Goal: Communication & Community: Share content

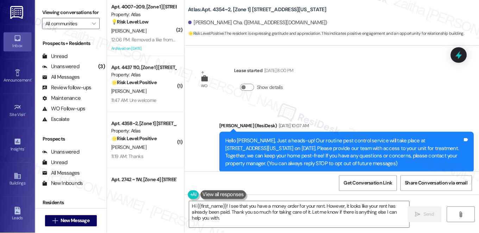
scroll to position [1111, 0]
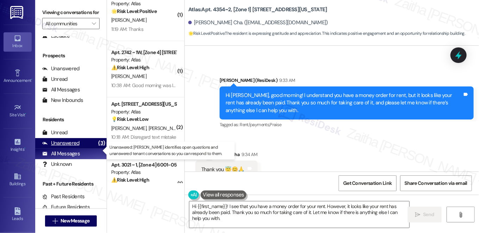
click at [67, 147] on div "Unanswered" at bounding box center [60, 143] width 37 height 7
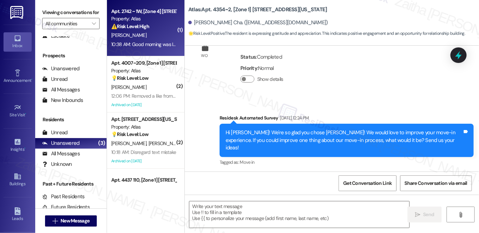
click at [158, 34] on div "D. Bell" at bounding box center [143, 35] width 67 height 9
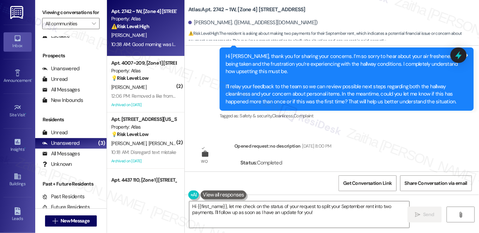
scroll to position [3655, 0]
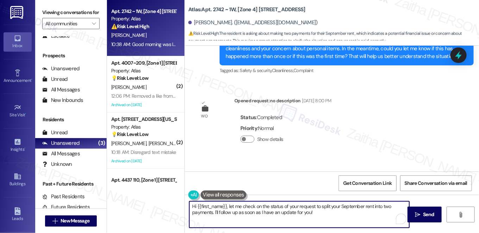
click at [228, 206] on textarea "Hi {{first_name}}, let me check on the status of your request to split your Sep…" at bounding box center [299, 215] width 220 height 26
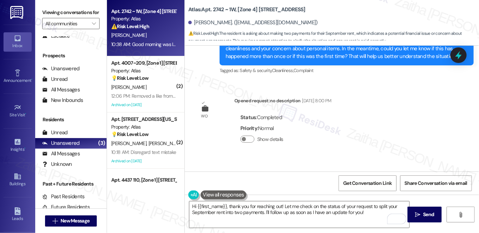
drag, startPoint x: 198, startPoint y: 142, endPoint x: 356, endPoint y: 150, distance: 158.2
click at [356, 184] on div "Good morning was I able to pay two payments for my September rent Tags and notes" at bounding box center [281, 193] width 172 height 18
copy div "Good morning was I able to pay two payments for my September rent Tags and notes"
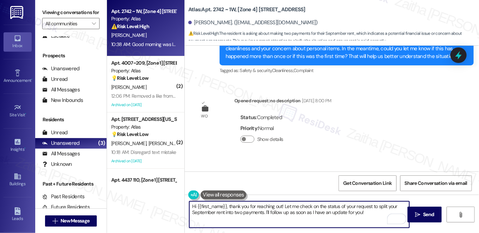
drag, startPoint x: 227, startPoint y: 206, endPoint x: 371, endPoint y: 211, distance: 144.0
click at [369, 211] on textarea "Hi {{first_name}}, thank you for reaching out! Let me check on the status of yo…" at bounding box center [299, 215] width 220 height 26
click at [295, 208] on textarea "Hi {{first_name}}, thank you for reaching out! Let me check on the status of yo…" at bounding box center [299, 215] width 220 height 26
drag, startPoint x: 283, startPoint y: 206, endPoint x: 366, endPoint y: 218, distance: 84.0
click at [366, 218] on textarea "Hi {{first_name}}, thank you for reaching out! Let me check on the status of yo…" at bounding box center [299, 215] width 220 height 26
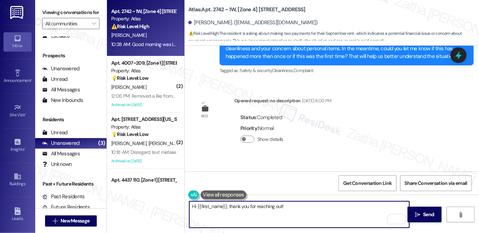
paste textarea "Just to clarify, are you asking if two partial payments for September rent went…"
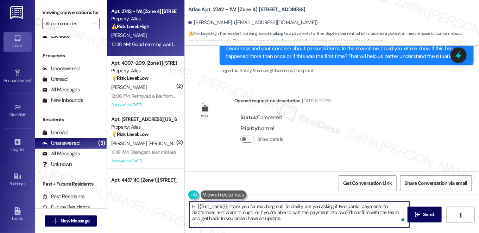
click at [299, 220] on textarea "Hi {{first_name}}, thank you for reaching out! To clarify, are you asking if tw…" at bounding box center [299, 215] width 220 height 26
type textarea "Hi {{first_name}}, thank you for reaching out! To clarify, are you asking if tw…"
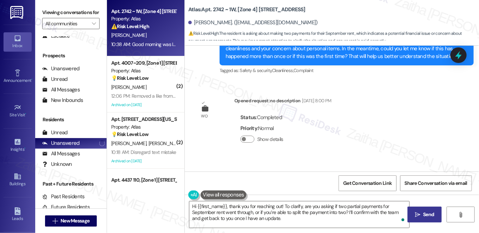
click at [424, 211] on span "Send" at bounding box center [428, 214] width 11 height 7
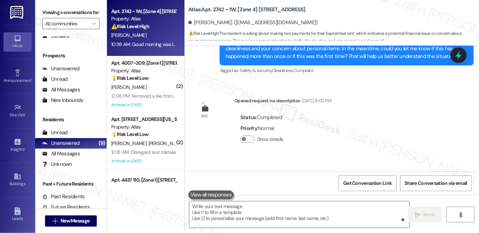
scroll to position [3655, 0]
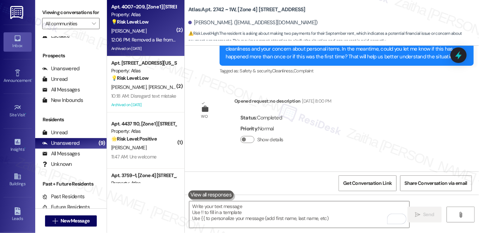
click at [158, 30] on div "T. Hallmon" at bounding box center [143, 31] width 67 height 9
type textarea "Fetching suggested responses. Please feel free to read through the conversation…"
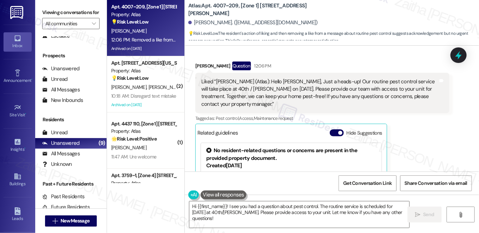
scroll to position [7578, 0]
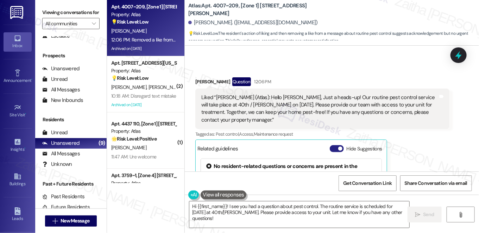
click at [334, 145] on button "Hide Suggestions" at bounding box center [337, 148] width 14 height 7
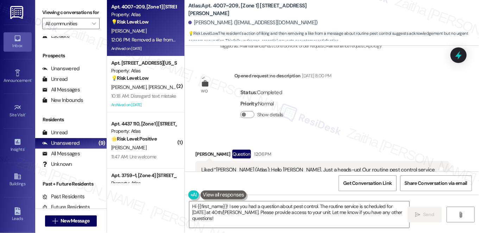
scroll to position [7485, 0]
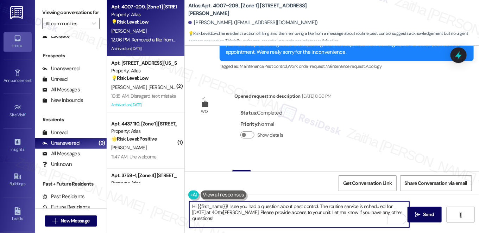
drag, startPoint x: 227, startPoint y: 208, endPoint x: 319, endPoint y: 212, distance: 92.0
click at [319, 212] on textarea "Hi {{first_name}}! I see you had a question about pest control. The routine ser…" at bounding box center [299, 215] width 220 height 26
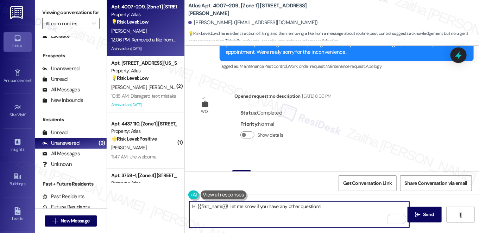
click at [298, 207] on textarea "Hi {{first_name}}! Let me know if you have any other questions!" at bounding box center [299, 215] width 220 height 26
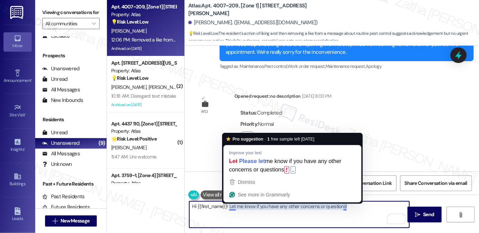
click at [230, 205] on textarea "Hi {{first_name}}! Let me know if you have any other concerns or questions!" at bounding box center [299, 215] width 220 height 26
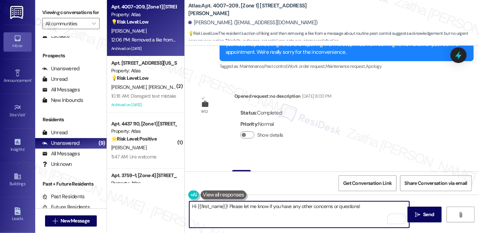
click at [375, 208] on textarea "Hi {{first_name}}! Please let me know if you have any other concerns or questio…" at bounding box center [299, 215] width 220 height 26
click at [358, 207] on textarea "Hi {{first_name}}! Please let me know if you have any other concerns or questio…" at bounding box center [299, 215] width 220 height 26
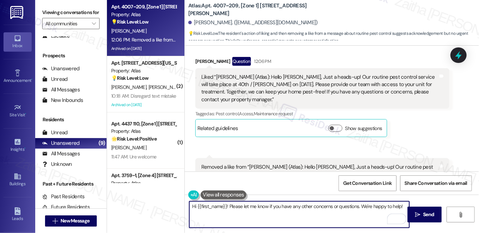
scroll to position [7613, 0]
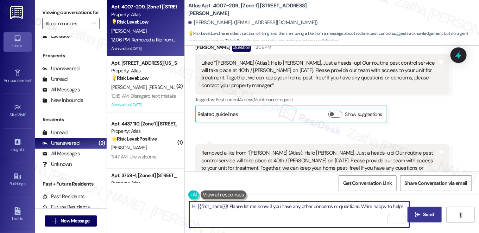
type textarea "Hi {{first_name}}! Please let me know if you have any other concerns or questio…"
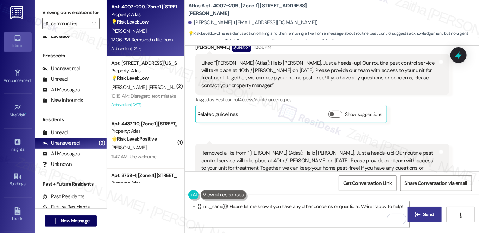
click at [428, 217] on span "Send" at bounding box center [428, 214] width 11 height 7
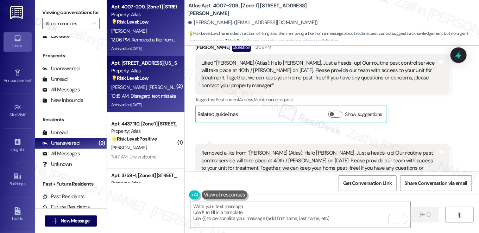
type textarea "Fetching suggested responses. Please feel free to read through the conversation…"
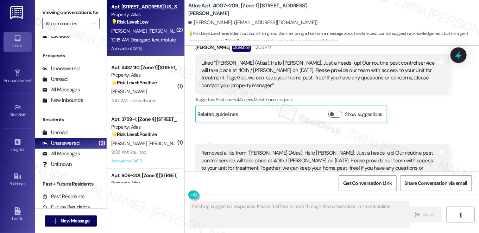
click at [155, 27] on div "M. Drinkard S. Drinkard" at bounding box center [143, 31] width 67 height 9
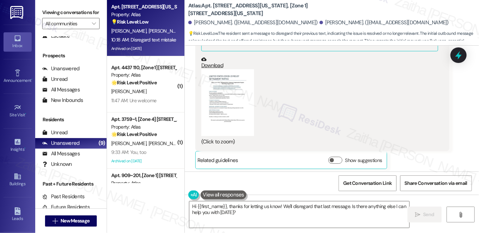
scroll to position [2084, 0]
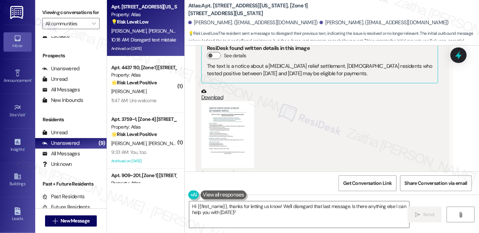
click at [224, 132] on button "Zoom image" at bounding box center [227, 134] width 53 height 67
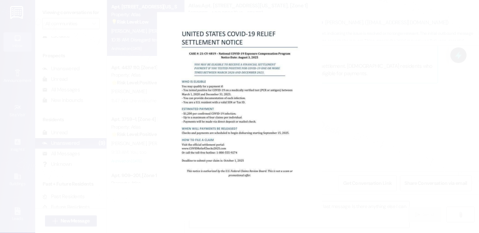
click at [398, 114] on button "Unzoom image" at bounding box center [239, 116] width 479 height 233
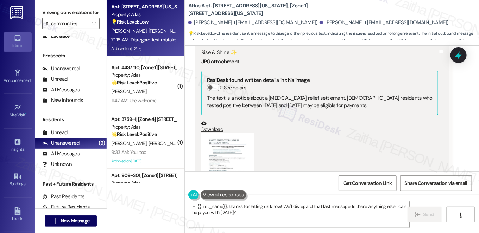
scroll to position [2116, 0]
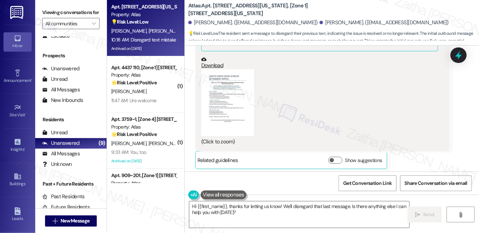
click at [245, 105] on button "Zoom image" at bounding box center [227, 102] width 53 height 67
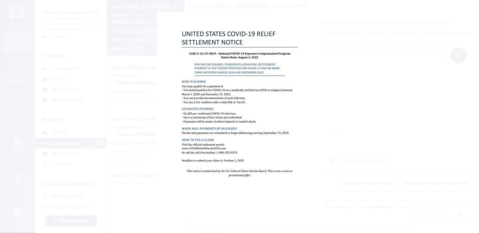
click at [368, 136] on button "Unzoom image" at bounding box center [239, 116] width 479 height 233
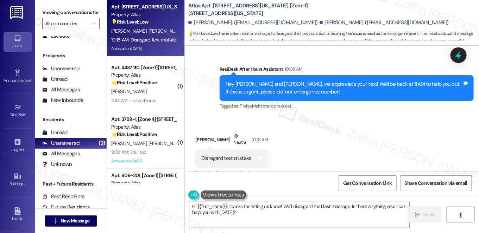
scroll to position [2244, 0]
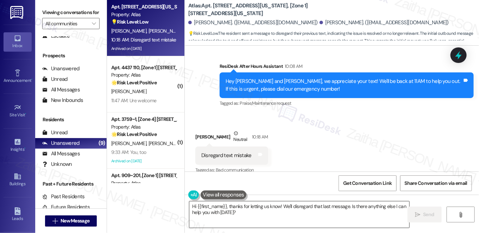
click at [265, 207] on textarea "Hi {{first_name}}, thanks for letting us know! We'll disregard that last messag…" at bounding box center [299, 215] width 220 height 26
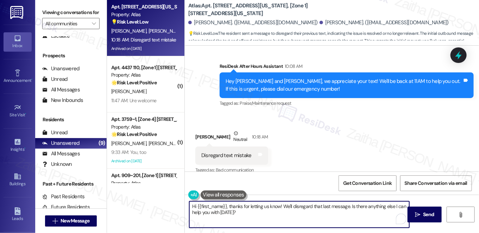
click at [265, 207] on textarea "Hi {{first_name}}, thanks for letting us know! We'll disregard that last messag…" at bounding box center [299, 215] width 220 height 26
click at [288, 206] on textarea "Hi {{first_name}}, thanks for letting me know! We'll disregard that last messag…" at bounding box center [299, 215] width 220 height 26
type textarea "Hi {{first_name}}, thanks for letting me know! I'll disregard that last message…"
drag, startPoint x: 425, startPoint y: 213, endPoint x: 421, endPoint y: 213, distance: 4.3
click at [426, 213] on span "Send" at bounding box center [428, 214] width 11 height 7
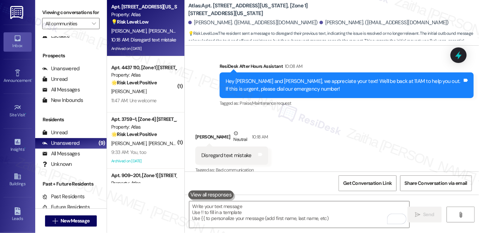
scroll to position [2244, 0]
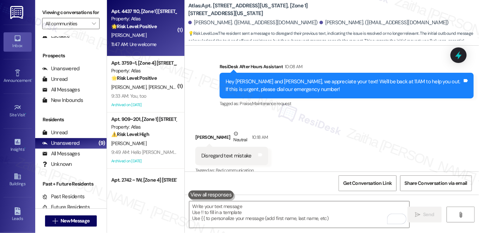
click at [159, 37] on div "[PERSON_NAME]" at bounding box center [143, 35] width 67 height 9
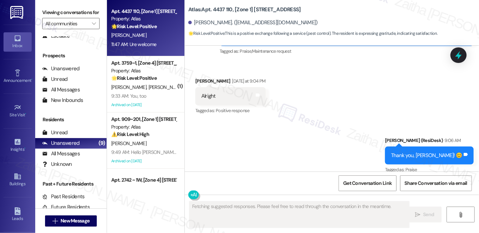
scroll to position [3537, 0]
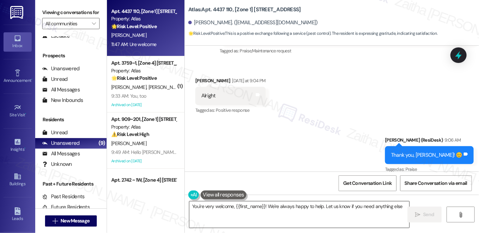
type textarea "You're very welcome, {{first_name}}! We're always happy to help. Let us know if…"
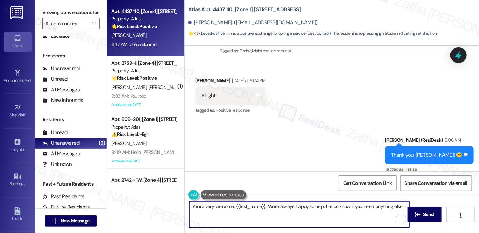
drag, startPoint x: 190, startPoint y: 205, endPoint x: 405, endPoint y: 205, distance: 214.3
click at [405, 205] on textarea "You're very welcome, {{first_name}}! We're always happy to help. Let us know if…" at bounding box center [299, 215] width 220 height 26
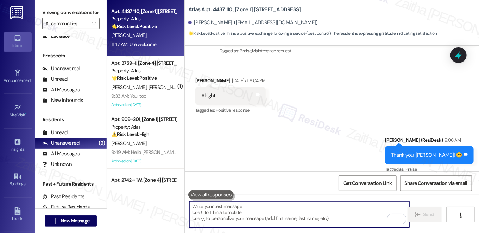
click at [289, 212] on textarea "To enrich screen reader interactions, please activate Accessibility in Grammarl…" at bounding box center [299, 215] width 220 height 26
type textarea "😊"
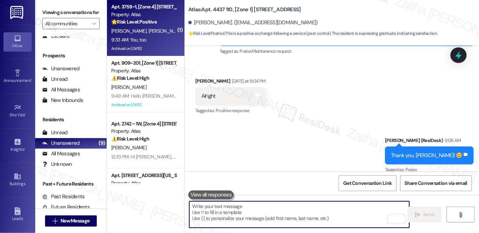
click at [156, 38] on div "9:33 AM: You, too 9:33 AM: You, too" at bounding box center [143, 40] width 67 height 9
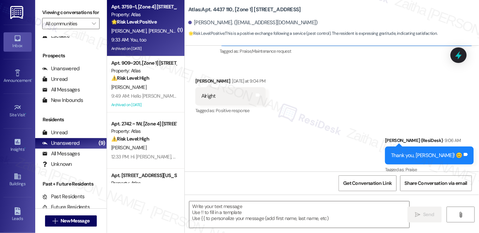
type textarea "Fetching suggested responses. Please feel free to read through the conversation…"
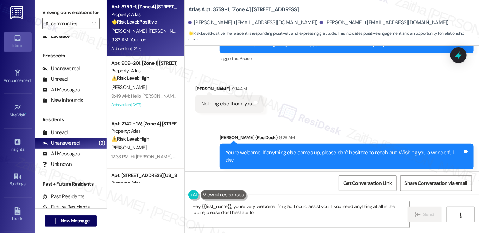
scroll to position [5184, 0]
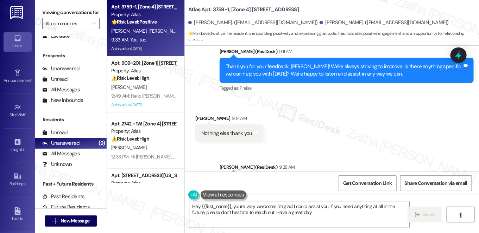
type textarea "Hey {{first_name}}, you're very welcome! I'm glad I could assist you. If you ne…"
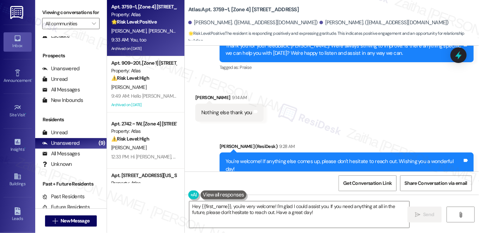
scroll to position [5217, 0]
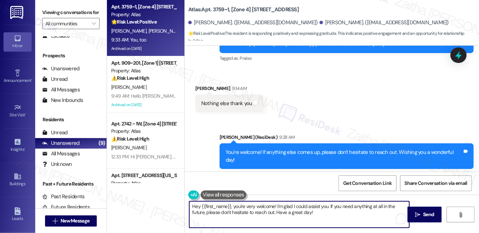
drag, startPoint x: 191, startPoint y: 206, endPoint x: 326, endPoint y: 216, distance: 135.2
click at [326, 216] on textarea "Hey {{first_name}}, you're very welcome! I'm glad I could assist you. If you ne…" at bounding box center [299, 215] width 220 height 26
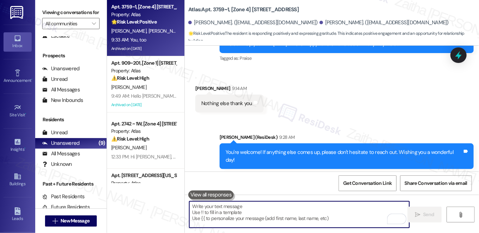
click at [241, 206] on textarea "To enrich screen reader interactions, please activate Accessibility in Grammarl…" at bounding box center [299, 215] width 220 height 26
drag, startPoint x: 241, startPoint y: 206, endPoint x: 279, endPoint y: 49, distance: 161.7
click at [279, 69] on div "Received via SMS Albert Herrera 9:14 AM Nothing else thank you Tags and notes" at bounding box center [332, 93] width 294 height 49
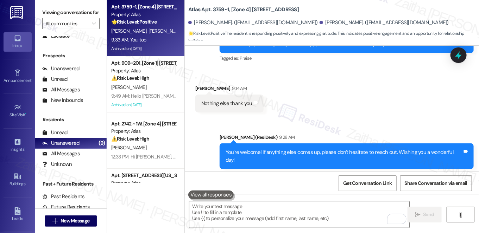
click at [268, 213] on textarea "To enrich screen reader interactions, please activate Accessibility in Grammarl…" at bounding box center [299, 215] width 220 height 26
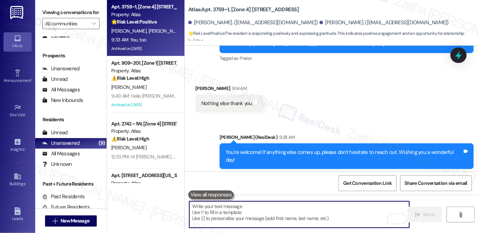
type textarea "😊"
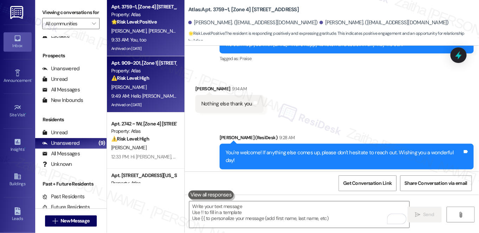
click at [162, 87] on div "S. Lewis" at bounding box center [143, 87] width 67 height 9
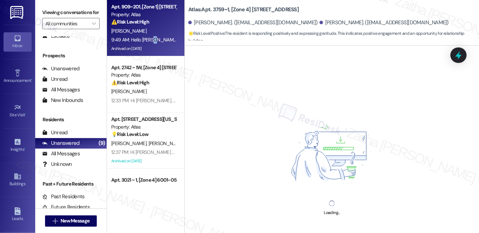
click at [153, 39] on div "9:49 AM: Hello Selena, Just a heads-up! Our routine pest control service will t…" at bounding box center [439, 40] width 657 height 6
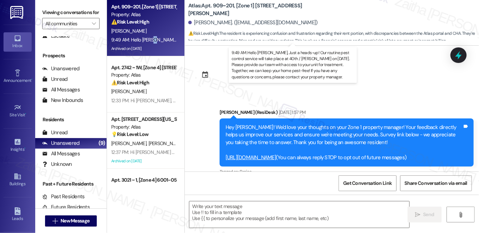
scroll to position [4564, 0]
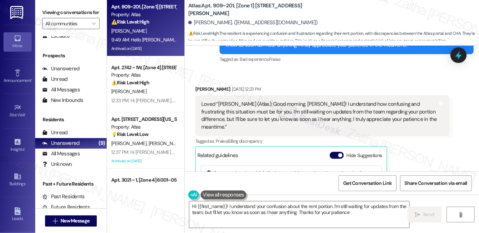
type textarea "Hi {{first_name}}! I understand your confusion about the rent portion. I'm stil…"
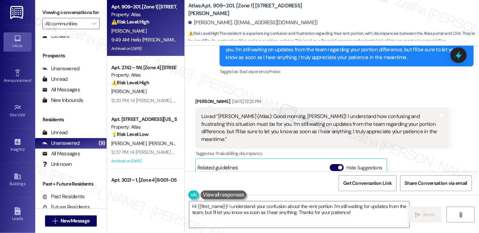
scroll to position [4372, 0]
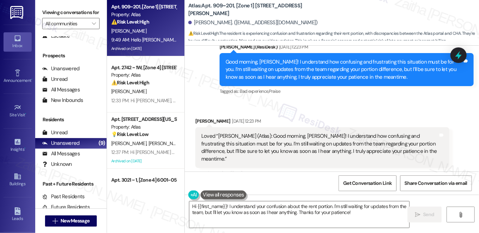
drag, startPoint x: 315, startPoint y: 107, endPoint x: 316, endPoint y: 58, distance: 49.3
click at [316, 118] on div "Selena Lewis Sep 02, 2025 at 12:23 PM" at bounding box center [322, 123] width 254 height 10
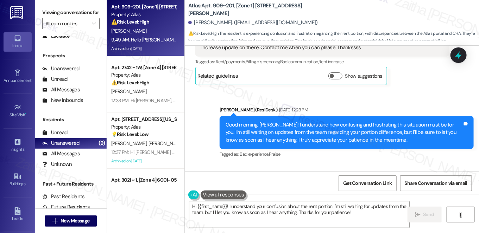
scroll to position [4308, 0]
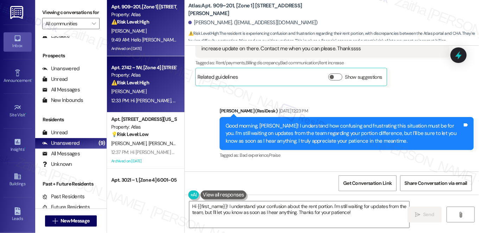
click at [156, 84] on div "⚠️ Risk Level: High The resident is asking about making two payments for their …" at bounding box center [143, 82] width 65 height 7
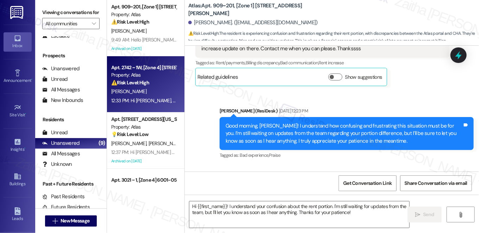
type textarea "Fetching suggested responses. Please feel free to read through the conversation…"
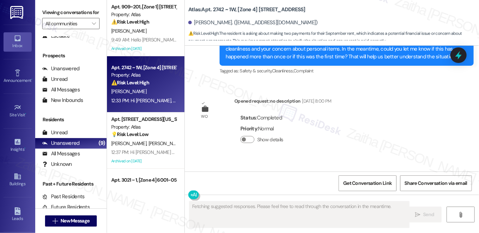
scroll to position [3730, 0]
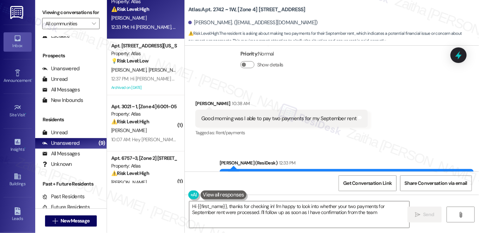
type textarea "Hi {{first_name}}, thanks for checking in! I'm happy to look into whether your …"
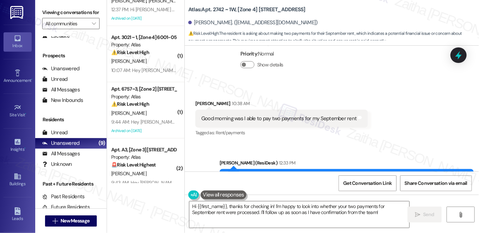
scroll to position [160, 0]
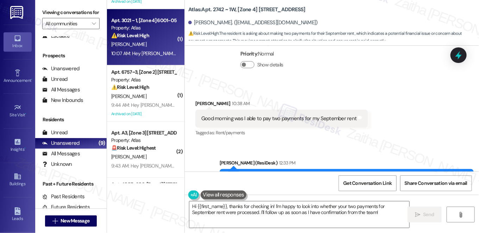
click at [156, 46] on div "H. Thomas" at bounding box center [143, 44] width 67 height 9
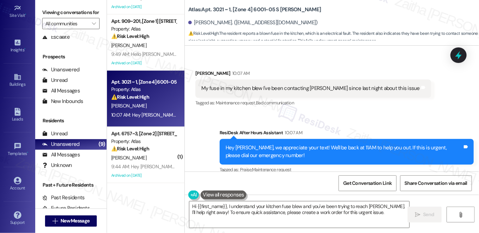
scroll to position [1785, 0]
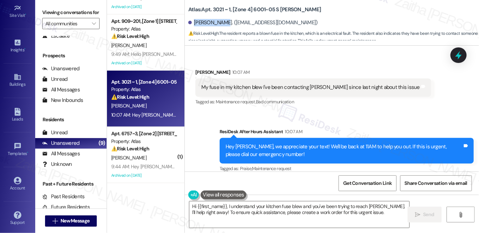
drag, startPoint x: 193, startPoint y: 21, endPoint x: 224, endPoint y: 20, distance: 31.0
click at [224, 20] on div "Henry Thomas. (thehenrythomas7@gmail.com)" at bounding box center [252, 22] width 129 height 7
copy div "Henry Thomas"
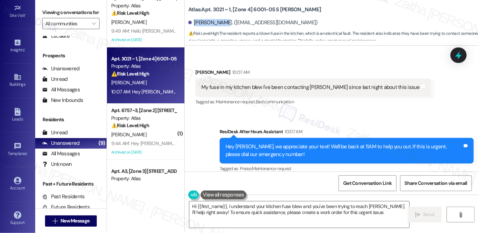
scroll to position [98, 0]
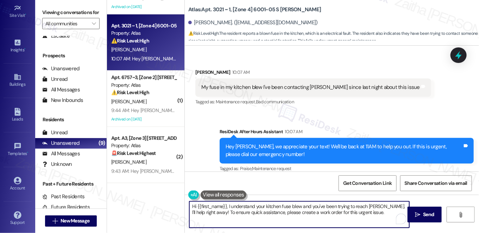
drag, startPoint x: 386, startPoint y: 206, endPoint x: 286, endPoint y: 215, distance: 100.0
click at [286, 215] on textarea "Hi {{first_name}}, I understand your kitchen fuse blew and you've been trying t…" at bounding box center [299, 215] width 220 height 26
drag, startPoint x: 216, startPoint y: 212, endPoint x: 267, endPoint y: 216, distance: 51.2
click at [266, 217] on textarea "Hi {{first_name}}, I understand your kitchen fuse blew and you've been trying t…" at bounding box center [299, 215] width 220 height 26
click at [269, 211] on textarea "Hi {{first_name}}, I understand your kitchen fuse blew and you've been trying t…" at bounding box center [299, 215] width 220 height 26
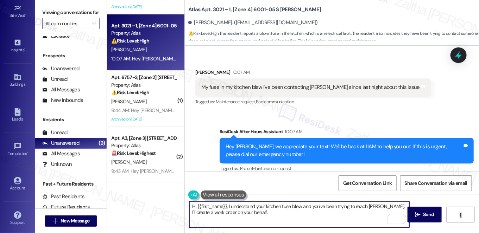
paste textarea "Do we have your permission to enter your home while you're away? Do you have pe…"
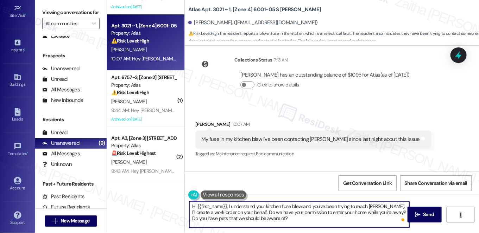
scroll to position [1722, 0]
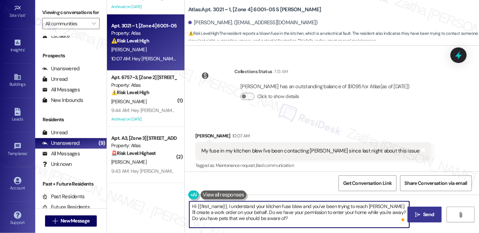
type textarea "Hi {{first_name}}, I understand your kitchen fuse blew and you've been trying t…"
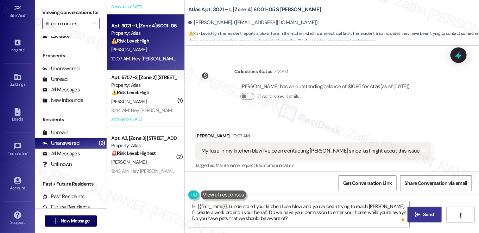
click at [422, 213] on span "Send" at bounding box center [429, 214] width 14 height 7
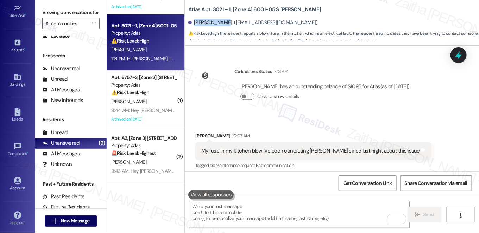
drag, startPoint x: 193, startPoint y: 22, endPoint x: 223, endPoint y: 19, distance: 30.4
click at [223, 19] on div "Henry Thomas. (thehenrythomas7@gmail.com)" at bounding box center [252, 22] width 129 height 7
copy div "Henry Thomas"
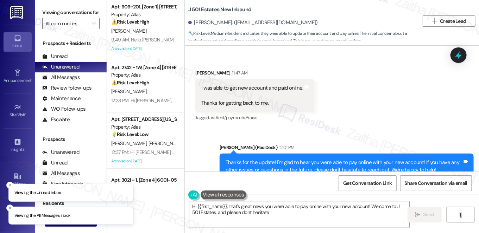
scroll to position [1649, 0]
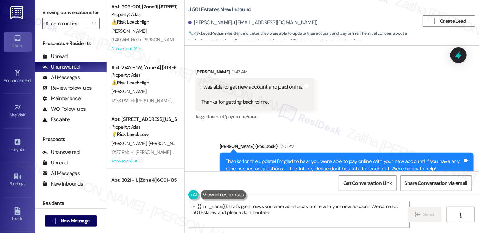
click at [317, 97] on div "Received via SMS [PERSON_NAME] 11:47 AM I was able to get new account and paid …" at bounding box center [332, 89] width 294 height 75
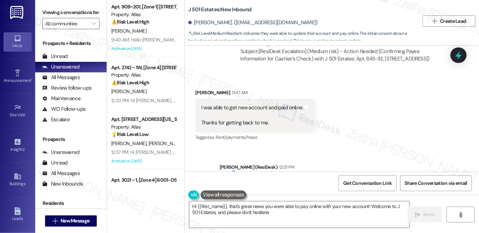
scroll to position [1617, 0]
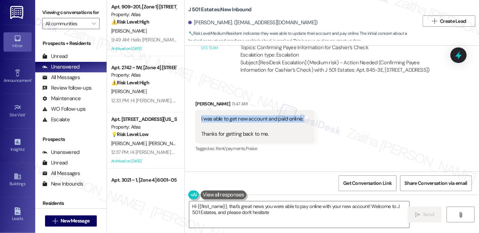
drag, startPoint x: 195, startPoint y: 97, endPoint x: 292, endPoint y: 101, distance: 97.2
click at [292, 110] on div "I was able to get new account and paid online. Thanks for getting back to me. T…" at bounding box center [254, 126] width 119 height 33
copy div "I was able to get new account and paid online."
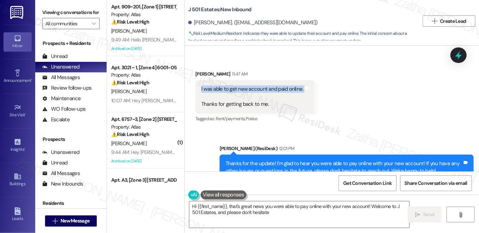
scroll to position [1649, 0]
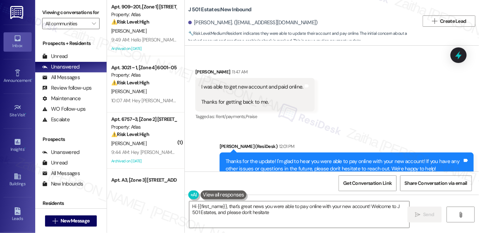
click at [343, 90] on div "Received via SMS Matthew Buckner 11:47 AM I was able to get new account and pai…" at bounding box center [332, 89] width 294 height 75
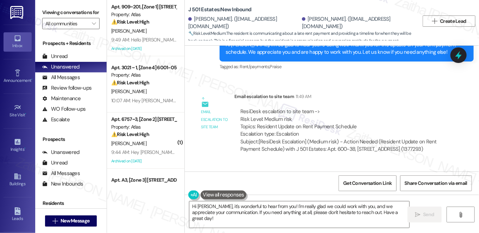
scroll to position [827, 0]
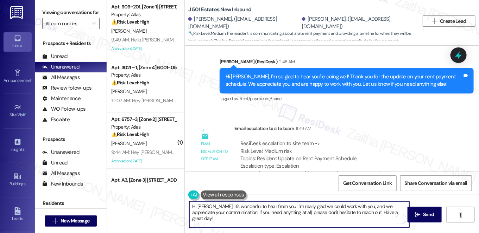
drag, startPoint x: 191, startPoint y: 205, endPoint x: 394, endPoint y: 213, distance: 203.9
click at [394, 213] on textarea "Hi Chuntay, it's wonderful to hear from you! I'm really glad we could work with…" at bounding box center [299, 215] width 220 height 26
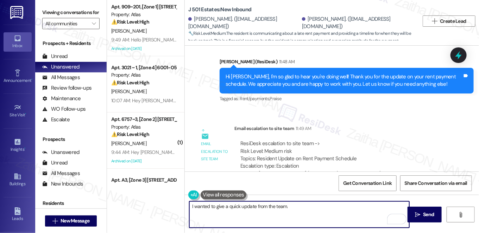
click at [259, 209] on textarea "I wanted to give a quick update from the team." at bounding box center [299, 215] width 220 height 26
click at [301, 206] on textarea "I wanted to give a quick update from the team." at bounding box center [299, 215] width 220 height 26
paste textarea "will receive a late letter on their door on Saturday; however, we have made not…"
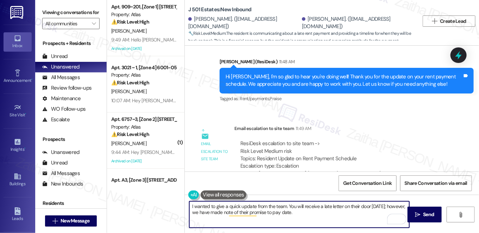
click at [350, 207] on textarea "I wanted to give a quick update from the team. You will receive a late letter o…" at bounding box center [299, 215] width 220 height 26
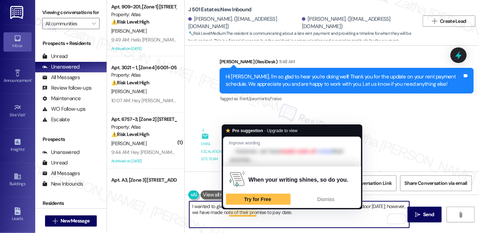
click at [245, 213] on textarea "I wanted to give a quick update from the team. You will receive a late letter o…" at bounding box center [299, 215] width 220 height 26
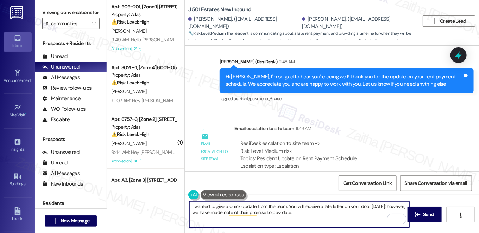
click at [194, 210] on textarea "I wanted to give a quick update from the team. You will receive a late letter o…" at bounding box center [299, 215] width 220 height 26
drag, startPoint x: 188, startPoint y: 205, endPoint x: 339, endPoint y: 215, distance: 151.3
click at [339, 215] on textarea "I wanted to give a quick update from the team. You will receive a late letter o…" at bounding box center [299, 215] width 220 height 26
type textarea "I wanted to give a quick update from the team. You will receive a late letter o…"
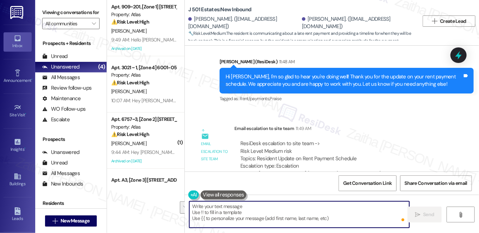
paste textarea "I just wanted to give you a quick update from the team. You will receive a late…"
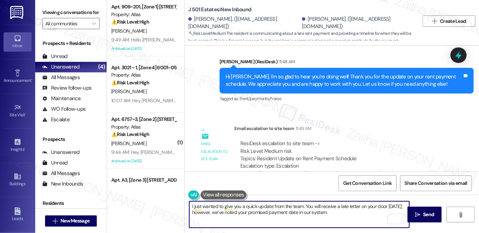
click at [352, 206] on textarea "I just wanted to give you a quick update from the team. You will receive a late…" at bounding box center [299, 215] width 220 height 26
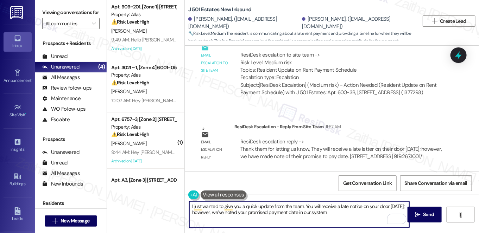
scroll to position [923, 0]
type textarea "I just wanted to give you a quick update from the team. You will receive a late…"
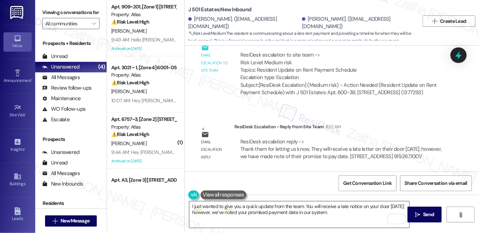
drag, startPoint x: 428, startPoint y: 211, endPoint x: 405, endPoint y: 203, distance: 24.1
click at [428, 211] on span "Send" at bounding box center [428, 214] width 11 height 7
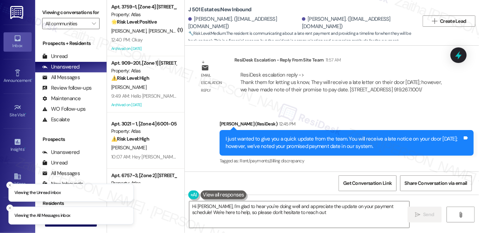
scroll to position [958, 0]
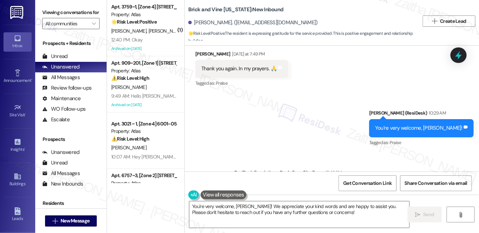
scroll to position [3779, 0]
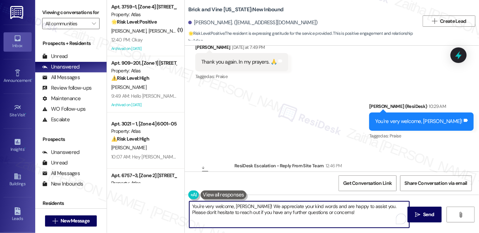
drag, startPoint x: 191, startPoint y: 207, endPoint x: 351, endPoint y: 217, distance: 159.7
click at [350, 217] on textarea "You're very welcome, [PERSON_NAME]! We appreciate your kind words and are happy…" at bounding box center [299, 215] width 220 height 26
type textarea "I just received an update that work order for the leak repair has been complete…"
drag, startPoint x: 189, startPoint y: 205, endPoint x: 272, endPoint y: 215, distance: 84.0
click at [272, 215] on textarea "I just received an update that work order for the leak repair has been complete…" at bounding box center [299, 215] width 220 height 26
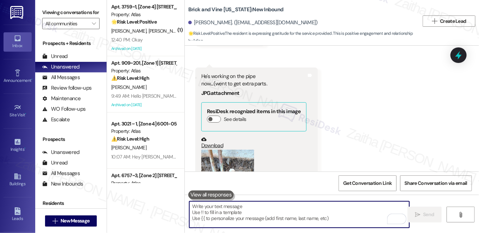
scroll to position [3299, 0]
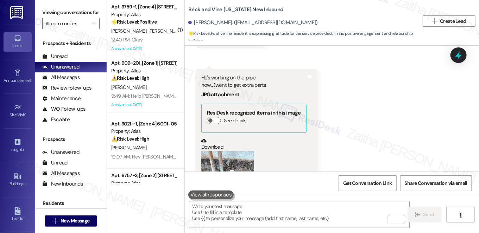
click at [223, 151] on button "Zoom image" at bounding box center [227, 186] width 53 height 70
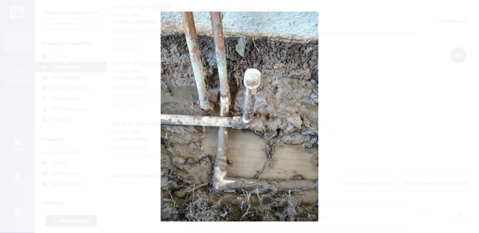
click at [374, 108] on button "Unzoom image" at bounding box center [239, 116] width 479 height 233
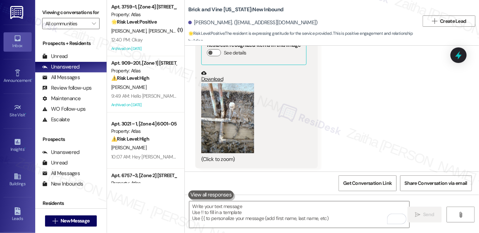
scroll to position [3363, 0]
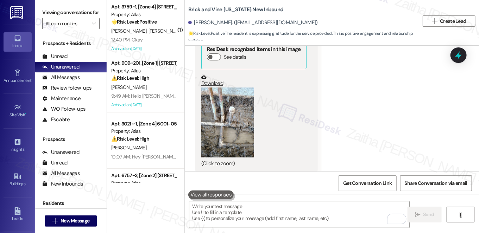
click at [220, 88] on button "Zoom image" at bounding box center [227, 123] width 53 height 70
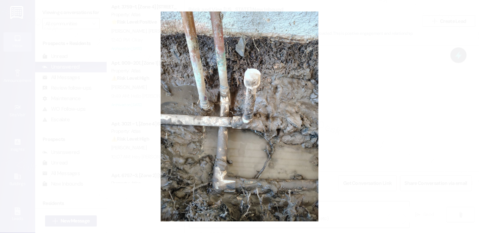
click at [377, 106] on button "Unzoom image" at bounding box center [239, 116] width 479 height 233
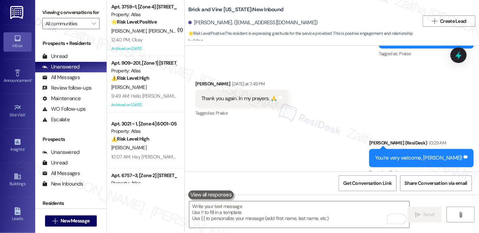
scroll to position [3779, 0]
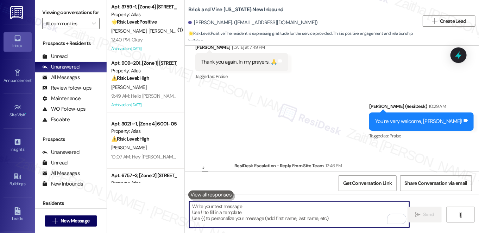
click at [232, 214] on textarea "To enrich screen reader interactions, please activate Accessibility in Grammarl…" at bounding box center [299, 215] width 220 height 26
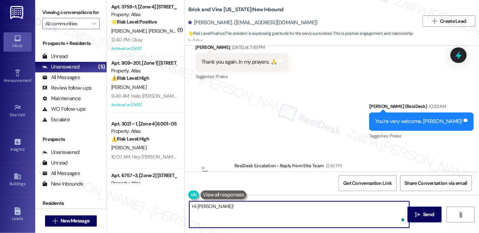
paste textarea "I just received an update that the work order for the leak repair has been comp…"
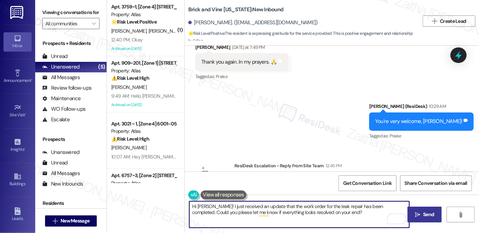
type textarea "Hi Robert! I just received an update that the work order for the leak repair ha…"
click at [431, 214] on span "Send" at bounding box center [428, 214] width 11 height 7
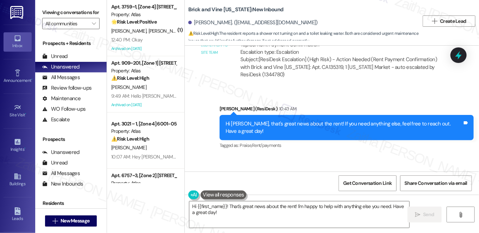
scroll to position [1724, 0]
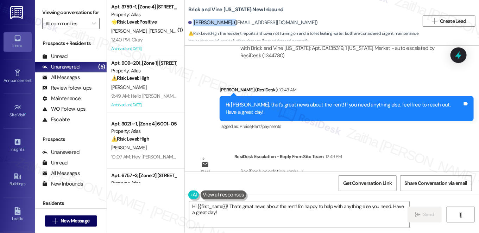
drag, startPoint x: 191, startPoint y: 22, endPoint x: 233, endPoint y: 19, distance: 41.6
click at [233, 19] on div "[PERSON_NAME]. ([EMAIL_ADDRESS][DOMAIN_NAME])" at bounding box center [252, 22] width 129 height 7
copy div "[PERSON_NAME]"
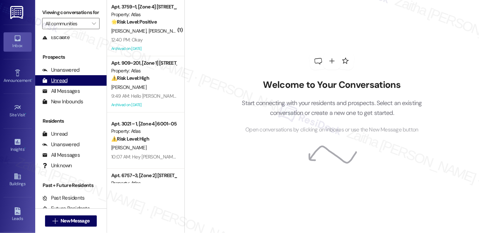
scroll to position [84, 0]
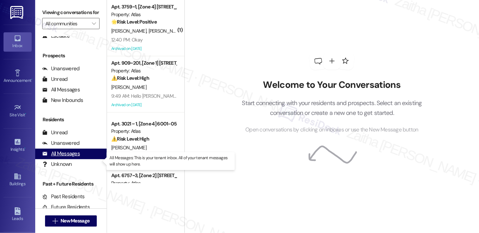
click at [70, 158] on div "All Messages" at bounding box center [61, 153] width 38 height 7
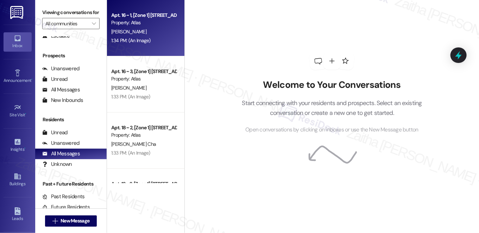
click at [162, 44] on div "1:34 PM: (An Image) 1:34 PM: (An Image)" at bounding box center [143, 40] width 67 height 9
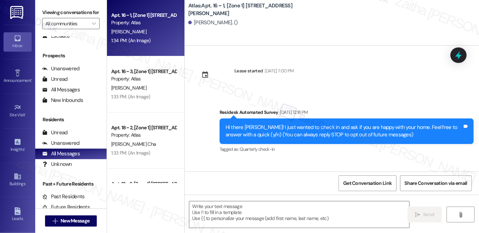
type textarea "Fetching suggested responses. Please feel free to read through the conversation…"
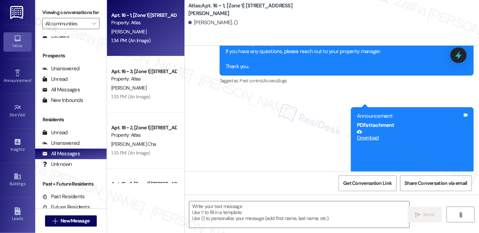
scroll to position [1241, 0]
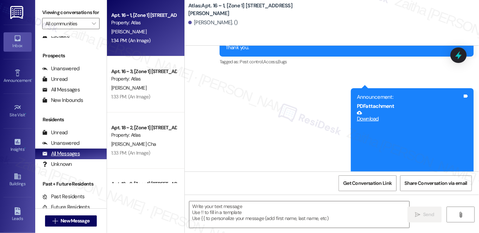
click at [56, 158] on div "All Messages" at bounding box center [61, 153] width 38 height 7
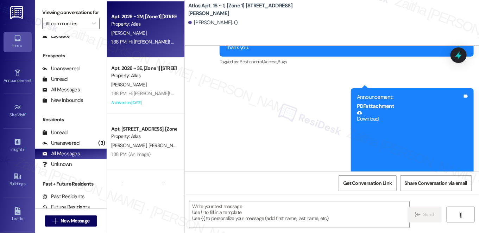
scroll to position [256, 0]
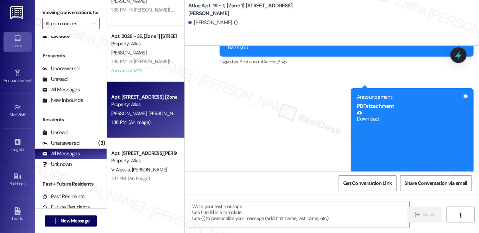
click at [148, 115] on span "[PERSON_NAME]" at bounding box center [165, 113] width 35 height 6
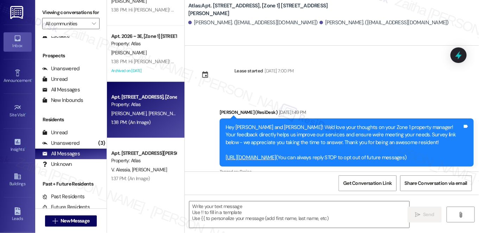
type textarea "Fetching suggested responses. Please feel free to read through the conversation…"
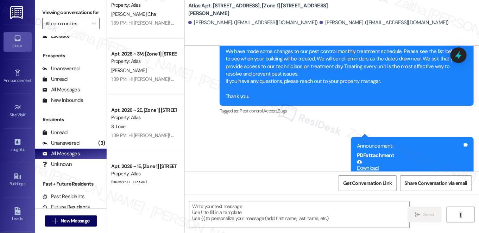
scroll to position [0, 0]
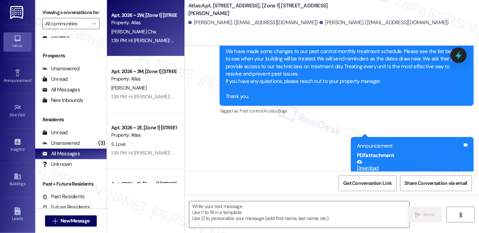
click at [162, 21] on div "Property: Atlas" at bounding box center [143, 22] width 65 height 7
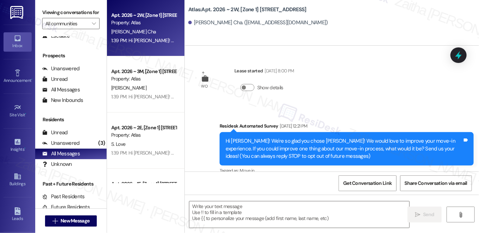
type textarea "Fetching suggested responses. Please feel free to read through the conversation…"
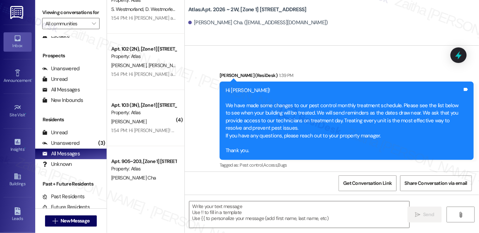
scroll to position [64, 0]
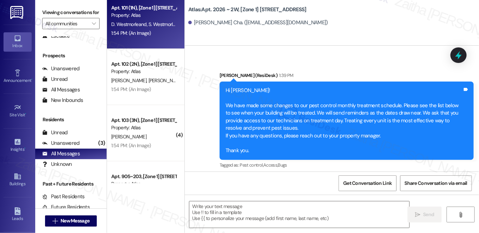
click at [169, 36] on div "1:54 PM: (An Image) 1:54 PM: (An Image)" at bounding box center [143, 33] width 67 height 9
type textarea "Fetching suggested responses. Please feel free to read through the conversation…"
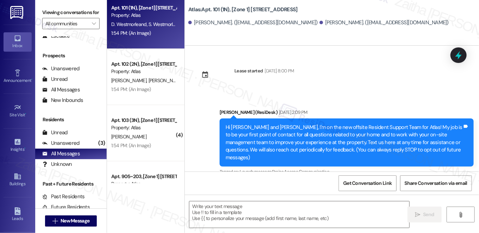
type textarea "Fetching suggested responses. Please feel free to read through the conversation…"
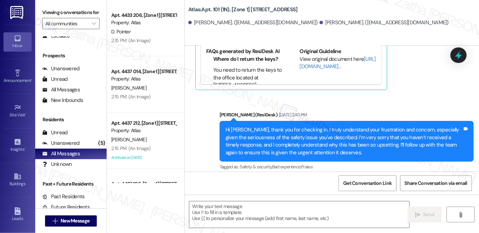
scroll to position [4063, 0]
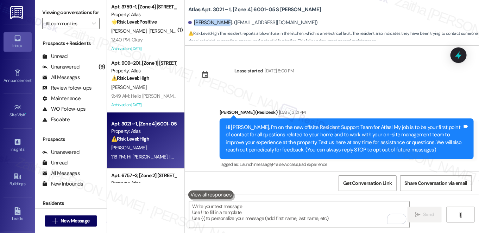
scroll to position [1722, 0]
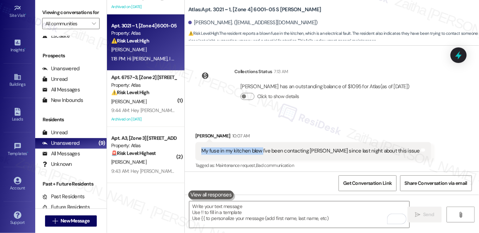
drag, startPoint x: 199, startPoint y: 143, endPoint x: 260, endPoint y: 143, distance: 61.2
click at [260, 147] on div "My fuse in my kitchen blew I've been contacting Jessica since last night about …" at bounding box center [311, 150] width 220 height 7
copy div "My fuse in my kitchen blew"
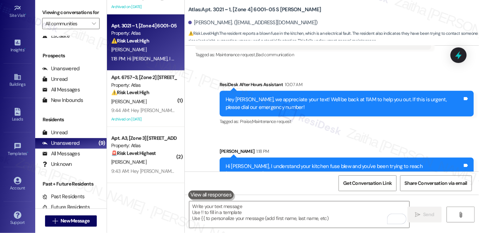
scroll to position [1850, 0]
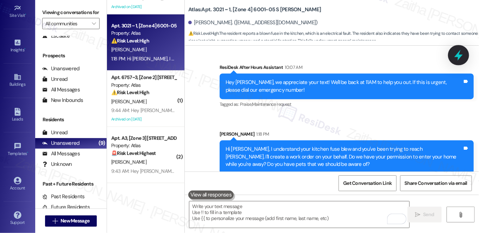
click at [458, 55] on icon at bounding box center [458, 55] width 8 height 11
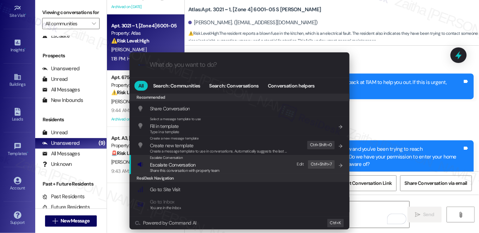
click at [171, 168] on span "Share this conversation with property team" at bounding box center [185, 170] width 70 height 5
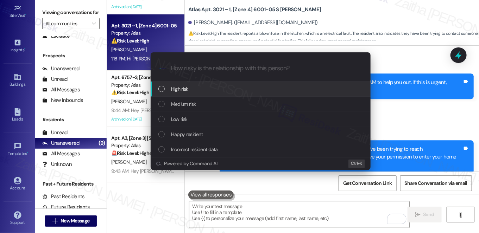
click at [187, 85] on span "High risk" at bounding box center [179, 89] width 17 height 8
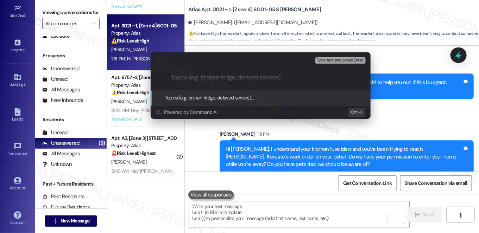
paste input "#168082"
click at [170, 75] on div ".cls-1{fill:#0a055f;}.cls-2{fill:#0cc4c4;} resideskLogoBlueOrange #168082" at bounding box center [261, 77] width 220 height 25
click at [172, 75] on input "#168082" at bounding box center [263, 77] width 185 height 7
drag, startPoint x: 230, startPoint y: 75, endPoint x: 270, endPoint y: 78, distance: 40.2
click at [270, 78] on input "WO Filed by ResiDesk #168082" at bounding box center [263, 77] width 185 height 7
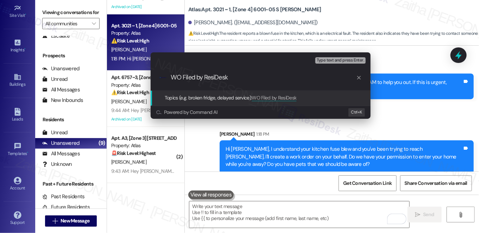
click at [182, 78] on input "WO Filed by ResiDesk" at bounding box center [263, 77] width 185 height 7
paste input "#168082"
click at [181, 74] on input "WO#168082 Filed by ResiDesk" at bounding box center [263, 77] width 185 height 7
click at [267, 79] on input "WO #168082 Filed by ResiDesk" at bounding box center [263, 77] width 185 height 7
paste input "The fuse in my kitchen has blown."
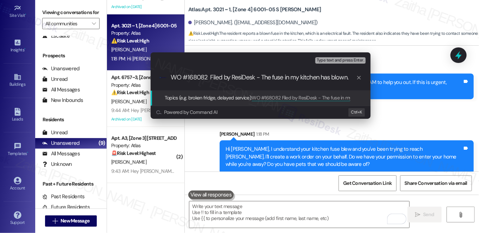
click at [294, 77] on input "WO #168082 Filed by ResiDesk - The fuse in my kitchen has blown." at bounding box center [263, 77] width 185 height 7
type input "WO #168082 Filed by ResiDesk - The fuse in the kitchen has blown."
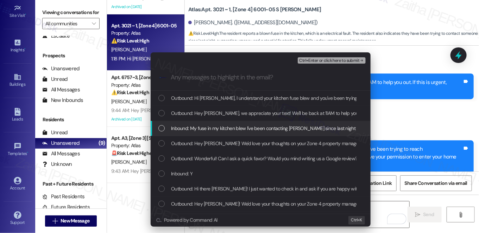
click at [255, 129] on span "Inbound: My fuse in my kitchen blew I've been contacting Jessica since last nig…" at bounding box center [279, 129] width 217 height 8
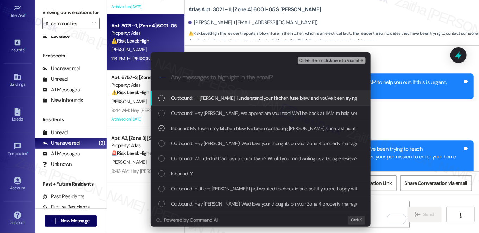
click at [328, 59] on span "Ctrl+Enter or click here to submit" at bounding box center [329, 60] width 60 height 5
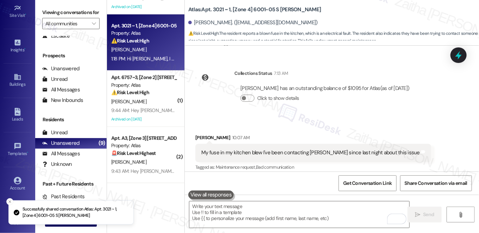
scroll to position [1719, 0]
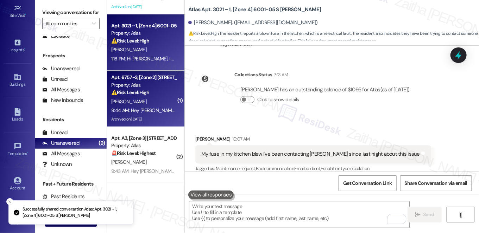
click at [155, 115] on div "Archived on 12/26/2024" at bounding box center [143, 119] width 67 height 9
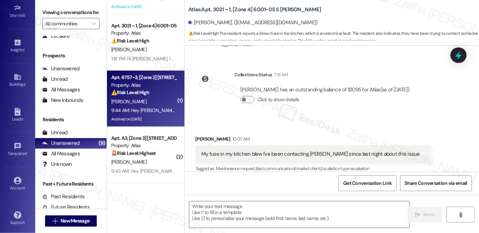
type textarea "Fetching suggested responses. Please feel free to read through the conversation…"
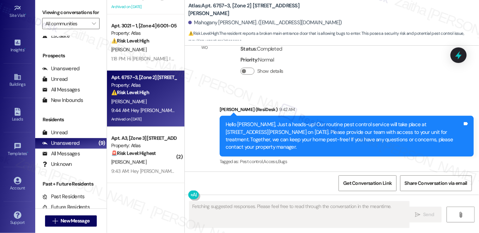
scroll to position [14306, 0]
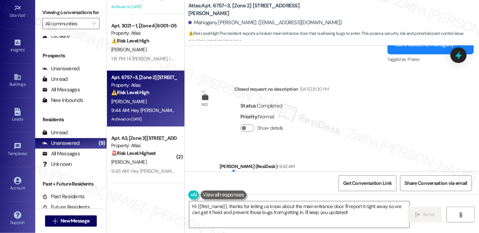
scroll to position [14242, 0]
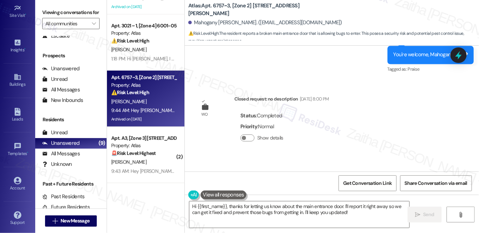
drag, startPoint x: 200, startPoint y: 121, endPoint x: 322, endPoint y: 133, distance: 122.3
copy div "Thanks and I need to report that the main entrance door needs to be fixed there…"
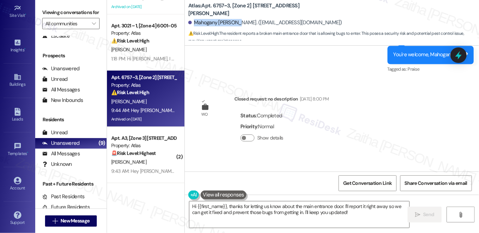
drag, startPoint x: 192, startPoint y: 22, endPoint x: 236, endPoint y: 17, distance: 44.7
click at [236, 17] on div "Mahogany Edgeston. (mahoganyewalton@gmail.com)" at bounding box center [333, 23] width 291 height 14
copy div "Mahogany Edgeston"
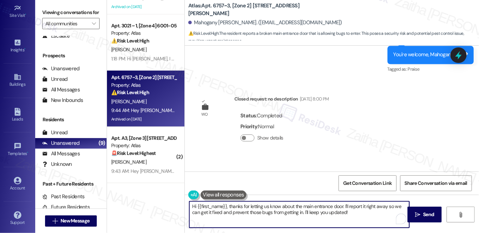
drag, startPoint x: 230, startPoint y: 208, endPoint x: 189, endPoint y: 203, distance: 40.8
click at [189, 203] on textarea "Hi {{first_name}}, thanks for letting us know about the main entrance door. I'l…" at bounding box center [299, 215] width 220 height 26
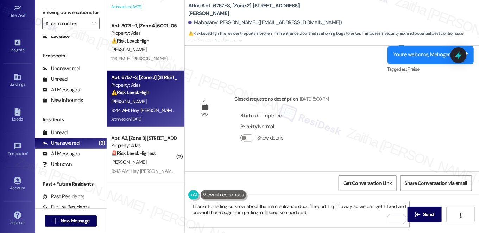
copy div "Mahogany"
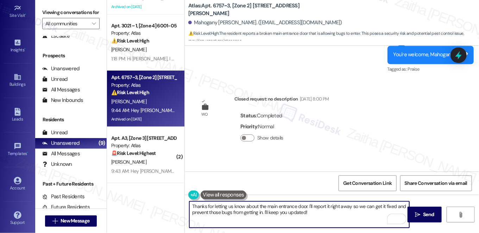
click at [305, 208] on textarea "Thanks for letting us know about the main entrance door. I'll report it right a…" at bounding box center [299, 215] width 220 height 26
paste textarea "Mahogany"
drag, startPoint x: 329, startPoint y: 207, endPoint x: 335, endPoint y: 219, distance: 13.7
click at [335, 219] on textarea "Thanks for letting us know about the main entrance door,Mahogany. I'll report i…" at bounding box center [299, 215] width 220 height 26
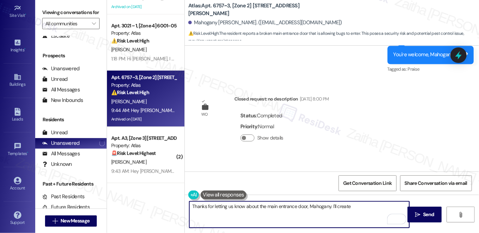
click at [354, 207] on textarea "Thanks for letting us know about the main entrance door, Mahogany. I'll create" at bounding box center [299, 215] width 220 height 26
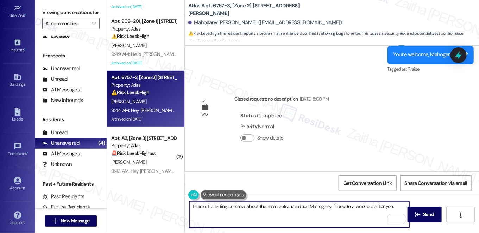
scroll to position [42, 0]
paste textarea "Could you share a bit more about the damage (for example, is the door not closi…"
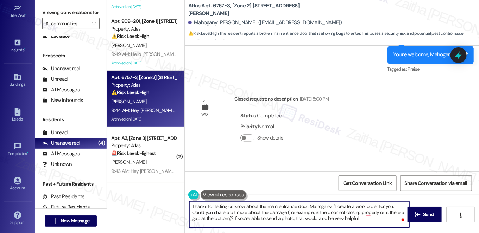
click at [200, 211] on textarea "Thanks for letting us know about the main entrance door, Mahogany. I'll create …" at bounding box center [299, 215] width 220 height 26
type textarea "Thanks for letting us know about the main entrance door, Mahogany. I'll create …"
click at [423, 215] on span "Send" at bounding box center [428, 214] width 11 height 7
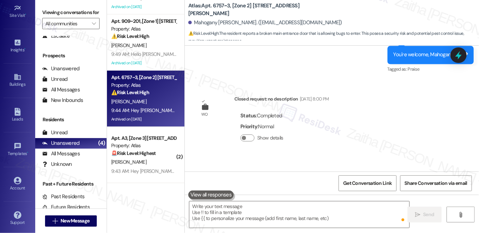
scroll to position [14242, 0]
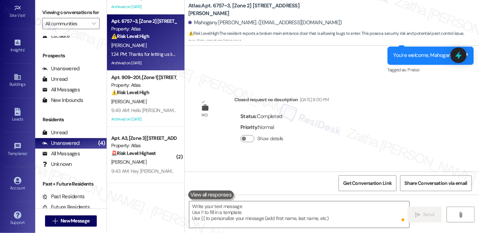
click at [149, 166] on div "I. Ibrahim" at bounding box center [143, 162] width 67 height 9
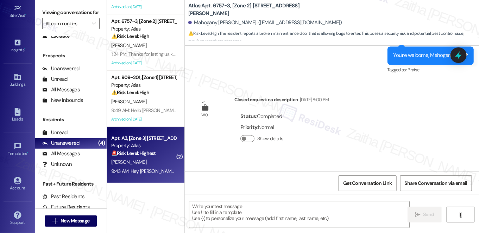
type textarea "Fetching suggested responses. Please feel free to read through the conversation…"
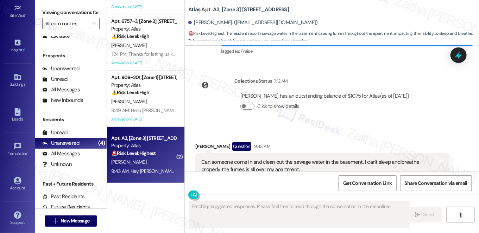
scroll to position [3098, 0]
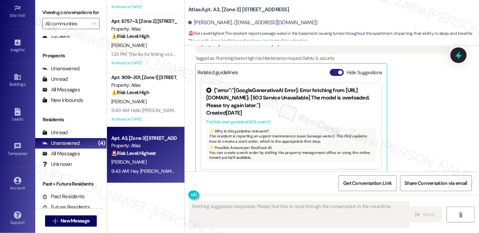
click at [333, 69] on button "Hide Suggestions" at bounding box center [337, 72] width 14 height 7
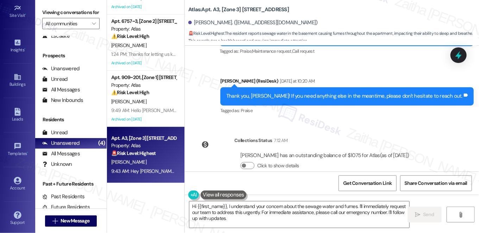
scroll to position [2912, 0]
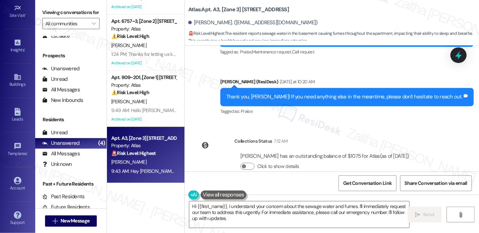
click at [198, 21] on div "Ibrahim Ibrahim. (ibrahimbabatunde91@gmail.com)" at bounding box center [252, 22] width 129 height 7
copy div "Ibrahim"
click at [213, 21] on div "Ibrahim Ibrahim. (ibrahimbabatunde91@gmail.com)" at bounding box center [252, 22] width 129 height 7
click at [218, 23] on div "Ibrahim Ibrahim. (ibrahimbabatunde91@gmail.com)" at bounding box center [252, 22] width 129 height 7
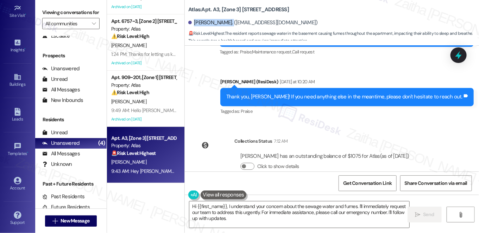
drag, startPoint x: 218, startPoint y: 23, endPoint x: 198, endPoint y: 25, distance: 20.2
click at [198, 25] on div "Ibrahim Ibrahim. (ibrahimbabatunde91@gmail.com)" at bounding box center [252, 22] width 129 height 7
copy div "Ibrahim Ibrahim"
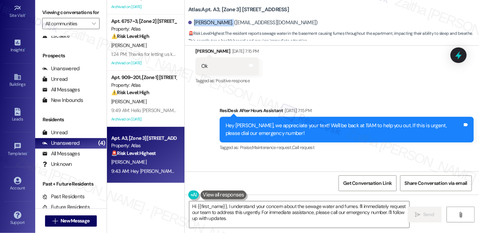
scroll to position [2815, 0]
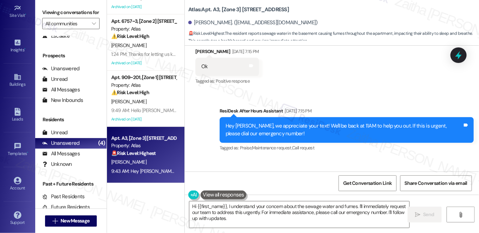
click at [354, 154] on div "Sent via SMS ResiDesk After Hours Assistant Sep 03, 2025 at 7:15 PM Hey Ibrahim…" at bounding box center [332, 154] width 294 height 126
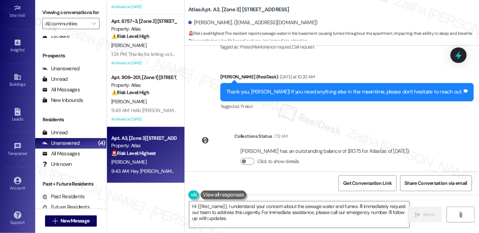
scroll to position [2944, 0]
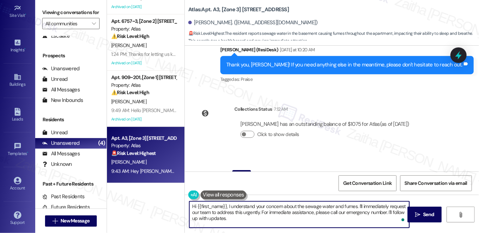
drag, startPoint x: 229, startPoint y: 207, endPoint x: 244, endPoint y: 215, distance: 17.3
click at [243, 216] on textarea "Hi {{first_name}}, I understand your concern about the sewage water and fumes. …" at bounding box center [299, 215] width 220 height 26
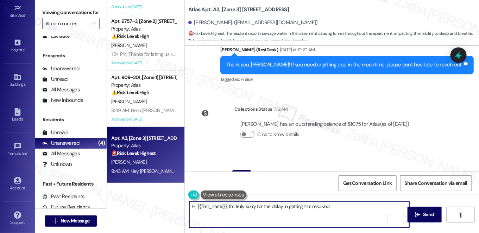
click at [354, 225] on textarea "Hi {{first_name}}, I'm truly sorry for the delay in getting this resolved" at bounding box center [299, 215] width 220 height 26
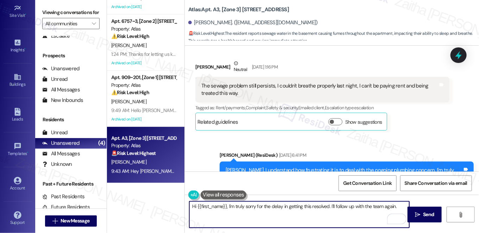
scroll to position [2496, 0]
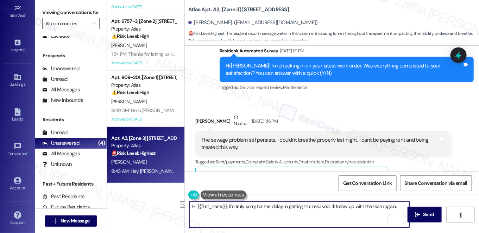
click at [304, 208] on textarea "Hi {{first_name}}, I'm truly sorry for the delay in getting this resolved. I'll…" at bounding box center [299, 215] width 220 height 26
click at [399, 206] on textarea "Hi {{first_name}}, I'm truly sorry for the delay in getting this resolved. I'll…" at bounding box center [299, 215] width 220 height 26
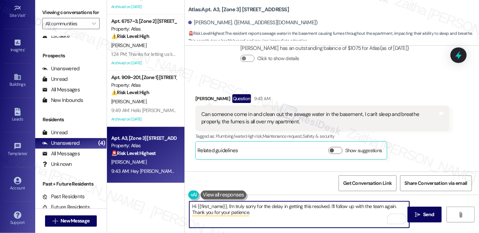
scroll to position [3071, 0]
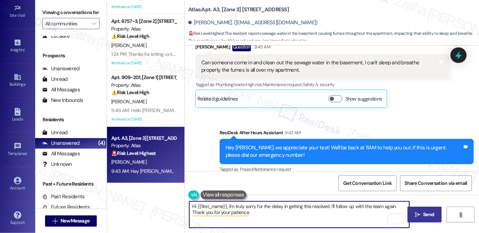
type textarea "Hi {{first_name}}, I'm truly sorry for the delay in getting this resolved. I'll…"
click at [427, 213] on span "Send" at bounding box center [428, 214] width 11 height 7
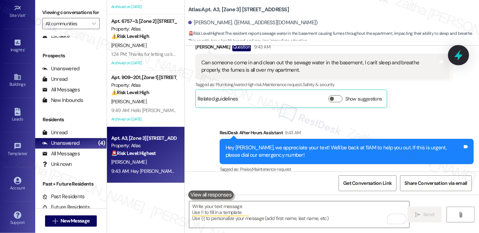
scroll to position [3004, 0]
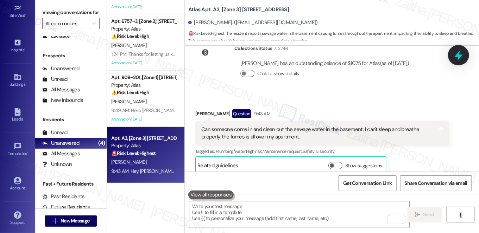
click at [460, 56] on icon at bounding box center [458, 55] width 8 height 11
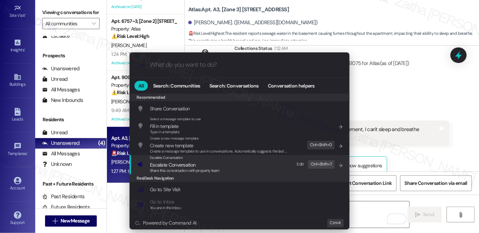
click at [175, 163] on span "Escalate Conversation" at bounding box center [172, 165] width 45 height 6
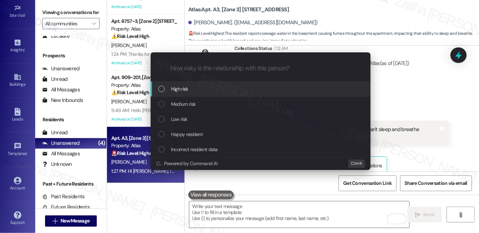
click at [199, 88] on div "High risk" at bounding box center [261, 89] width 206 height 8
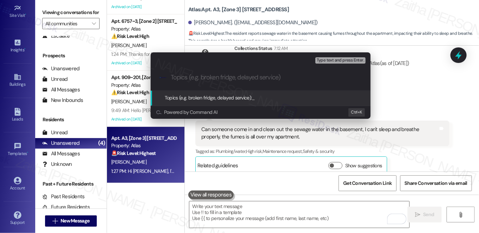
click at [425, 93] on div "Escalate Conversation High risk Topics (e.g. broken fridge, delayed service) An…" at bounding box center [239, 116] width 479 height 233
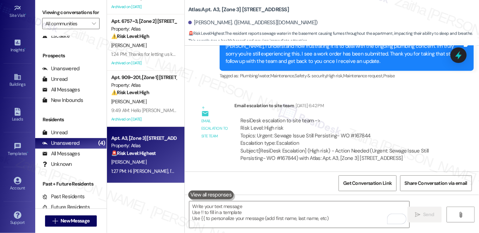
scroll to position [2685, 0]
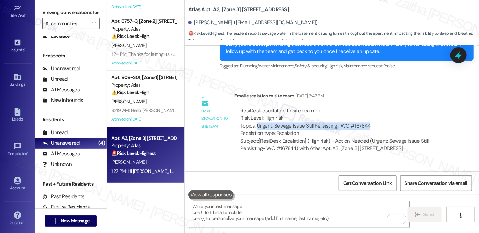
drag, startPoint x: 255, startPoint y: 115, endPoint x: 386, endPoint y: 117, distance: 131.3
click at [386, 117] on div "ResiDesk escalation to site team -> Risk Level: High risk Topics: Urgent: Sewag…" at bounding box center [341, 122] width 203 height 30
copy div "Urgent: Sewage Issue Still Persisting- WO #167844"
click at [462, 57] on icon at bounding box center [459, 55] width 12 height 12
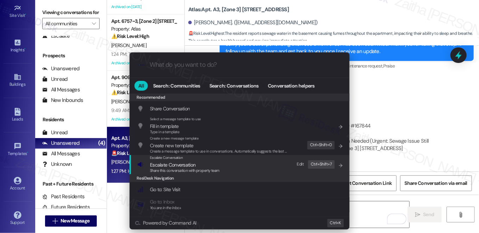
click at [170, 166] on span "Escalate Conversation" at bounding box center [172, 165] width 45 height 6
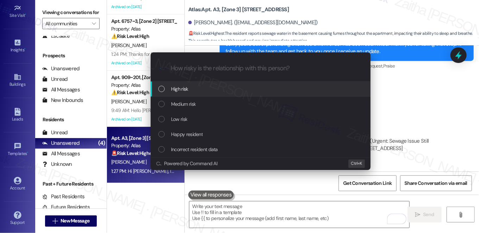
click at [191, 85] on div "High risk" at bounding box center [261, 89] width 206 height 8
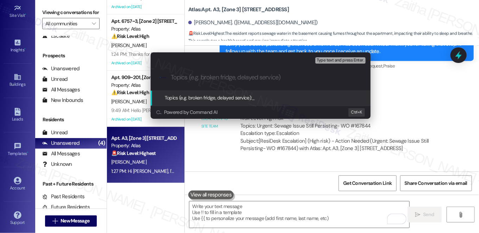
paste input "Urgent: Sewage Issue Still Persisting- WO #167844"
type input "Urgent: Sewage Issue Still Persisting- WO #167844"
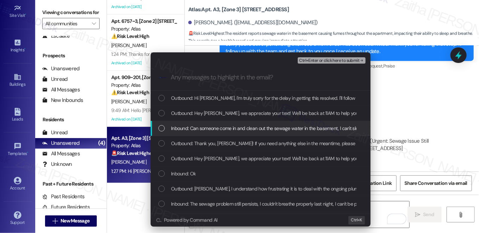
click at [198, 131] on span "Inbound: Can someone come in and clean out the sewage water in the basement, I …" at bounding box center [326, 129] width 311 height 8
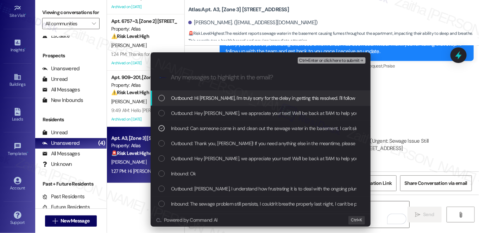
click at [325, 61] on span "Ctrl+Enter or click here to submit" at bounding box center [329, 60] width 60 height 5
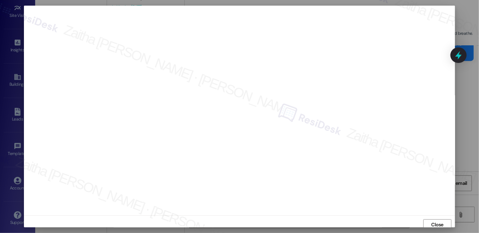
scroll to position [3, 0]
click at [441, 225] on span "Close" at bounding box center [437, 222] width 12 height 7
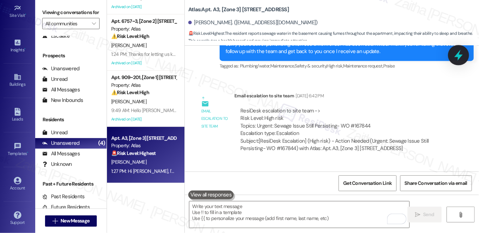
click at [454, 54] on icon at bounding box center [459, 55] width 12 height 12
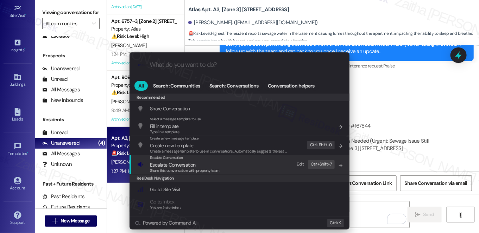
drag, startPoint x: 166, startPoint y: 168, endPoint x: 165, endPoint y: 159, distance: 8.9
click at [165, 168] on span "Share this conversation with property team" at bounding box center [185, 170] width 70 height 5
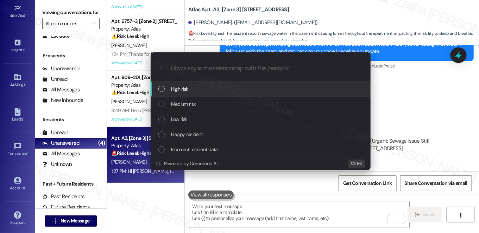
click at [184, 89] on span "High risk" at bounding box center [179, 89] width 17 height 8
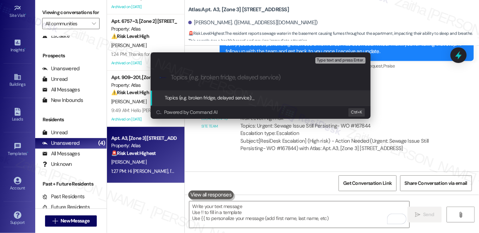
paste input "Urgent: Sewage Issue Still Persisting- WO #167844"
type input "Urgent: Sewage Issue Still Persisting- WO #167844"
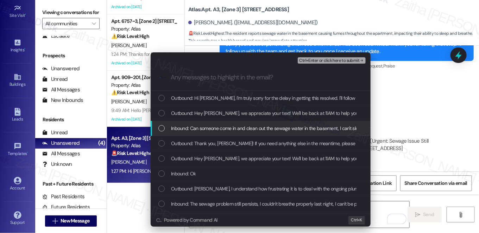
click at [202, 130] on span "Inbound: Can someone come in and clean out the sewage water in the basement, I …" at bounding box center [326, 129] width 311 height 8
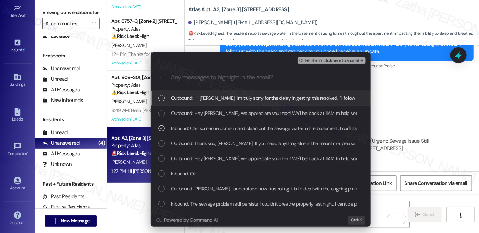
click at [316, 59] on span "Ctrl+Enter or click here to submit" at bounding box center [329, 60] width 60 height 5
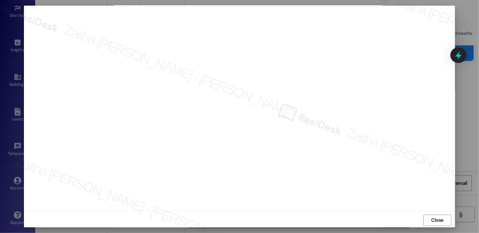
scroll to position [6, 0]
click at [441, 219] on span "Close" at bounding box center [437, 218] width 12 height 7
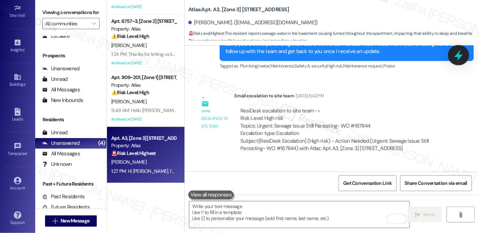
click at [457, 56] on icon at bounding box center [458, 55] width 8 height 11
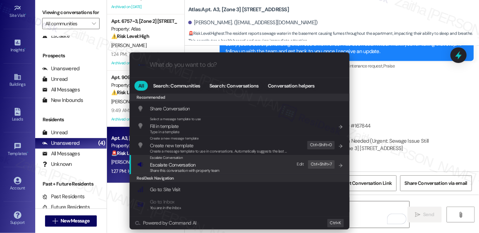
click at [165, 163] on span "Escalate Conversation" at bounding box center [172, 165] width 45 height 6
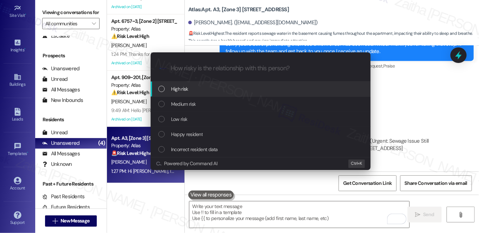
click at [190, 89] on div "High risk" at bounding box center [261, 89] width 206 height 8
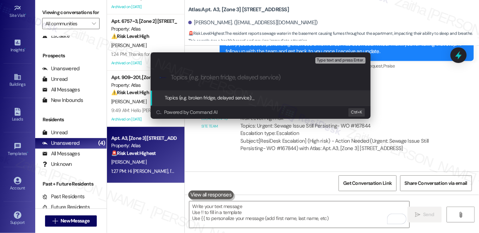
paste input "Urgent: Sewage Issue Still Persisting- WO #167844"
type input "Urgent: Sewage Issue Still Persisting- WO #167844"
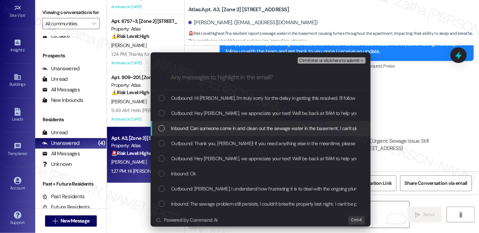
click at [235, 132] on span "Inbound: Can someone come in and clean out the sewage water in the basement, I …" at bounding box center [326, 129] width 311 height 8
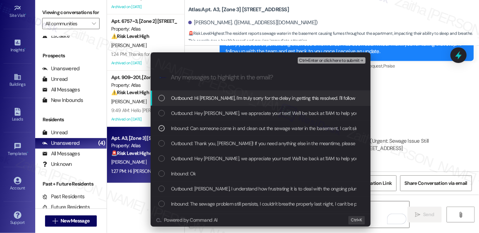
click at [336, 59] on span "Ctrl+Enter or click here to submit" at bounding box center [329, 60] width 60 height 5
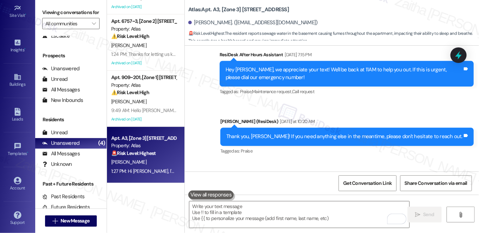
scroll to position [0, 0]
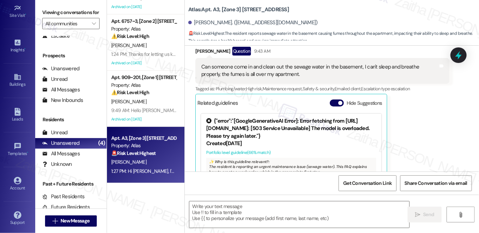
type textarea "Fetching suggested responses. Please feel free to read through the conversation…"
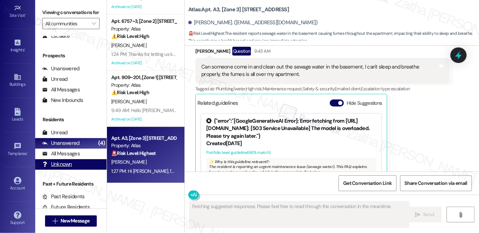
scroll to position [3098, 0]
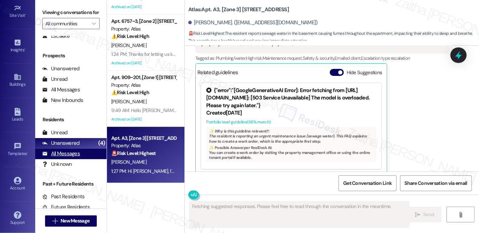
click at [73, 158] on div "All Messages" at bounding box center [61, 153] width 38 height 7
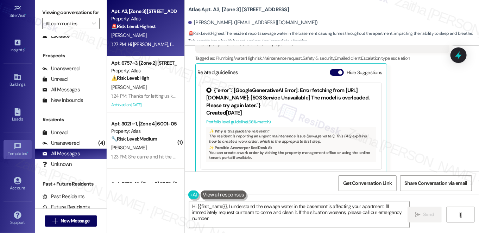
type textarea "Hi {{first_name}}, I understand the sewage water in the basement is affecting y…"
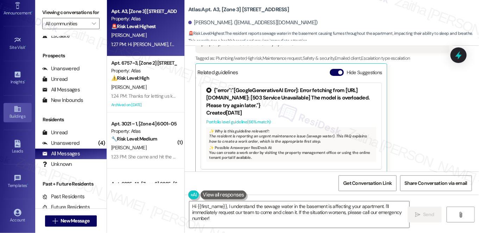
scroll to position [36, 0]
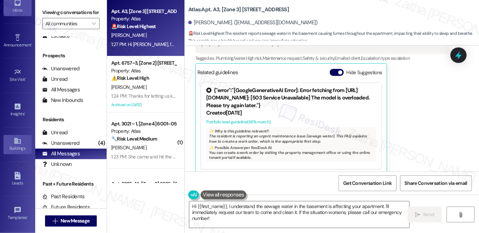
click at [18, 142] on icon at bounding box center [17, 141] width 6 height 6
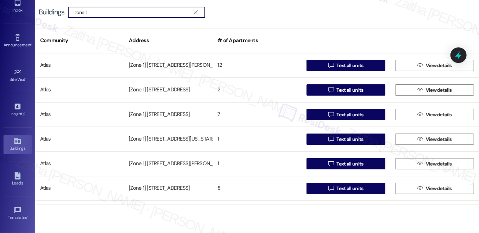
type input "zone 1"
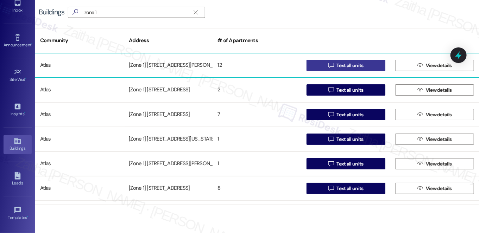
click at [340, 67] on span "Text all units" at bounding box center [349, 65] width 27 height 7
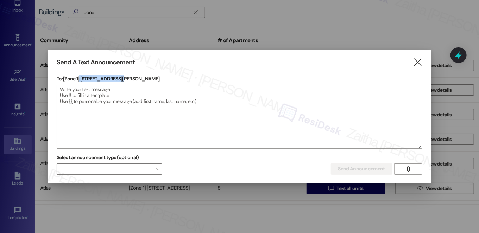
drag, startPoint x: 81, startPoint y: 77, endPoint x: 138, endPoint y: 79, distance: 57.0
click at [138, 79] on p "To: [Zone 1] 10-18 S Homan Ave" at bounding box center [240, 78] width 366 height 7
copy p "10-18 S Homan Ave"
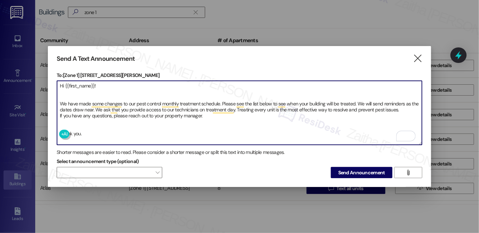
scroll to position [36, 0]
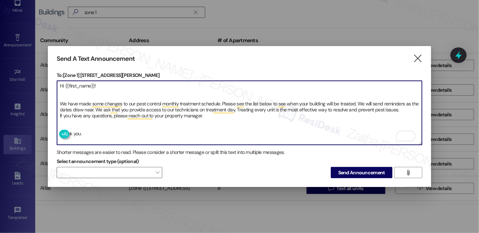
click at [69, 94] on textarea "Hi {{first_name}}! We have made some changes to our pest control monthly treatm…" at bounding box center [239, 113] width 365 height 64
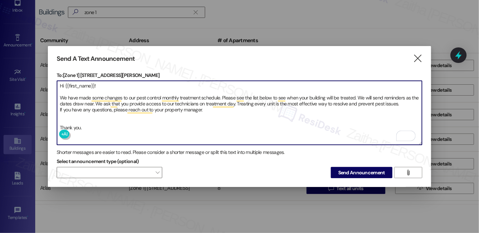
click at [67, 123] on textarea "Hi {{first_name}}! We have made some changes to our pest control monthly treatm…" at bounding box center [239, 113] width 365 height 64
click at [67, 113] on textarea "Hi {{first_name}}! We have made some changes to our pest control monthly treatm…" at bounding box center [239, 113] width 365 height 64
type textarea "Hi {{first_name}}! We have made some changes to our pest control monthly treatm…"
click at [407, 170] on icon "" at bounding box center [407, 173] width 5 height 6
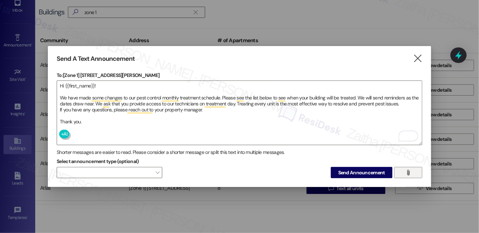
click at [405, 172] on span "" at bounding box center [408, 173] width 8 height 11
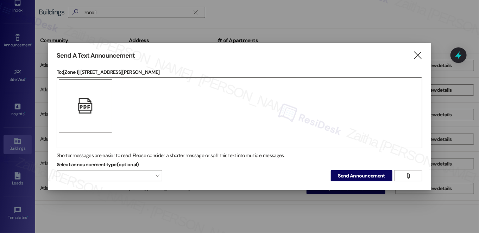
type input "zone"
click at [184, 100] on div "" at bounding box center [240, 112] width 366 height 71
click at [113, 114] on div "" at bounding box center [240, 112] width 366 height 71
click at [131, 114] on div "" at bounding box center [240, 112] width 366 height 71
click at [418, 52] on icon "" at bounding box center [418, 55] width 10 height 7
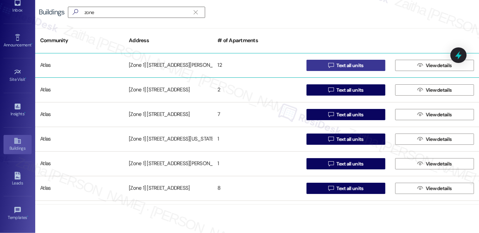
click at [345, 63] on span "Text all units" at bounding box center [349, 65] width 27 height 7
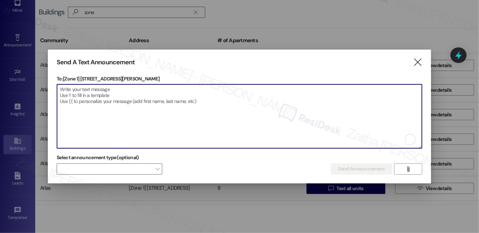
click at [181, 104] on textarea "To enrich screen reader interactions, please activate Accessibility in Grammarl…" at bounding box center [239, 116] width 365 height 64
paste textarea "Hi {{first_name}}! We have made some changes to our pest control monthly treatm…"
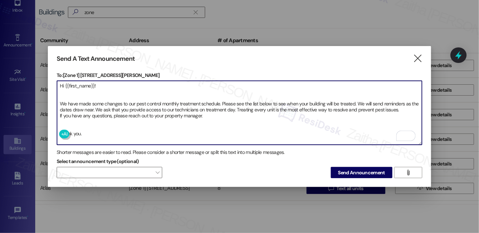
click at [84, 109] on textarea "Hi {{first_name}}! We have made some changes to our pest control monthly treatm…" at bounding box center [239, 113] width 365 height 64
click at [66, 126] on textarea "Hi {{first_name}}! We have made some changes to our pest control monthly treatm…" at bounding box center [239, 113] width 365 height 64
click at [75, 93] on textarea "Hi {{first_name}}! We have made some changes to our pest control monthly treatm…" at bounding box center [239, 113] width 365 height 64
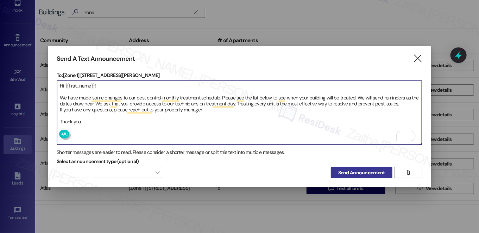
type textarea "Hi {{first_name}}! We have made some changes to our pest control monthly treatm…"
click at [361, 172] on span "Send Announcement" at bounding box center [361, 172] width 47 height 7
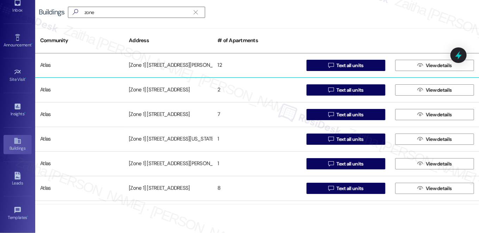
click at [96, 68] on div "Atlas" at bounding box center [79, 65] width 89 height 14
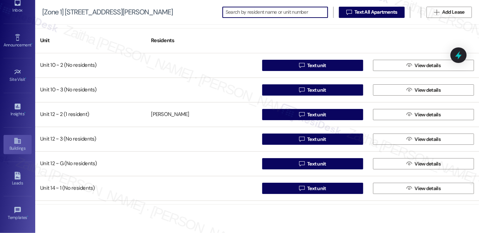
click at [21, 140] on link "Buildings" at bounding box center [18, 144] width 28 height 19
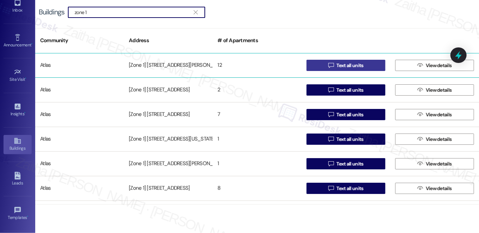
type input "zone 1"
click at [351, 65] on span "Text all units" at bounding box center [349, 65] width 27 height 7
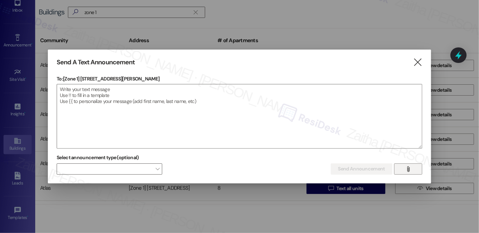
click at [405, 170] on span "" at bounding box center [408, 169] width 8 height 11
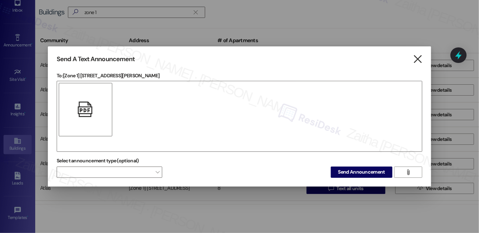
click at [418, 61] on icon "" at bounding box center [418, 59] width 10 height 7
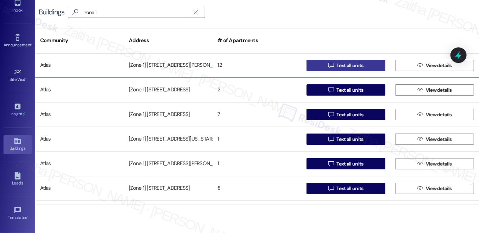
click at [343, 67] on span "Text all units" at bounding box center [349, 65] width 27 height 7
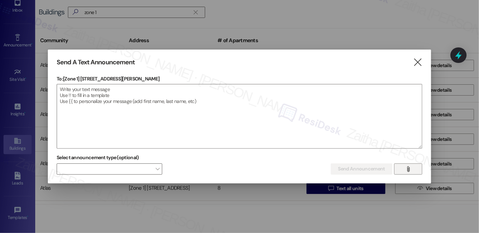
click at [411, 172] on span "" at bounding box center [408, 169] width 8 height 11
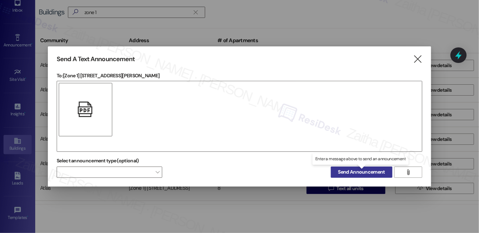
click at [361, 172] on span "Send Announcement" at bounding box center [361, 172] width 47 height 7
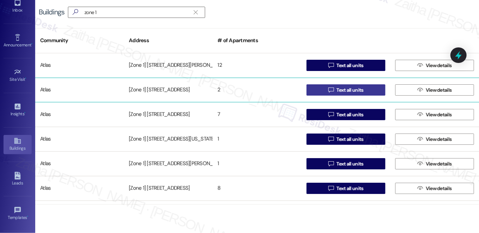
click at [358, 91] on span "Text all units" at bounding box center [349, 90] width 27 height 7
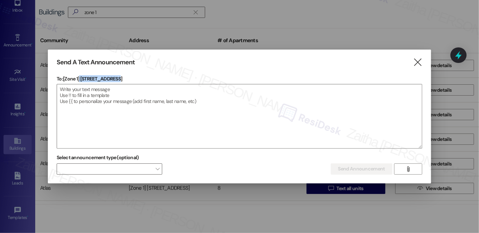
drag, startPoint x: 81, startPoint y: 77, endPoint x: 130, endPoint y: 77, distance: 49.6
click at [130, 77] on p "To: [Zone 1] 1201 W Diversey" at bounding box center [240, 78] width 366 height 7
copy p "1201 W Diversey"
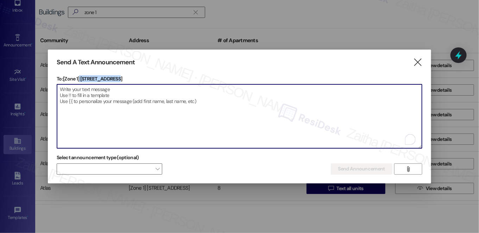
click at [144, 137] on textarea "To enrich screen reader interactions, please activate Accessibility in Grammarl…" at bounding box center [239, 116] width 365 height 64
paste textarea "Hi {{first_name}}! We have made some changes to our pest control monthly treatm…"
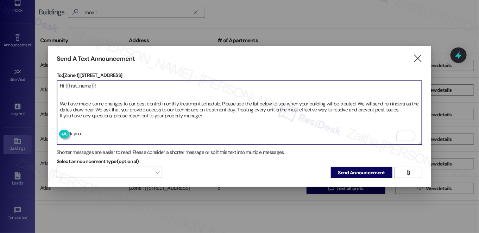
click at [75, 120] on textarea "Hi {{first_name}}! We have made some changes to our pest control monthly treatm…" at bounding box center [239, 113] width 365 height 64
click at [78, 90] on textarea "Hi {{first_name}}! We have made some changes to our pest control monthly treatm…" at bounding box center [239, 113] width 365 height 64
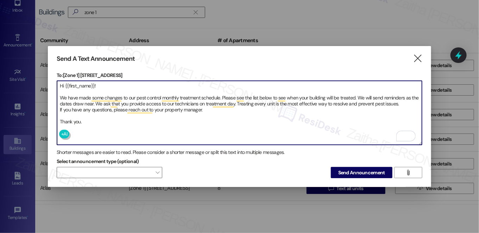
type textarea "Hi {{first_name}}! We have made some changes to our pest control monthly treatm…"
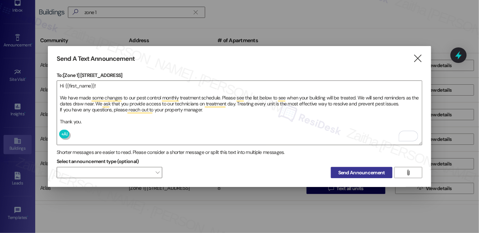
click at [362, 172] on span "Send Announcement" at bounding box center [361, 172] width 47 height 7
click at [419, 57] on icon "" at bounding box center [418, 58] width 10 height 7
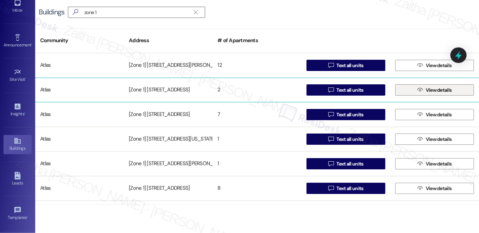
click at [437, 93] on span "View details" at bounding box center [439, 90] width 26 height 7
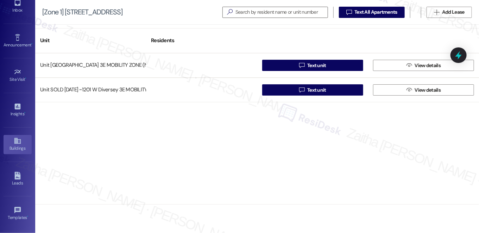
click at [14, 145] on div "Buildings" at bounding box center [17, 148] width 35 height 7
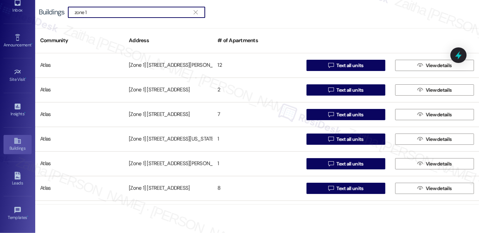
type input "zone 1"
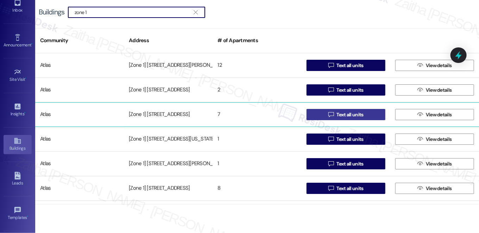
click at [356, 114] on span "Text all units" at bounding box center [349, 114] width 27 height 7
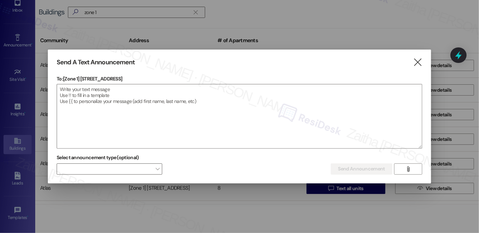
drag, startPoint x: 81, startPoint y: 77, endPoint x: 143, endPoint y: 76, distance: 61.9
click at [143, 76] on p "To: [Zone 1] 1344-48 W Devon Ave" at bounding box center [240, 78] width 366 height 7
copy p "1344-48 W Devon Ave"
click at [187, 112] on textarea at bounding box center [239, 116] width 365 height 64
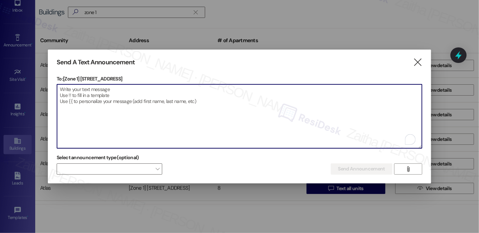
paste textarea "Hi {{first_name}}! We have made some changes to our pest control monthly treatm…"
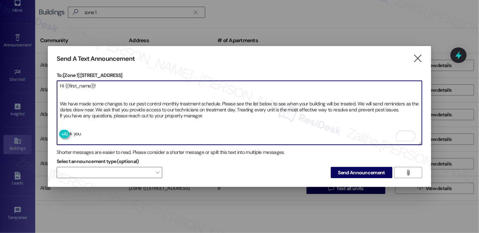
click at [65, 94] on textarea "Hi {{first_name}}! We have made some changes to our pest control monthly treatm…" at bounding box center [239, 113] width 365 height 64
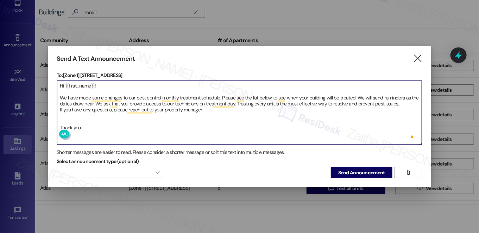
click at [67, 115] on textarea "Hi {{first_name}}! We have made some changes to our pest control monthly treatm…" at bounding box center [239, 113] width 365 height 64
type textarea "Hi {{first_name}}! We have made some changes to our pest control monthly treatm…"
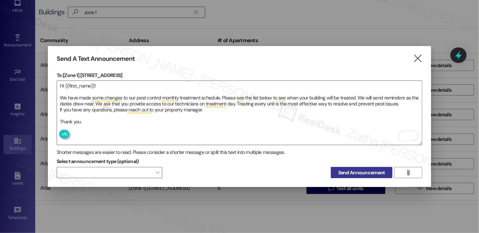
click at [358, 171] on span "Send Announcement" at bounding box center [361, 172] width 47 height 7
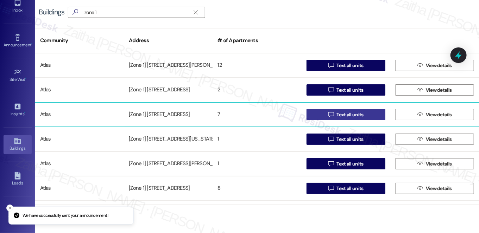
click at [357, 118] on span "Text all units" at bounding box center [349, 114] width 27 height 7
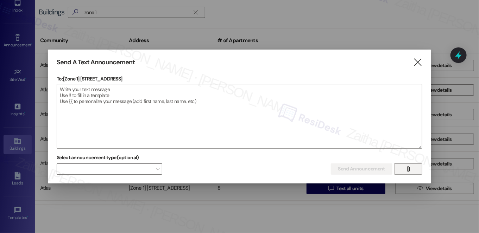
click at [405, 170] on icon "" at bounding box center [407, 169] width 5 height 6
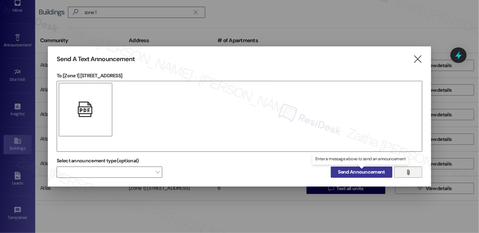
click at [352, 170] on span "Send Announcement" at bounding box center [361, 172] width 47 height 7
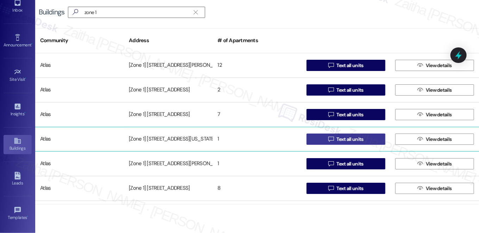
click at [353, 136] on span "Text all units" at bounding box center [349, 139] width 27 height 7
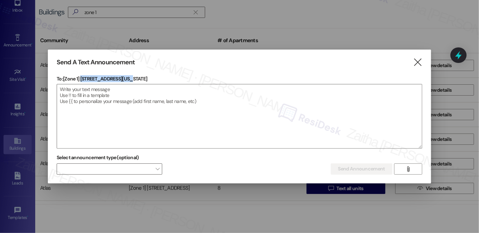
drag, startPoint x: 81, startPoint y: 78, endPoint x: 165, endPoint y: 75, distance: 84.5
click at [165, 75] on div "Send A Text Announcement  To: [Zone 1] 1347 W Washington st  Drop image file …" at bounding box center [239, 117] width 383 height 134
copy p "1347 W Washington st"
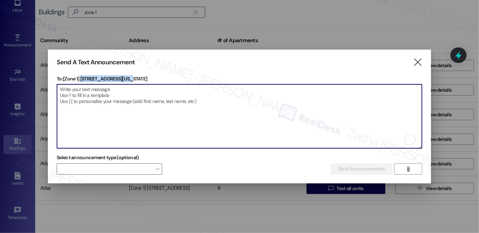
click at [164, 95] on textarea "To enrich screen reader interactions, please activate Accessibility in Grammarl…" at bounding box center [239, 116] width 365 height 64
paste textarea "Hi {{first_name}}! We have made some changes to our pest control monthly treatm…"
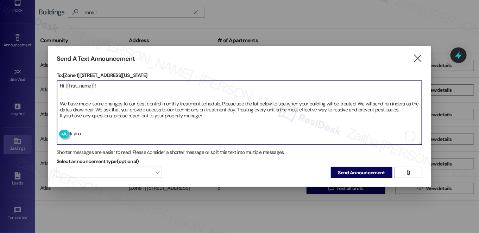
click at [87, 99] on textarea "Hi {{first_name}}! We have made some changes to our pest control monthly treatm…" at bounding box center [239, 113] width 365 height 64
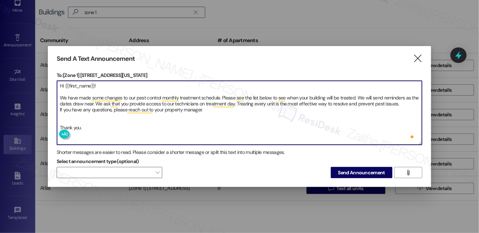
click at [90, 115] on textarea "Hi {{first_name}}! We have made some changes to our pest control monthly treatm…" at bounding box center [239, 113] width 365 height 64
type textarea "Hi {{first_name}}! We have made some changes to our pest control monthly treatm…"
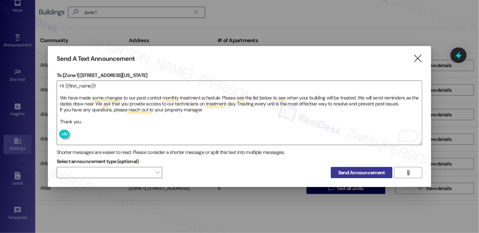
click at [358, 172] on span "Send Announcement" at bounding box center [361, 172] width 47 height 7
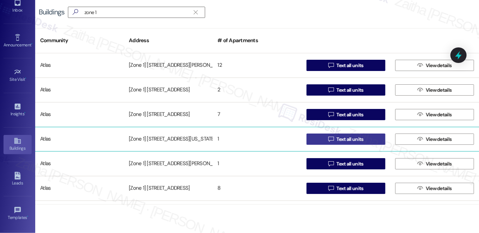
click at [354, 139] on span "Text all units" at bounding box center [349, 139] width 27 height 7
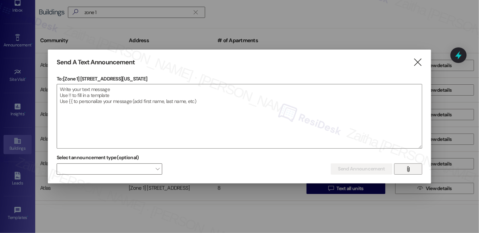
click at [411, 171] on span "" at bounding box center [408, 169] width 8 height 11
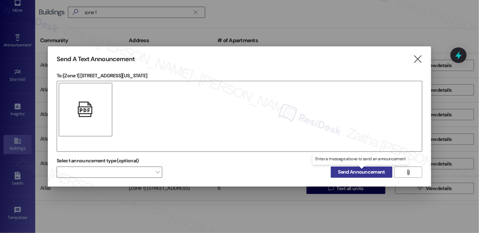
click at [373, 173] on span "Send Announcement" at bounding box center [361, 172] width 47 height 7
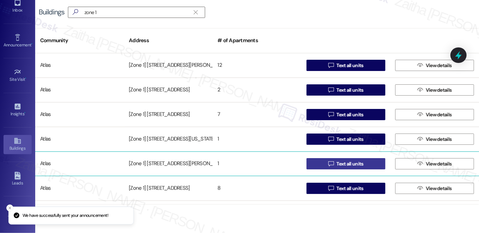
click at [351, 164] on span "Text all units" at bounding box center [349, 163] width 27 height 7
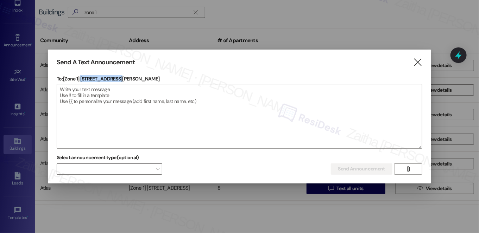
drag, startPoint x: 81, startPoint y: 76, endPoint x: 146, endPoint y: 76, distance: 65.8
click at [146, 76] on p "To: [Zone 1] 1645 W Ogden Ave" at bounding box center [240, 78] width 366 height 7
copy p "1645 W Ogden Ave"
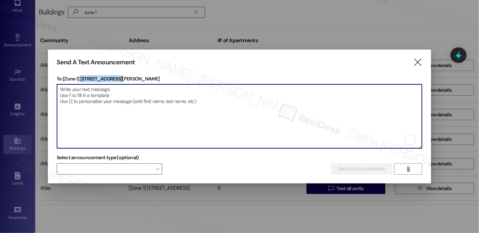
click at [162, 109] on textarea "To enrich screen reader interactions, please activate Accessibility in Grammarl…" at bounding box center [239, 116] width 365 height 64
paste textarea "Hi {{first_name}}! We have made some changes to our pest control monthly treatm…"
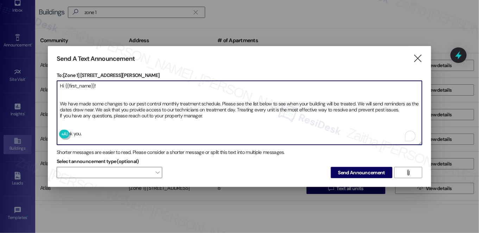
click at [98, 91] on textarea "Hi {{first_name}}! We have made some changes to our pest control monthly treatm…" at bounding box center [239, 113] width 365 height 64
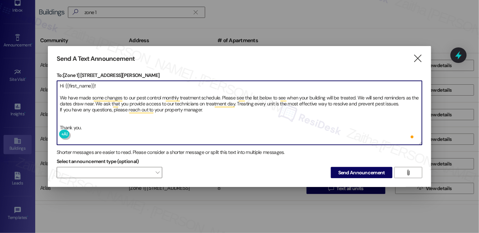
click at [90, 117] on textarea "Hi {{first_name}}! We have made some changes to our pest control monthly treatm…" at bounding box center [239, 113] width 365 height 64
type textarea "Hi {{first_name}}! We have made some changes to our pest control monthly treatm…"
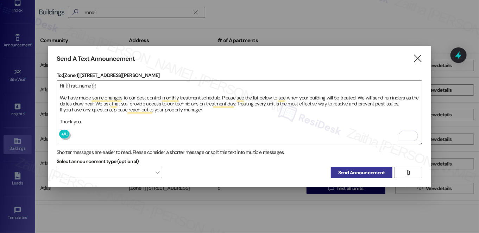
click at [358, 169] on span "Send Announcement" at bounding box center [361, 172] width 47 height 7
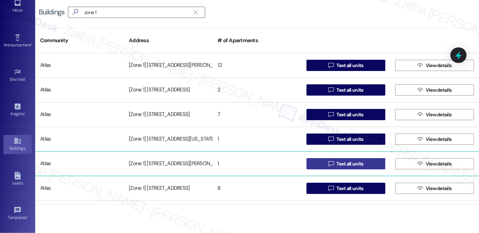
click at [358, 163] on span "Text all units" at bounding box center [349, 163] width 27 height 7
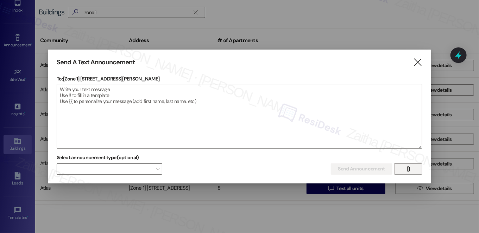
click at [403, 167] on button "" at bounding box center [408, 169] width 28 height 11
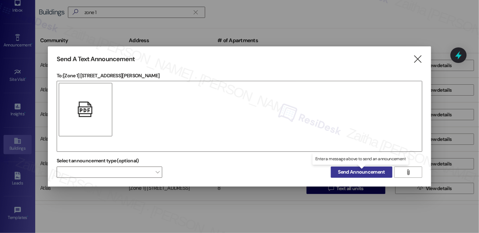
click at [370, 175] on span "Send Announcement" at bounding box center [361, 172] width 47 height 7
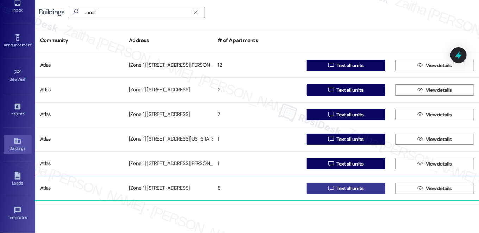
click at [352, 190] on span "Text all units" at bounding box center [349, 188] width 27 height 7
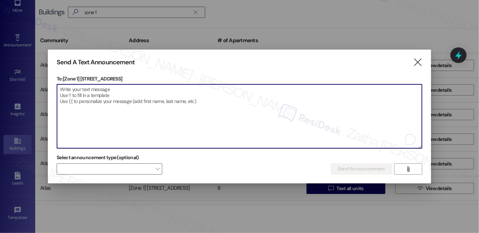
click at [153, 132] on textarea "To enrich screen reader interactions, please activate Accessibility in Grammarl…" at bounding box center [239, 116] width 365 height 64
paste textarea "Hi {{first_name}}! We have made some changes to our pest control monthly treatm…"
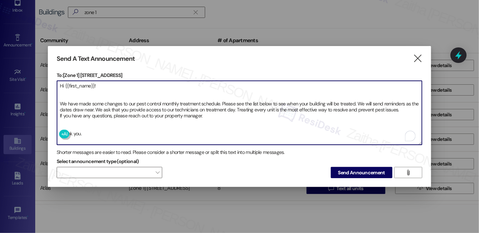
click at [81, 101] on textarea "Hi {{first_name}}! We have made some changes to our pest control monthly treatm…" at bounding box center [239, 113] width 365 height 64
click at [79, 91] on textarea "Hi {{first_name}}! We have made some changes to our pest control monthly treatm…" at bounding box center [239, 113] width 365 height 64
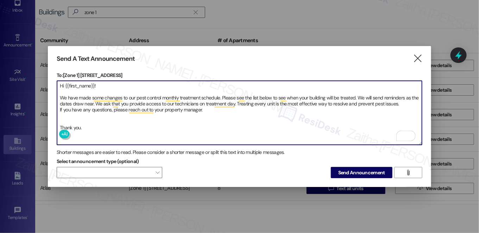
click at [84, 118] on textarea "Hi {{first_name}}! We have made some changes to our pest control monthly treatm…" at bounding box center [239, 113] width 365 height 64
type textarea "Hi {{first_name}}! We have made some changes to our pest control monthly treatm…"
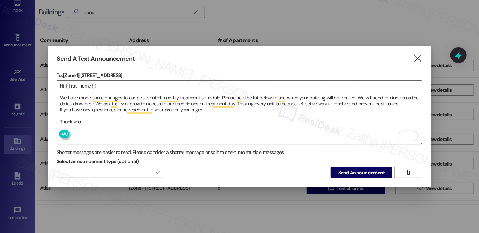
click at [345, 169] on span "Send Announcement" at bounding box center [361, 172] width 47 height 7
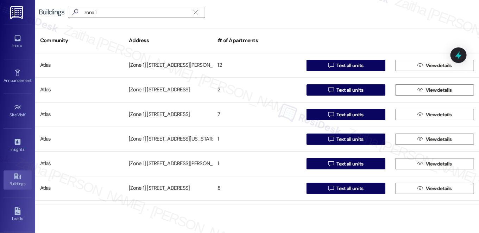
scroll to position [36, 0]
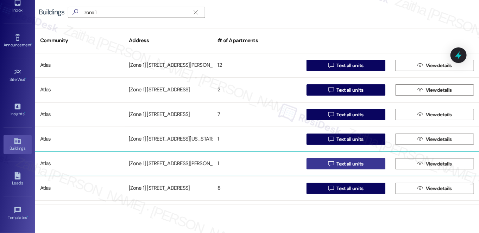
click at [346, 166] on span "Text all units" at bounding box center [349, 163] width 27 height 7
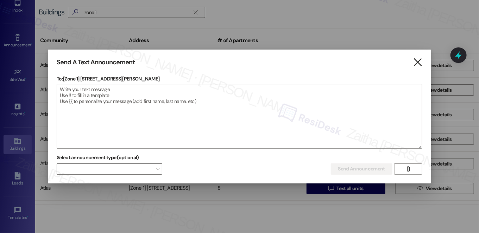
click at [419, 61] on icon "" at bounding box center [418, 62] width 10 height 7
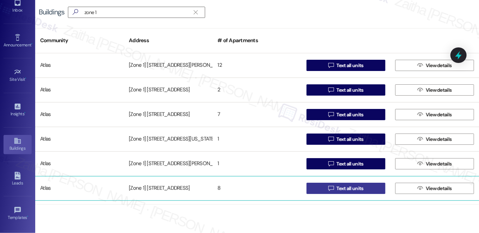
click at [338, 188] on span "Text all units" at bounding box center [349, 188] width 27 height 7
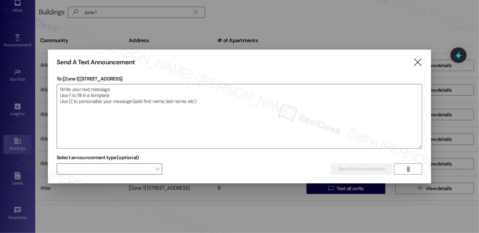
drag, startPoint x: 81, startPoint y: 76, endPoint x: 153, endPoint y: 76, distance: 72.5
click at [153, 76] on p "To: [Zone 1] [STREET_ADDRESS]" at bounding box center [240, 78] width 366 height 7
copy p "[STREET_ADDRESS]"
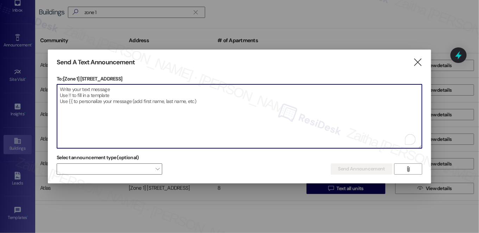
click at [196, 107] on textarea "To enrich screen reader interactions, please activate Accessibility in Grammarl…" at bounding box center [239, 116] width 365 height 64
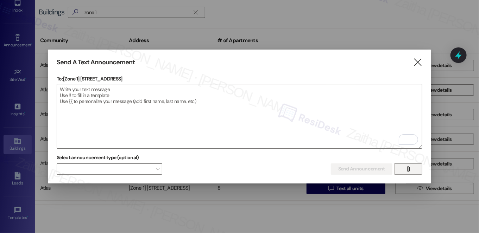
click at [405, 166] on icon "" at bounding box center [407, 169] width 5 height 6
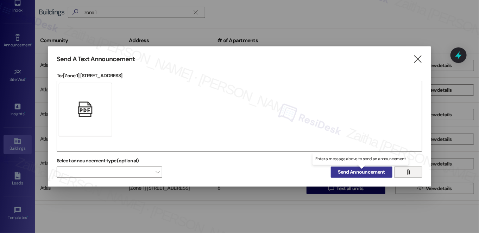
click at [354, 172] on span "Send Announcement" at bounding box center [361, 172] width 47 height 7
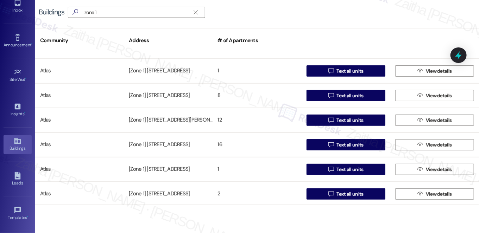
scroll to position [128, 0]
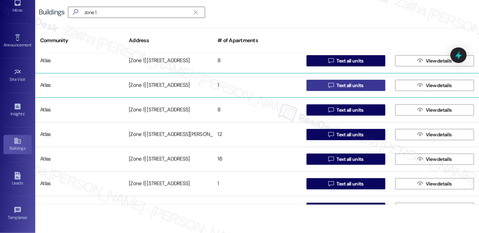
click at [352, 84] on span "Text all units" at bounding box center [349, 85] width 27 height 7
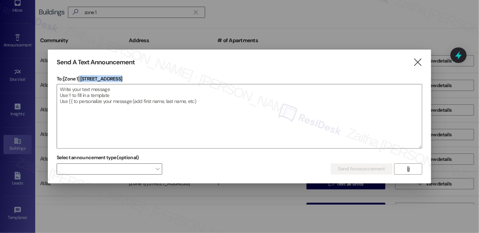
drag, startPoint x: 80, startPoint y: 80, endPoint x: 144, endPoint y: 79, distance: 63.7
click at [144, 79] on p "To: [Zone 1] [STREET_ADDRESS]" at bounding box center [240, 78] width 366 height 7
copy p "[STREET_ADDRESS]"
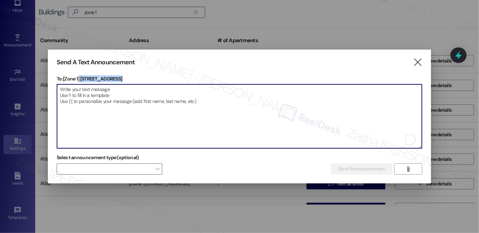
click at [215, 114] on textarea "To enrich screen reader interactions, please activate Accessibility in Grammarl…" at bounding box center [239, 116] width 365 height 64
paste textarea "Hi {{first_name}}! We have made some changes to our pest control monthly treatm…"
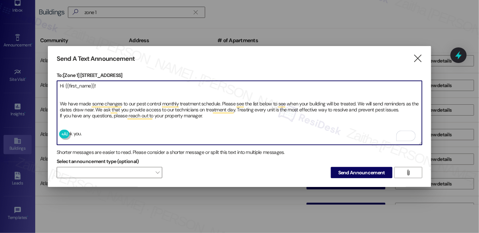
click at [70, 125] on textarea "Hi {{first_name}}! We have made some changes to our pest control monthly treatm…" at bounding box center [239, 113] width 365 height 64
click at [64, 93] on textarea "Hi {{first_name}}! We have made some changes to our pest control monthly treatm…" at bounding box center [239, 113] width 365 height 64
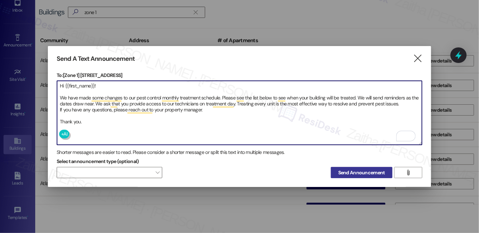
type textarea "Hi {{first_name}}! We have made some changes to our pest control monthly treatm…"
click at [350, 171] on span "Send Announcement" at bounding box center [361, 172] width 47 height 7
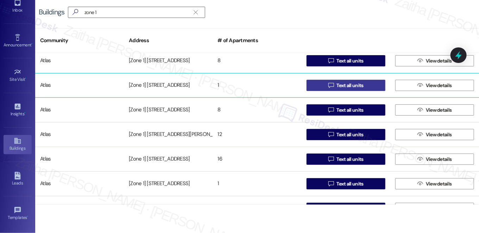
click at [347, 88] on span "Text all units" at bounding box center [349, 85] width 27 height 7
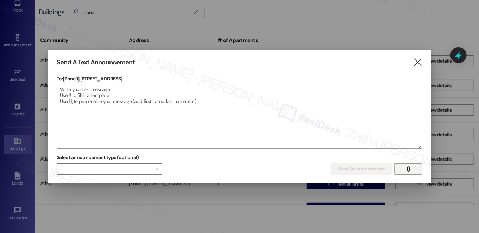
click at [405, 168] on icon "" at bounding box center [407, 169] width 5 height 6
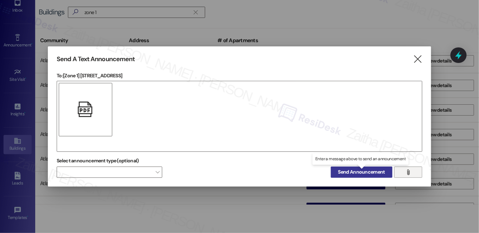
click at [372, 175] on span "Send Announcement" at bounding box center [361, 172] width 47 height 7
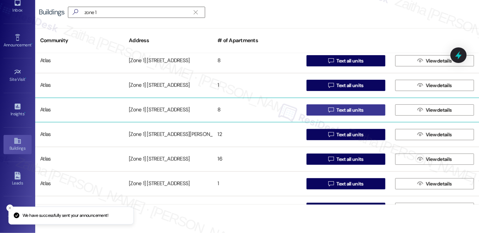
click at [351, 109] on span "Text all units" at bounding box center [349, 110] width 27 height 7
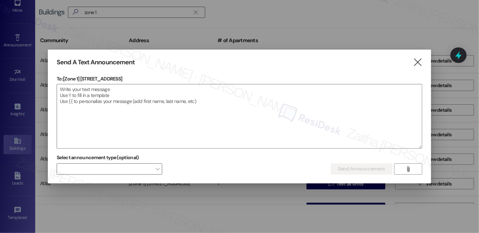
drag, startPoint x: 81, startPoint y: 78, endPoint x: 153, endPoint y: 78, distance: 72.8
click at [153, 78] on p "To: [Zone 1] [STREET_ADDRESS]" at bounding box center [240, 78] width 366 height 7
copy p "[STREET_ADDRESS]"
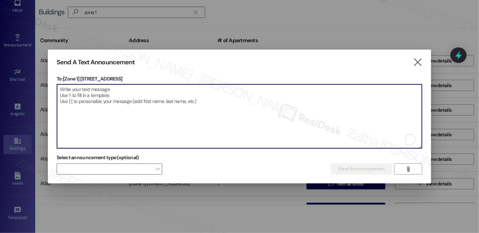
click at [208, 94] on textarea "To enrich screen reader interactions, please activate Accessibility in Grammarl…" at bounding box center [239, 116] width 365 height 64
paste textarea "Hi {{first_name}}! We have made some changes to our pest control monthly treatm…"
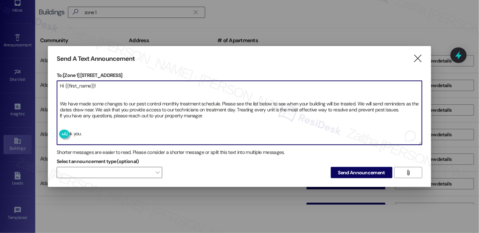
click at [127, 87] on textarea "Hi {{first_name}}! We have made some changes to our pest control monthly treatm…" at bounding box center [239, 113] width 365 height 64
click at [127, 90] on textarea "Hi {{first_name}}! We have made some changes to our pest control monthly treatm…" at bounding box center [239, 113] width 365 height 64
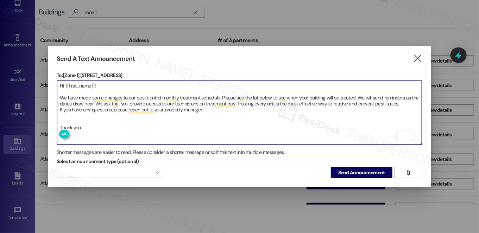
click at [125, 118] on textarea "Hi {{first_name}}! We have made some changes to our pest control monthly treatm…" at bounding box center [239, 113] width 365 height 64
type textarea "Hi {{first_name}}! We have made some changes to our pest control monthly treatm…"
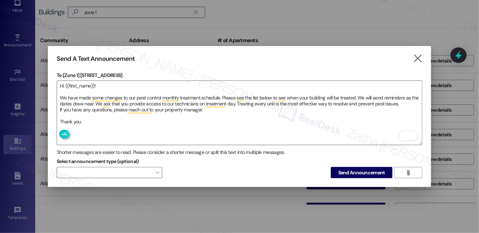
click at [354, 171] on span "Send Announcement" at bounding box center [361, 172] width 47 height 7
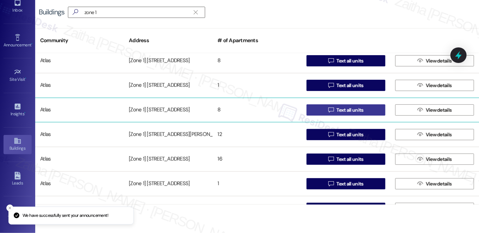
click at [341, 111] on span "Text all units" at bounding box center [349, 110] width 27 height 7
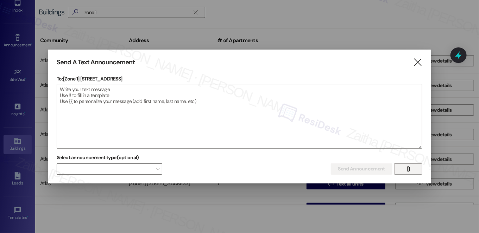
click at [410, 170] on icon "" at bounding box center [407, 169] width 5 height 6
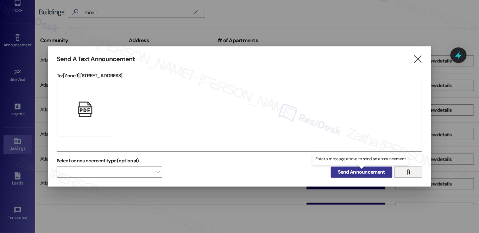
click at [360, 171] on span "Send Announcement" at bounding box center [361, 172] width 47 height 7
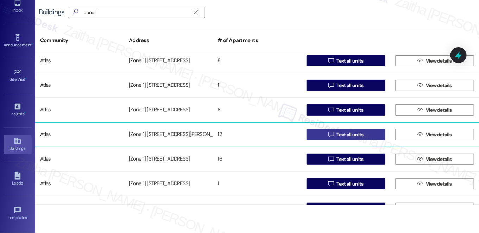
click at [348, 134] on span "Text all units" at bounding box center [349, 134] width 27 height 7
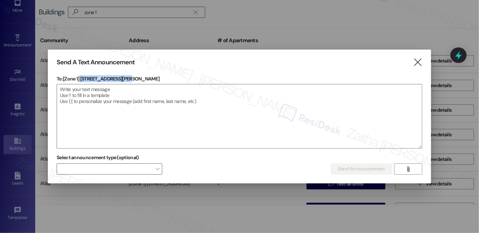
drag, startPoint x: 80, startPoint y: 78, endPoint x: 144, endPoint y: 79, distance: 64.1
click at [144, 79] on p "To: [Zone 1] [STREET_ADDRESS][PERSON_NAME]" at bounding box center [240, 78] width 366 height 7
copy p "[STREET_ADDRESS][PERSON_NAME]"
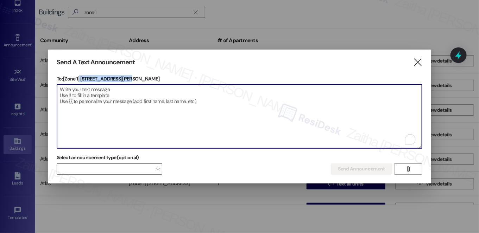
click at [191, 98] on textarea "To enrich screen reader interactions, please activate Accessibility in Grammarl…" at bounding box center [239, 116] width 365 height 64
paste textarea "Hi {{first_name}}! We have made some changes to our pest control monthly treatm…"
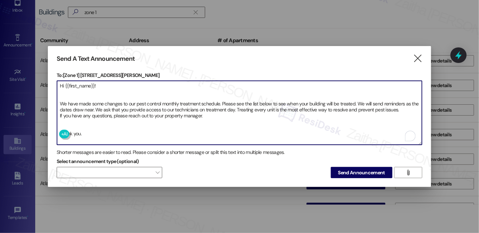
click at [135, 88] on textarea "Hi {{first_name}}! We have made some changes to our pest control monthly treatm…" at bounding box center [239, 113] width 365 height 64
click at [135, 96] on textarea "Hi {{first_name}}! We have made some changes to our pest control monthly treatm…" at bounding box center [239, 113] width 365 height 64
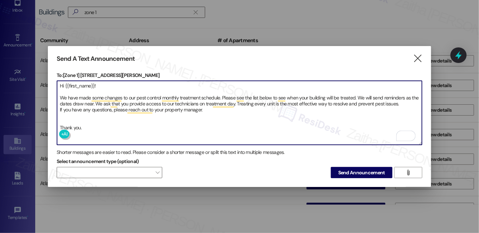
click at [68, 116] on textarea "Hi {{first_name}}! We have made some changes to our pest control monthly treatm…" at bounding box center [239, 113] width 365 height 64
type textarea "Hi {{first_name}}! We have made some changes to our pest control monthly treatm…"
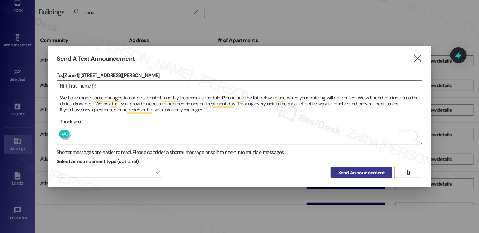
click at [357, 172] on span "Send Announcement" at bounding box center [361, 172] width 47 height 7
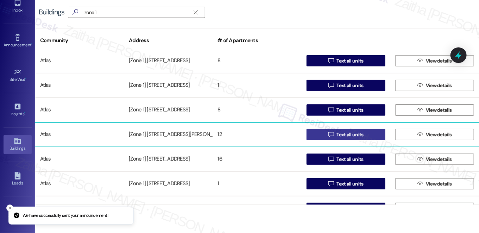
click at [341, 134] on span "Text all units" at bounding box center [349, 134] width 27 height 7
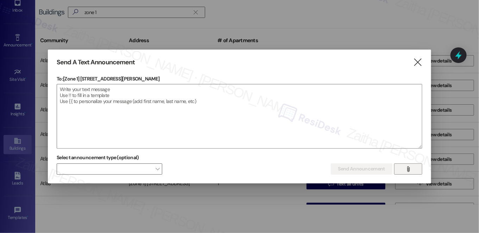
click at [408, 169] on icon "" at bounding box center [407, 169] width 5 height 6
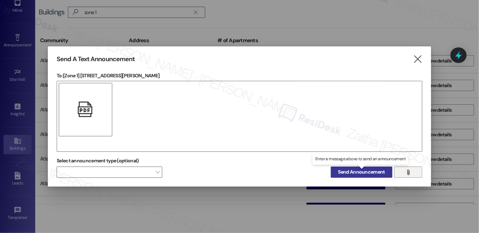
click at [355, 172] on span "Send Announcement" at bounding box center [361, 172] width 47 height 7
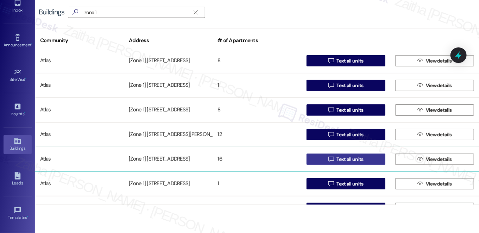
click at [345, 160] on span "Text all units" at bounding box center [349, 159] width 27 height 7
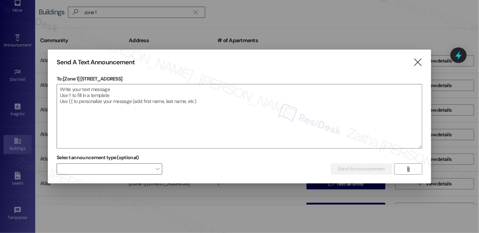
drag, startPoint x: 81, startPoint y: 79, endPoint x: 147, endPoint y: 80, distance: 65.8
click at [147, 80] on p "To: [Zone 1] [STREET_ADDRESS]" at bounding box center [240, 78] width 366 height 7
copy p "[STREET_ADDRESS]"
click at [169, 105] on textarea at bounding box center [239, 116] width 365 height 64
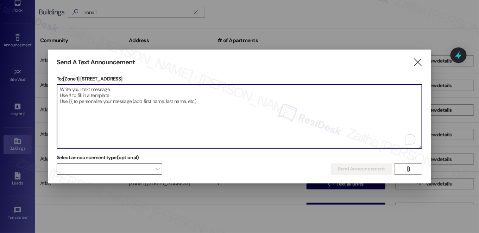
paste textarea "Hi {{first_name}}! We have made some changes to our pest control monthly treatm…"
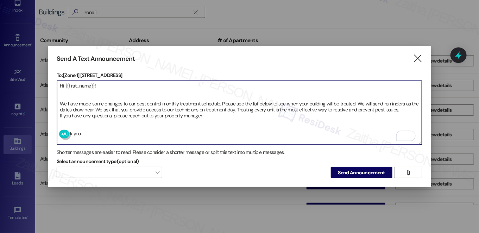
click at [60, 95] on textarea "Hi {{first_name}}! We have made some changes to our pest control monthly treatm…" at bounding box center [239, 113] width 365 height 64
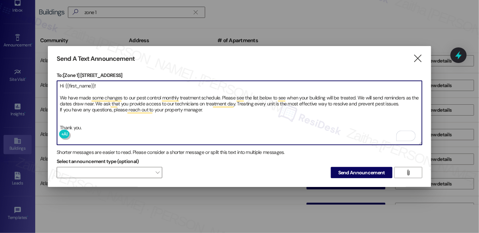
click at [75, 117] on textarea "Hi {{first_name}}! We have made some changes to our pest control monthly treatm…" at bounding box center [239, 113] width 365 height 64
type textarea "Hi {{first_name}}! We have made some changes to our pest control monthly treatm…"
click at [356, 174] on span "Send Announcement" at bounding box center [361, 172] width 47 height 7
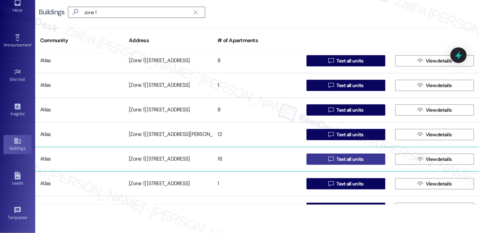
click at [342, 160] on span "Text all units" at bounding box center [349, 159] width 27 height 7
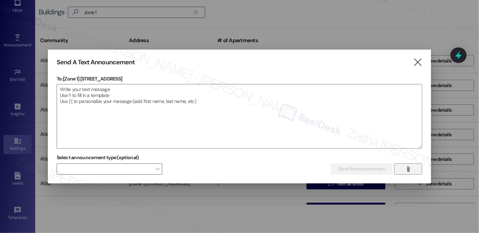
click at [405, 170] on span "" at bounding box center [408, 169] width 8 height 11
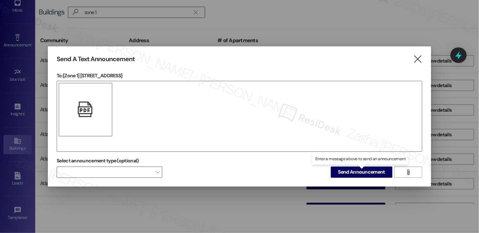
click at [356, 174] on span "Send Announcement" at bounding box center [361, 172] width 47 height 7
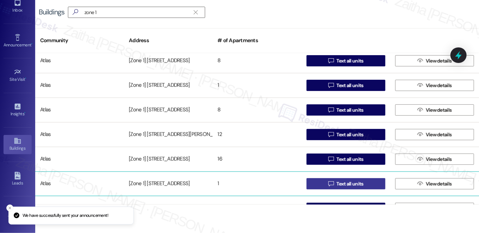
click at [343, 182] on span "Text all units" at bounding box center [349, 184] width 27 height 7
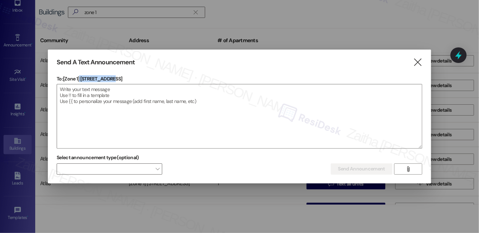
drag, startPoint x: 80, startPoint y: 76, endPoint x: 139, endPoint y: 77, distance: 58.8
click at [139, 77] on p "To: [Zone 1] [STREET_ADDRESS]" at bounding box center [240, 78] width 366 height 7
copy p "[STREET_ADDRESS]"
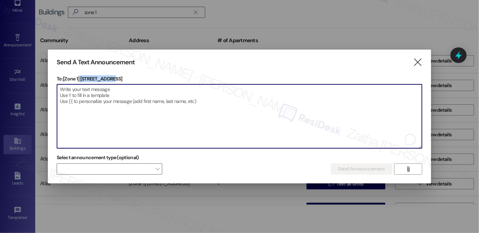
click at [207, 133] on textarea "To enrich screen reader interactions, please activate Accessibility in Grammarl…" at bounding box center [239, 116] width 365 height 64
paste textarea "Hi {{first_name}}! We have made some changes to our pest control monthly treatm…"
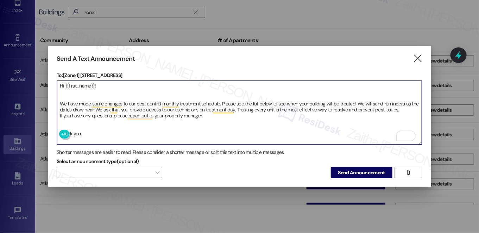
click at [70, 96] on textarea "Hi {{first_name}}! We have made some changes to our pest control monthly treatm…" at bounding box center [239, 113] width 365 height 64
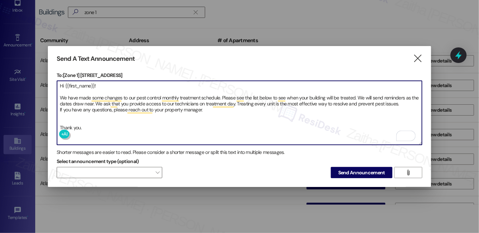
click at [75, 118] on textarea "Hi {{first_name}}! We have made some changes to our pest control monthly treatm…" at bounding box center [239, 113] width 365 height 64
type textarea "Hi {{first_name}}! We have made some changes to our pest control monthly treatm…"
click at [372, 172] on span "Send Announcement" at bounding box center [361, 172] width 47 height 7
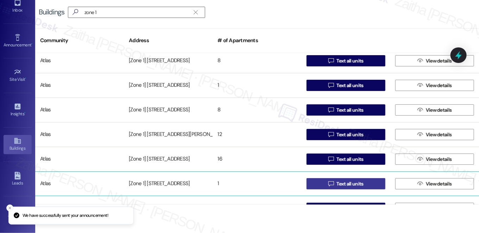
click at [362, 185] on span "Text all units" at bounding box center [350, 184] width 30 height 7
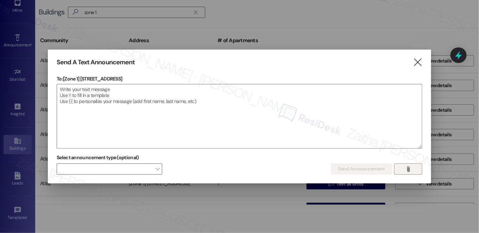
click at [406, 171] on icon "" at bounding box center [407, 169] width 5 height 6
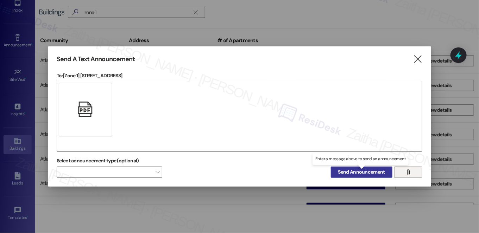
click at [360, 172] on span "Send Announcement" at bounding box center [361, 172] width 47 height 7
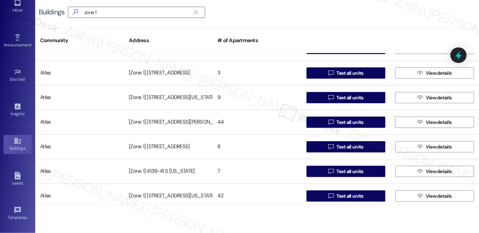
scroll to position [256, 0]
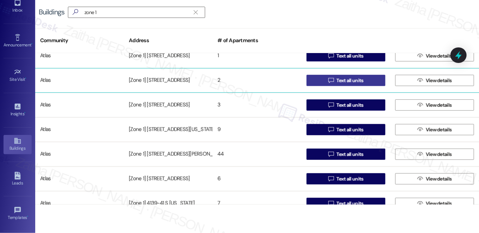
click at [342, 79] on span "Text all units" at bounding box center [349, 80] width 27 height 7
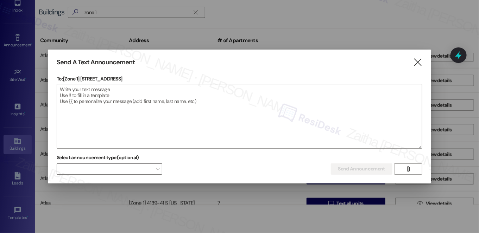
drag, startPoint x: 81, startPoint y: 77, endPoint x: 140, endPoint y: 80, distance: 59.5
click at [140, 80] on p "To: [Zone 1] 347 E 48th Street" at bounding box center [240, 78] width 366 height 7
copy p "347 E 48th Street"
click at [185, 116] on textarea at bounding box center [239, 116] width 365 height 64
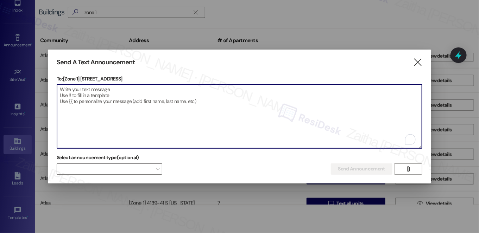
paste textarea "Hi {{first_name}}! We have made some changes to our pest control monthly treatm…"
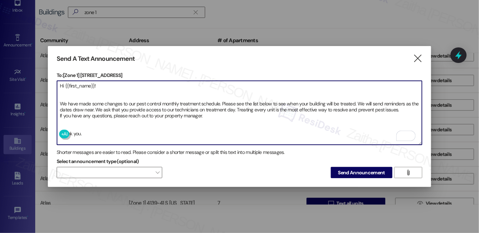
click at [60, 99] on textarea "Hi {{first_name}}! We have made some changes to our pest control monthly treatm…" at bounding box center [239, 113] width 365 height 64
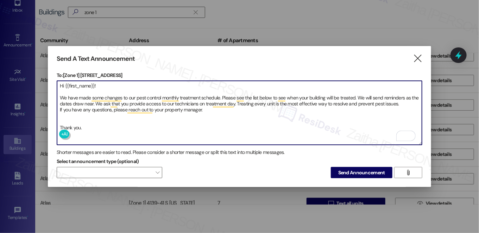
click at [63, 118] on textarea "Hi {{first_name}}! We have made some changes to our pest control monthly treatm…" at bounding box center [239, 113] width 365 height 64
type textarea "Hi {{first_name}}! We have made some changes to our pest control monthly treatm…"
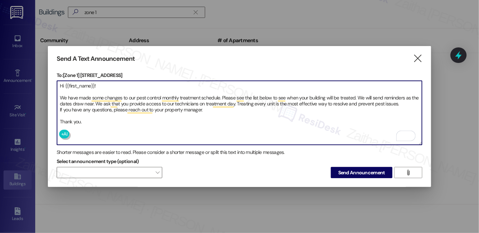
scroll to position [256, 0]
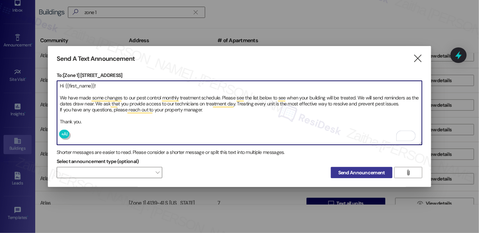
type textarea "Hi {{first_name}}! We have made some changes to our pest control monthly treatm…"
click at [353, 173] on span "Send Announcement" at bounding box center [361, 172] width 47 height 7
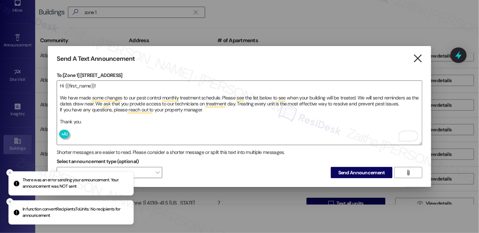
click at [416, 55] on icon "" at bounding box center [418, 58] width 10 height 7
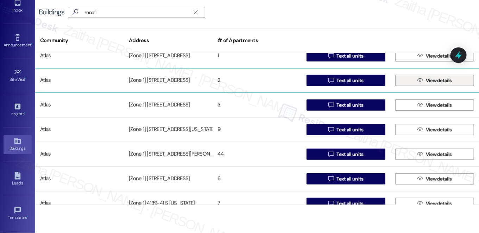
click at [439, 83] on span "View details" at bounding box center [439, 80] width 26 height 7
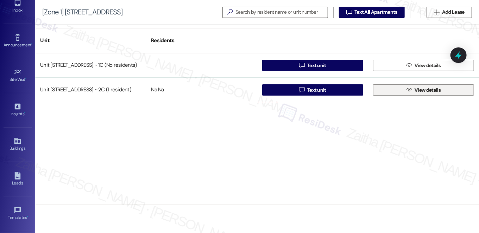
click at [428, 94] on span " View details" at bounding box center [423, 90] width 37 height 11
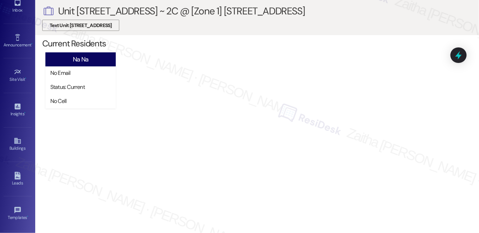
click at [104, 27] on span "Text Unit [STREET_ADDRESS]" at bounding box center [81, 25] width 62 height 7
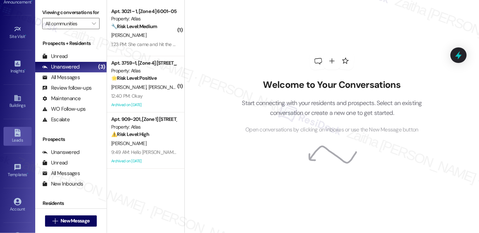
scroll to position [68, 0]
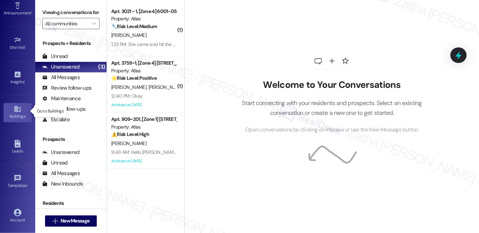
click at [15, 113] on div "Buildings" at bounding box center [17, 116] width 35 height 7
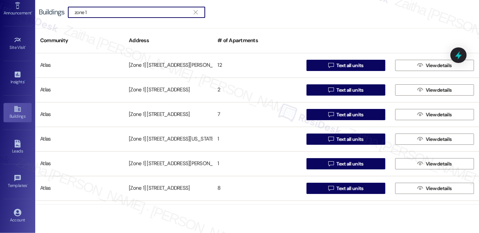
type input "zone 1"
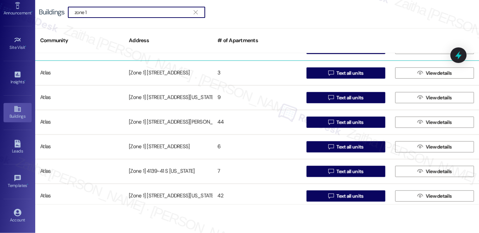
scroll to position [256, 0]
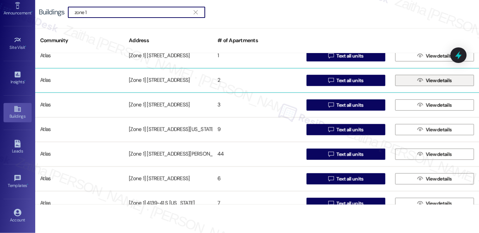
click at [429, 79] on span "View details" at bounding box center [439, 80] width 26 height 7
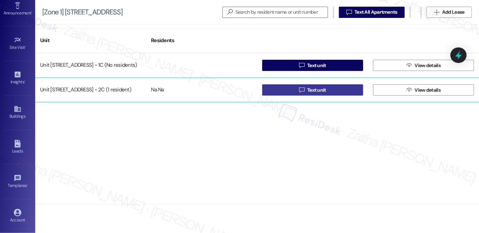
click at [334, 92] on button " Text unit" at bounding box center [312, 89] width 101 height 11
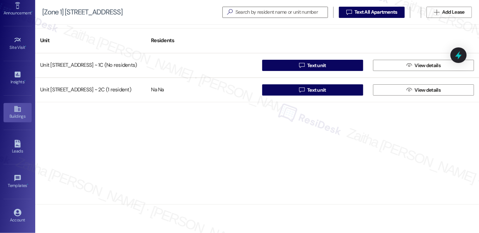
click at [15, 113] on div "Buildings" at bounding box center [17, 116] width 35 height 7
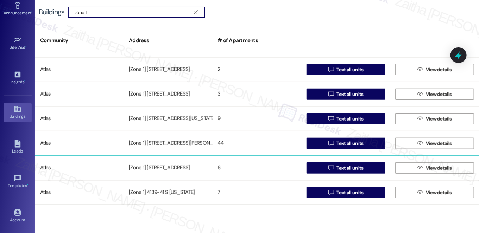
scroll to position [256, 0]
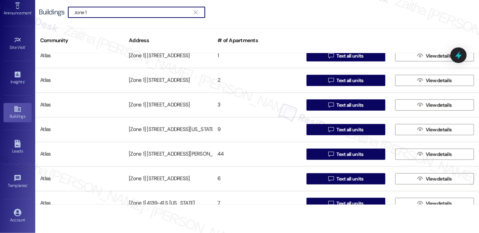
type input "zone 1"
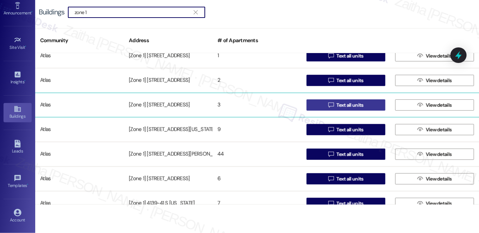
click at [349, 103] on span "Text all units" at bounding box center [349, 105] width 27 height 7
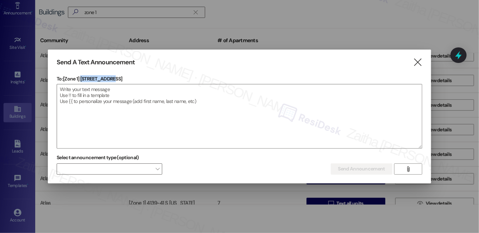
drag, startPoint x: 81, startPoint y: 78, endPoint x: 154, endPoint y: 75, distance: 73.2
click at [154, 75] on div "Send A Text Announcement  To: [Zone 1] 349 E 48th St  Drop image file here Se…" at bounding box center [239, 117] width 383 height 134
copy p "349 E 48th St"
click at [198, 126] on textarea at bounding box center [239, 116] width 365 height 64
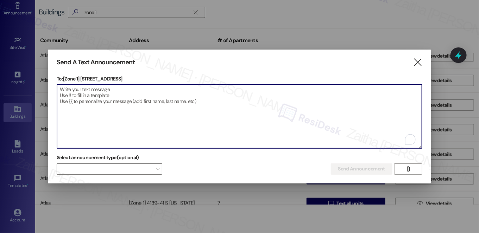
paste textarea "Hi {{first_name}}! We have made some changes to our pest control monthly treatm…"
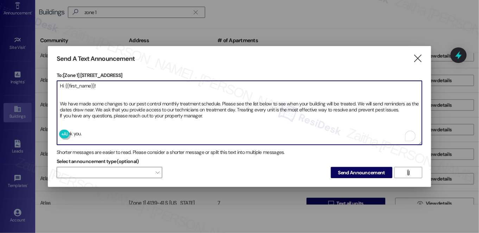
click at [101, 100] on textarea "Hi {{first_name}}! We have made some changes to our pest control monthly treatm…" at bounding box center [239, 113] width 365 height 64
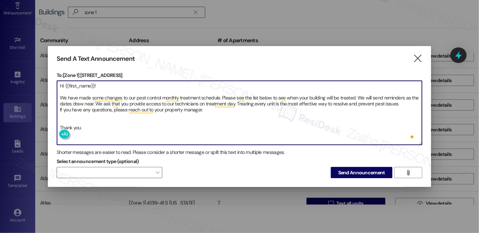
click at [67, 118] on textarea "Hi {{first_name}}! We have made some changes to our pest control monthly treatm…" at bounding box center [239, 113] width 365 height 64
type textarea "Hi {{first_name}}! We have made some changes to our pest control monthly treatm…"
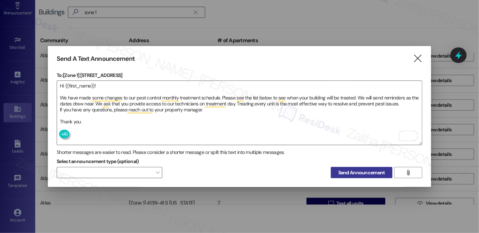
click at [350, 169] on span "Send Announcement" at bounding box center [361, 172] width 47 height 7
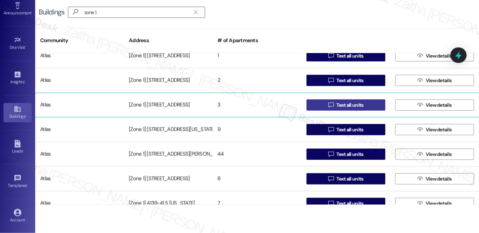
click at [349, 109] on span " Text all units" at bounding box center [346, 105] width 38 height 11
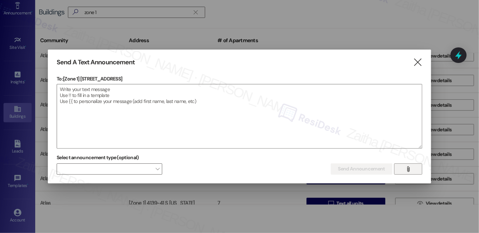
click at [409, 170] on icon "" at bounding box center [407, 169] width 5 height 6
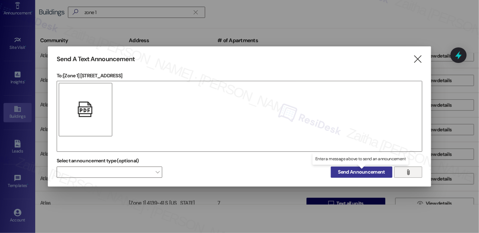
click at [365, 175] on span "Send Announcement" at bounding box center [361, 172] width 47 height 7
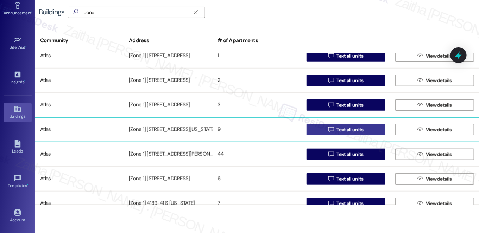
click at [339, 131] on span "Text all units" at bounding box center [349, 129] width 27 height 7
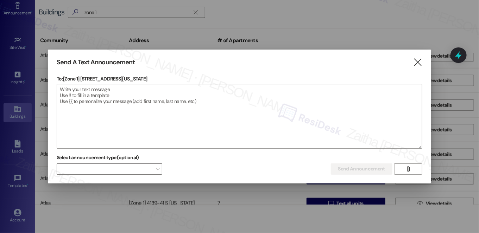
drag, startPoint x: 81, startPoint y: 76, endPoint x: 177, endPoint y: 78, distance: 96.4
click at [177, 78] on p "To: [Zone 1] 3839 - 3843 South Michigan Avenue" at bounding box center [240, 78] width 366 height 7
copy p "3839 - 3843 South Michigan Avenue"
click at [177, 112] on textarea at bounding box center [239, 116] width 365 height 64
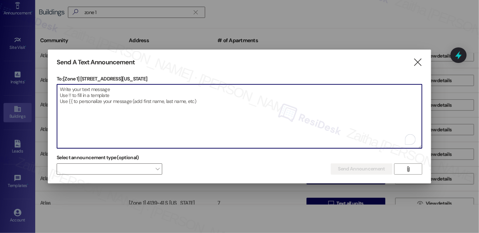
paste textarea "Hi {{first_name}}! We have made some changes to our pest control monthly treatm…"
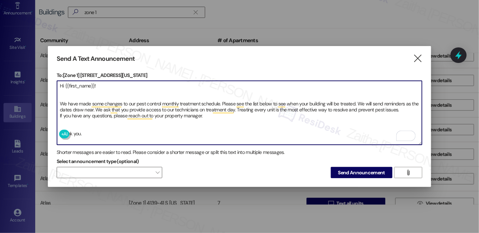
click at [65, 96] on textarea "Hi {{first_name}}! We have made some changes to our pest control monthly treatm…" at bounding box center [239, 113] width 365 height 64
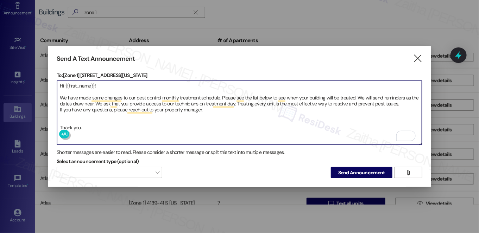
click at [65, 116] on textarea "Hi {{first_name}}! We have made some changes to our pest control monthly treatm…" at bounding box center [239, 113] width 365 height 64
type textarea "Hi {{first_name}}! We have made some changes to our pest control monthly treatm…"
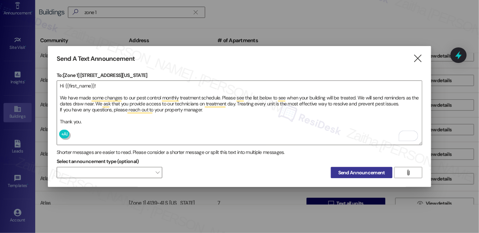
click at [354, 171] on span "Send Announcement" at bounding box center [361, 172] width 47 height 7
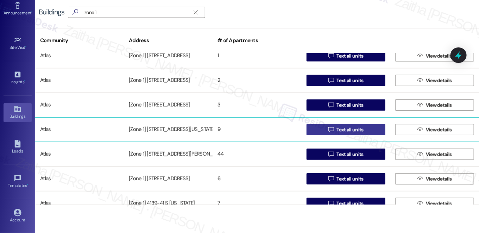
click at [349, 128] on span "Text all units" at bounding box center [349, 129] width 27 height 7
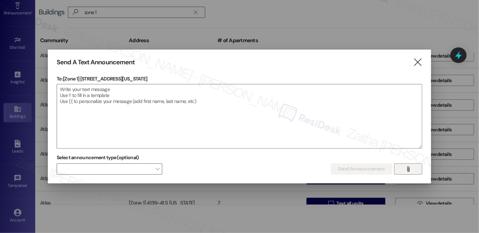
click at [408, 169] on icon "" at bounding box center [407, 169] width 5 height 6
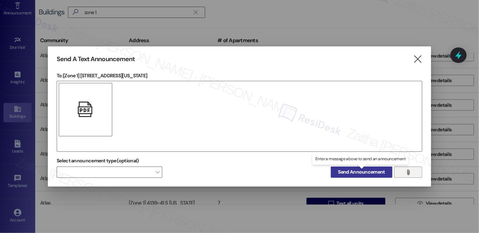
click at [353, 172] on span "Send Announcement" at bounding box center [361, 172] width 47 height 7
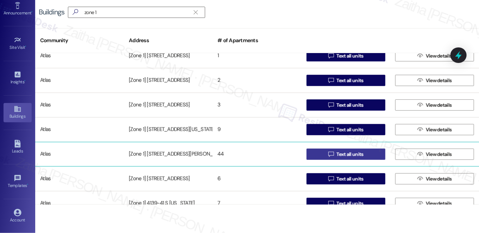
click at [341, 153] on span "Text all units" at bounding box center [349, 154] width 27 height 7
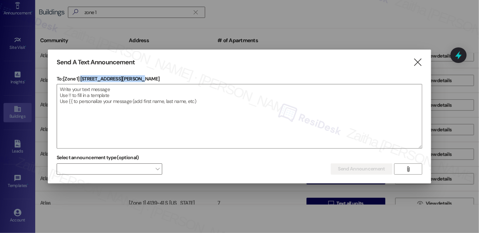
drag, startPoint x: 81, startPoint y: 78, endPoint x: 158, endPoint y: 79, distance: 76.7
click at [158, 79] on p "To: [Zone 1] 4001-4013 S Ellis Avenue" at bounding box center [240, 78] width 366 height 7
copy p "4001-4013 S Ellis Avenue"
click at [201, 106] on textarea at bounding box center [239, 116] width 365 height 64
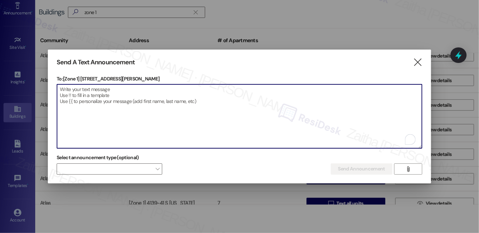
paste textarea "Hi {{first_name}}! We have made some changes to our pest control monthly treatm…"
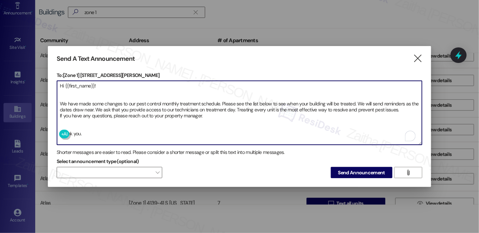
click at [81, 125] on textarea "Hi {{first_name}}! We have made some changes to our pest control monthly treatm…" at bounding box center [239, 113] width 365 height 64
click at [75, 93] on textarea "Hi {{first_name}}! We have made some changes to our pest control monthly treatm…" at bounding box center [239, 113] width 365 height 64
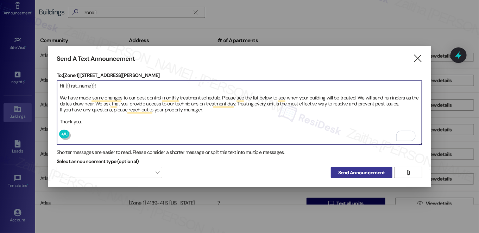
type textarea "Hi {{first_name}}! We have made some changes to our pest control monthly treatm…"
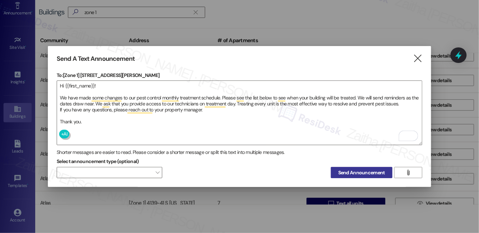
click at [355, 172] on span "Send Announcement" at bounding box center [361, 172] width 47 height 7
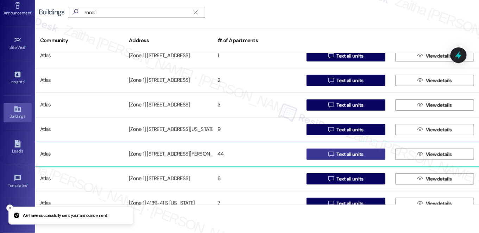
click at [352, 157] on span "Text all units" at bounding box center [349, 154] width 27 height 7
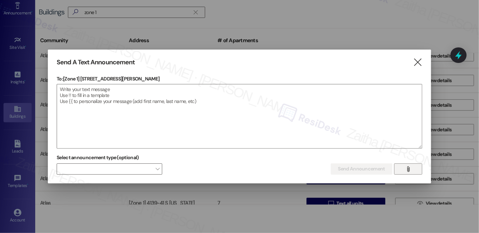
click at [409, 170] on icon "" at bounding box center [407, 169] width 5 height 6
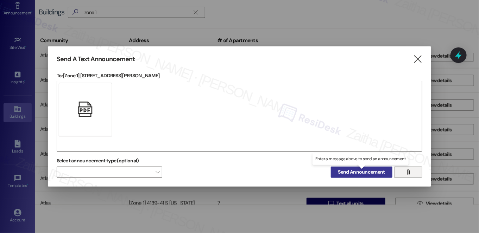
click at [359, 171] on span "Send Announcement" at bounding box center [361, 172] width 47 height 7
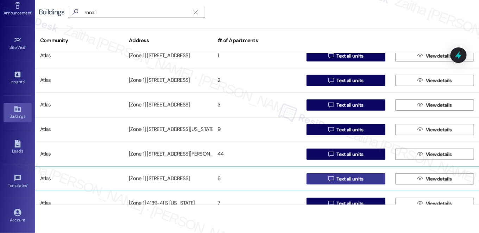
click at [347, 178] on span "Text all units" at bounding box center [349, 179] width 27 height 7
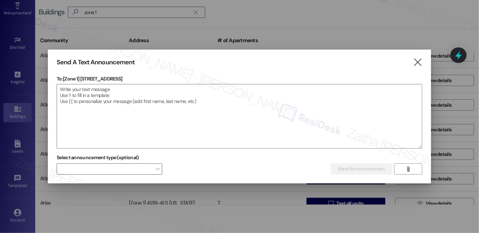
drag, startPoint x: 81, startPoint y: 77, endPoint x: 165, endPoint y: 82, distance: 83.5
click at [165, 82] on p "To: [Zone 1] 4016 - 18 S Calumet Avenue" at bounding box center [240, 78] width 366 height 7
copy p "4016 - 18 S Calumet Avenue"
click at [182, 99] on textarea at bounding box center [239, 116] width 365 height 64
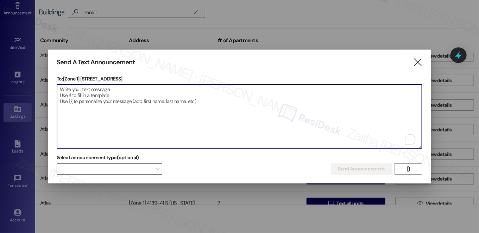
paste textarea "Hi {{first_name}}! We have made some changes to our pest control monthly treatm…"
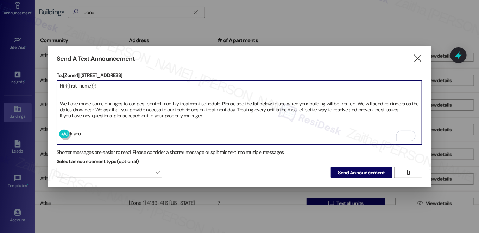
click at [65, 97] on textarea "Hi {{first_name}}! We have made some changes to our pest control monthly treatm…" at bounding box center [239, 113] width 365 height 64
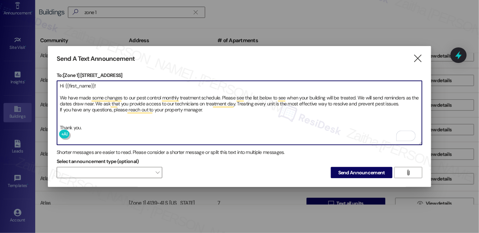
click at [60, 116] on textarea "Hi {{first_name}}! We have made some changes to our pest control monthly treatm…" at bounding box center [239, 113] width 365 height 64
type textarea "Hi {{first_name}}! We have made some changes to our pest control monthly treatm…"
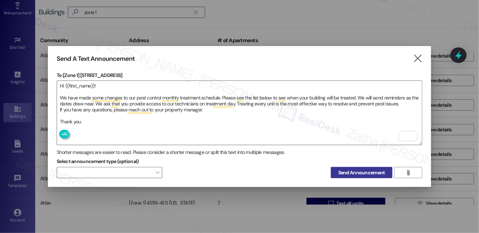
click at [357, 172] on span "Send Announcement" at bounding box center [361, 172] width 47 height 7
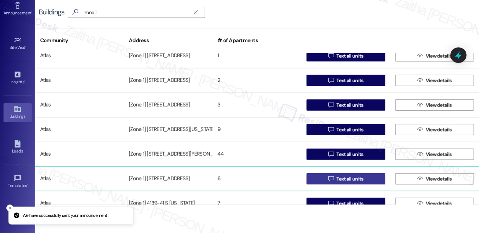
click at [354, 179] on span "Text all units" at bounding box center [349, 179] width 27 height 7
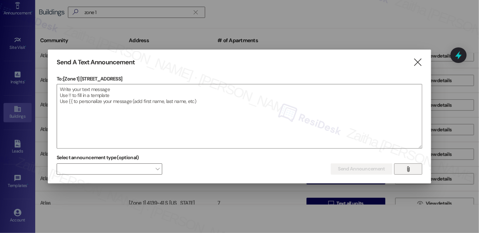
click at [405, 170] on span "" at bounding box center [408, 169] width 8 height 11
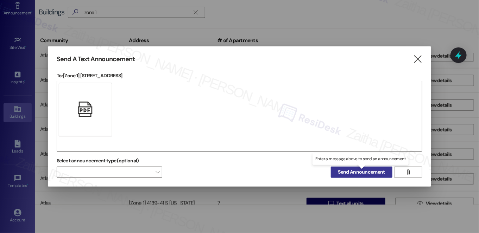
drag, startPoint x: 375, startPoint y: 173, endPoint x: 367, endPoint y: 170, distance: 8.8
click at [374, 173] on span "Send Announcement" at bounding box center [361, 172] width 47 height 7
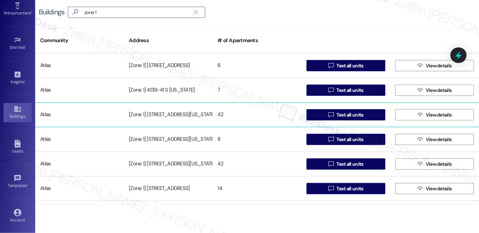
scroll to position [384, 0]
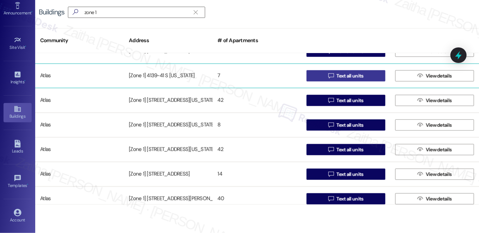
click at [355, 74] on span "Text all units" at bounding box center [349, 75] width 27 height 7
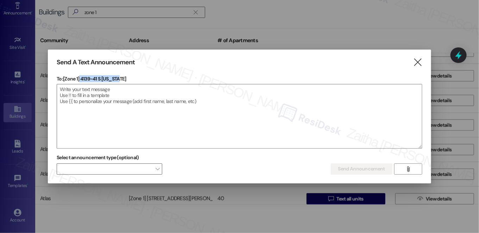
drag, startPoint x: 79, startPoint y: 78, endPoint x: 144, endPoint y: 81, distance: 64.5
click at [144, 81] on p "To: [Zone 1] 4139-41 S Indiana" at bounding box center [240, 78] width 366 height 7
copy p "4139-41 S Indiana"
click at [171, 103] on textarea at bounding box center [239, 116] width 365 height 64
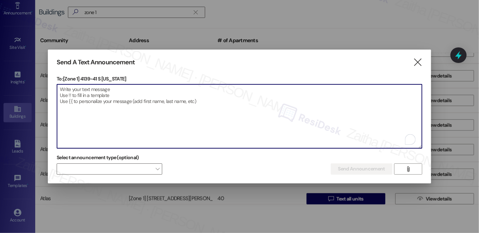
paste textarea "Hi {{first_name}}! We have made some changes to our pest control monthly treatm…"
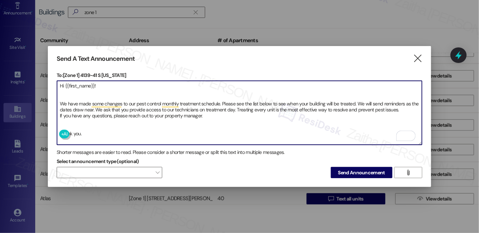
click at [97, 116] on textarea "Hi {{first_name}}! We have made some changes to our pest control monthly treatm…" at bounding box center [239, 113] width 365 height 64
click at [94, 124] on textarea "Hi {{first_name}}! We have made some changes to our pest control monthly treatm…" at bounding box center [239, 113] width 365 height 64
click at [58, 93] on textarea "Hi {{first_name}}! We have made some changes to our pest control monthly treatm…" at bounding box center [239, 113] width 365 height 64
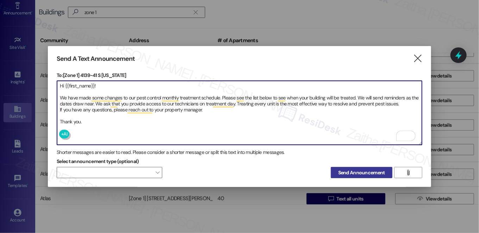
type textarea "Hi {{first_name}}! We have made some changes to our pest control monthly treatm…"
click at [349, 169] on span "Send Announcement" at bounding box center [361, 172] width 47 height 7
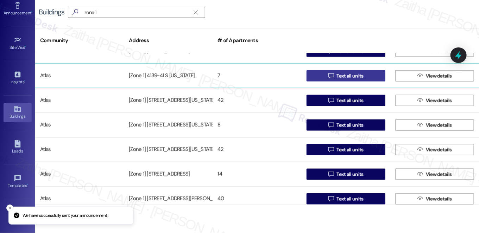
click at [351, 79] on span "Text all units" at bounding box center [349, 75] width 27 height 7
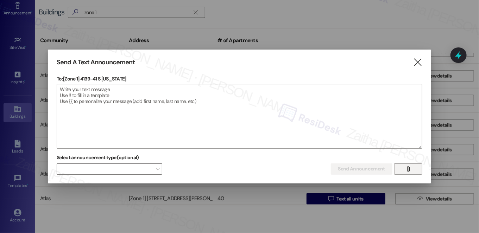
click at [405, 168] on icon "" at bounding box center [407, 169] width 5 height 6
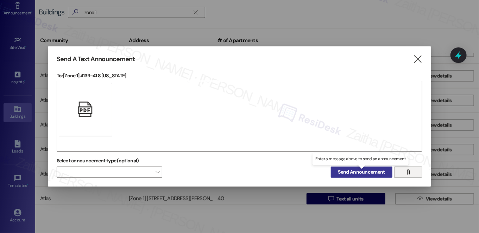
click at [355, 168] on button "Send Announcement" at bounding box center [362, 172] width 62 height 11
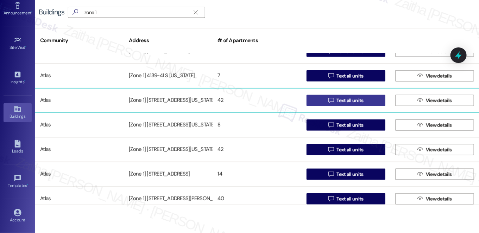
click at [359, 101] on span "Text all units" at bounding box center [349, 100] width 27 height 7
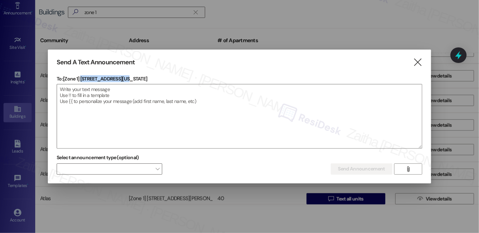
drag, startPoint x: 81, startPoint y: 77, endPoint x: 143, endPoint y: 76, distance: 61.9
click at [142, 76] on p "To: [Zone 1] 4230 S Michigan Ave" at bounding box center [240, 78] width 366 height 7
copy p "4230 S Michigan Ave"
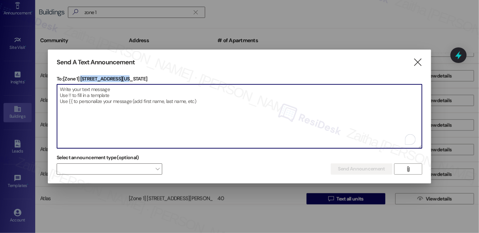
click at [173, 107] on textarea "To enrich screen reader interactions, please activate Accessibility in Grammarl…" at bounding box center [239, 116] width 365 height 64
paste textarea "Hi {{first_name}}! We have made some changes to our pest control monthly treatm…"
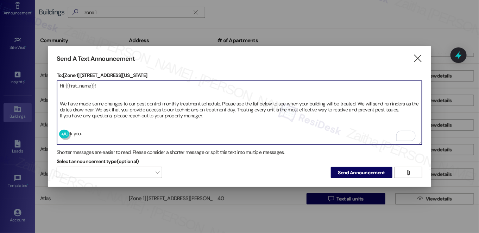
click at [75, 114] on textarea "Hi {{first_name}}! We have made some changes to our pest control monthly treatm…" at bounding box center [239, 113] width 365 height 64
click at [78, 118] on textarea "Hi {{first_name}}! We have made some changes to our pest control monthly treatm…" at bounding box center [239, 113] width 365 height 64
click at [80, 129] on textarea "Hi {{first_name}}! We have made some changes to our pest control monthly treatm…" at bounding box center [239, 113] width 365 height 64
click at [79, 122] on textarea "Hi {{first_name}}! We have made some changes to our pest control monthly treatm…" at bounding box center [239, 113] width 365 height 64
click at [69, 94] on textarea "Hi {{first_name}}! We have made some changes to our pest control monthly treatm…" at bounding box center [239, 113] width 365 height 64
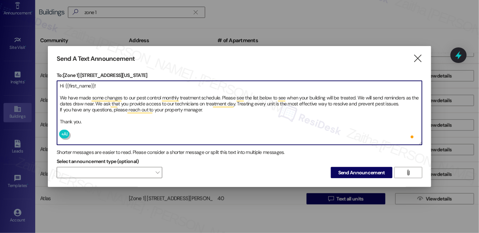
type textarea "Hi {{first_name}}! We have made some changes to our pest control monthly treatm…"
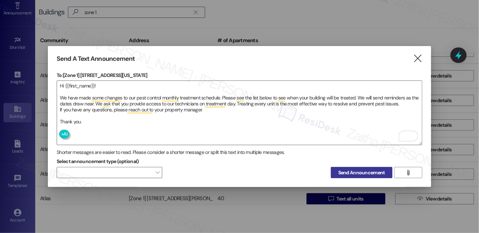
click at [360, 172] on span "Send Announcement" at bounding box center [361, 172] width 47 height 7
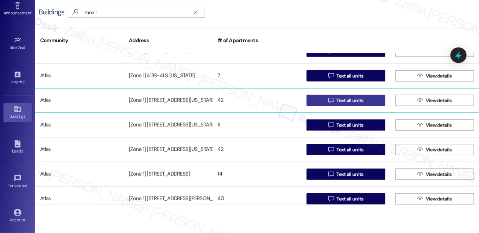
click at [353, 101] on span "Text all units" at bounding box center [349, 100] width 27 height 7
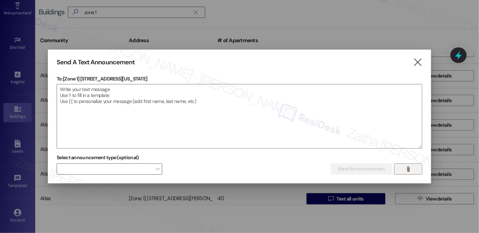
click at [407, 169] on icon "" at bounding box center [407, 169] width 5 height 6
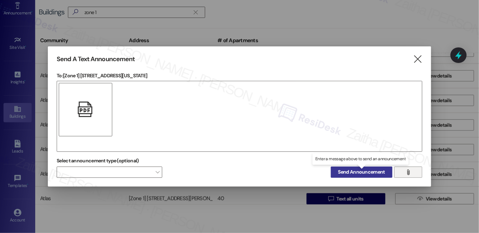
click at [361, 172] on span "Send Announcement" at bounding box center [361, 172] width 47 height 7
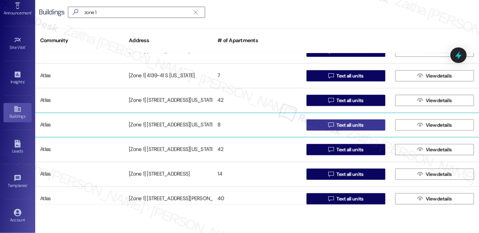
click at [336, 122] on span "Text all units" at bounding box center [349, 125] width 27 height 7
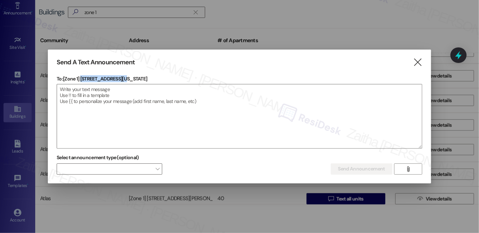
drag, startPoint x: 81, startPoint y: 77, endPoint x: 131, endPoint y: 78, distance: 49.6
click at [131, 77] on p "To: [Zone 1] 4236 S Indiana Ave" at bounding box center [240, 78] width 366 height 7
copy p "4236 S Indiana Ave"
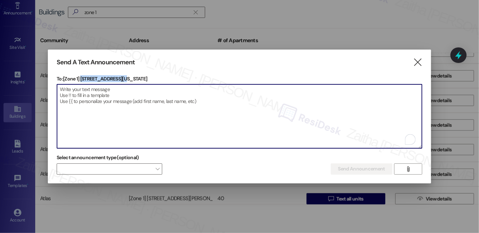
click at [169, 112] on textarea "To enrich screen reader interactions, please activate Accessibility in Grammarl…" at bounding box center [239, 116] width 365 height 64
paste textarea "Hi {{first_name}}! We have made some changes to our pest control monthly treatm…"
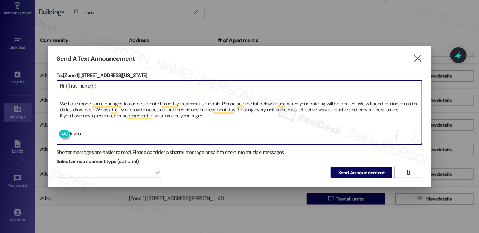
click at [69, 116] on textarea "Hi {{first_name}}! We have made some changes to our pest control monthly treatm…" at bounding box center [239, 113] width 365 height 64
click at [72, 121] on textarea "Hi {{first_name}}! We have made some changes to our pest control monthly treatm…" at bounding box center [239, 113] width 365 height 64
click at [61, 93] on textarea "Hi {{first_name}}! We have made some changes to our pest control monthly treatm…" at bounding box center [239, 113] width 365 height 64
type textarea "Hi {{first_name}}! We have made some changes to our pest control monthly treatm…"
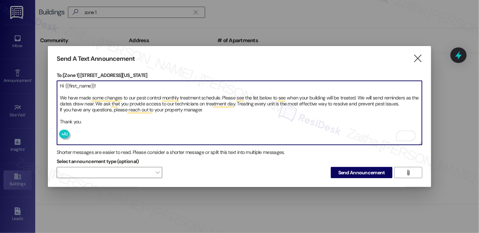
scroll to position [384, 0]
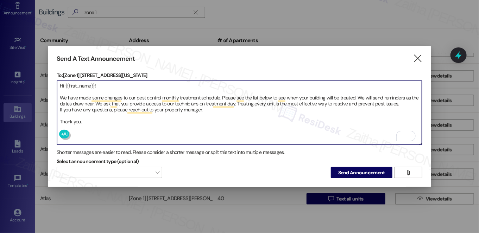
type textarea "Hi {{first_name}}! We have made some changes to our pest control monthly treatm…"
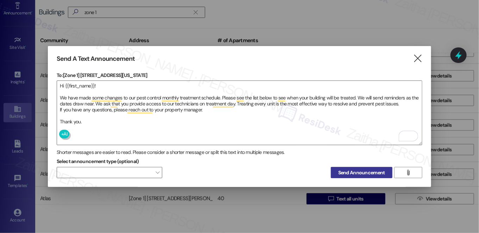
click at [352, 171] on span "Send Announcement" at bounding box center [361, 172] width 47 height 7
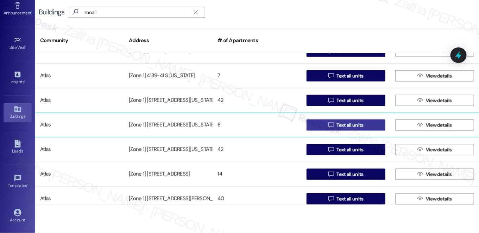
click at [353, 126] on span "Text all units" at bounding box center [349, 125] width 27 height 7
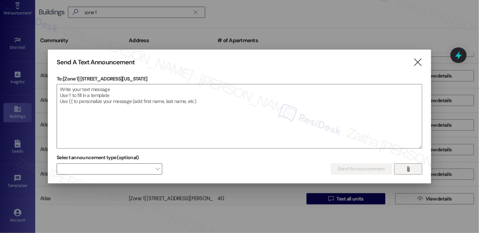
click at [411, 169] on span "" at bounding box center [408, 169] width 8 height 11
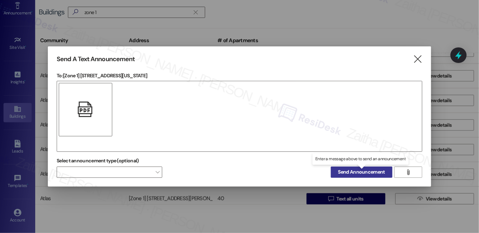
click at [364, 170] on span "Send Announcement" at bounding box center [361, 172] width 47 height 7
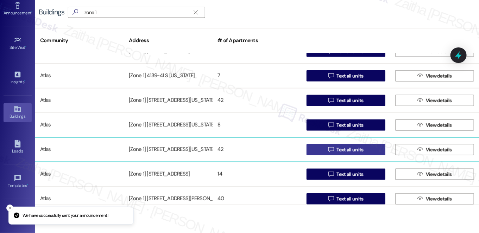
click at [346, 151] on span "Text all units" at bounding box center [349, 149] width 27 height 7
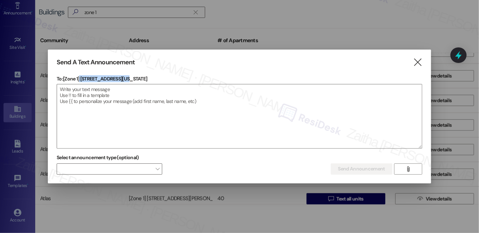
drag, startPoint x: 80, startPoint y: 78, endPoint x: 144, endPoint y: 79, distance: 63.7
click at [144, 79] on p "To: [Zone 1] [STREET_ADDRESS][US_STATE]" at bounding box center [240, 78] width 366 height 7
copy p "[STREET_ADDRESS][US_STATE]"
click at [186, 100] on textarea at bounding box center [239, 116] width 365 height 64
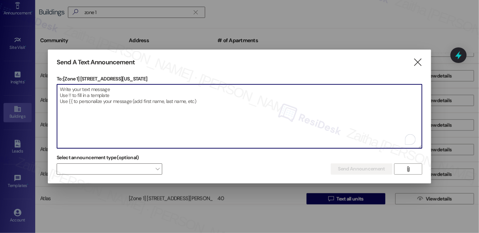
paste textarea "Hi {{first_name}}! We have made some changes to our pest control monthly treatm…"
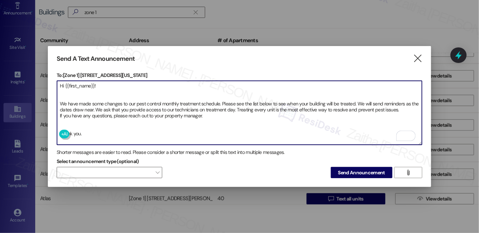
click at [64, 95] on textarea "Hi {{first_name}}! We have made some changes to our pest control monthly treatm…" at bounding box center [239, 113] width 365 height 64
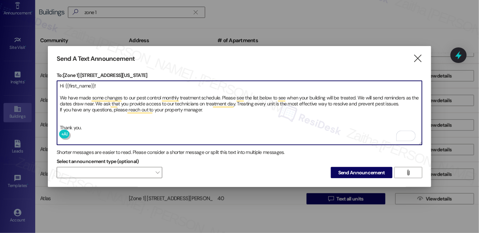
click at [66, 116] on textarea "Hi {{first_name}}! We have made some changes to our pest control monthly treatm…" at bounding box center [239, 113] width 365 height 64
type textarea "Hi {{first_name}}! We have made some changes to our pest control monthly treatm…"
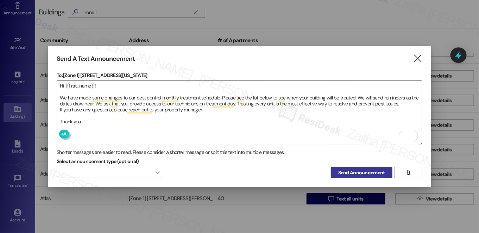
click at [354, 170] on span "Send Announcement" at bounding box center [361, 172] width 47 height 7
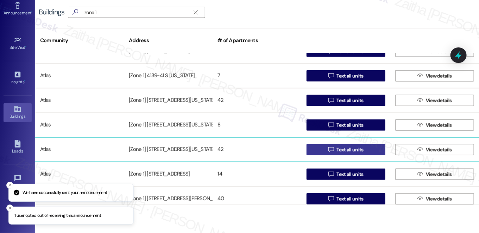
click at [350, 154] on span " Text all units" at bounding box center [346, 150] width 38 height 11
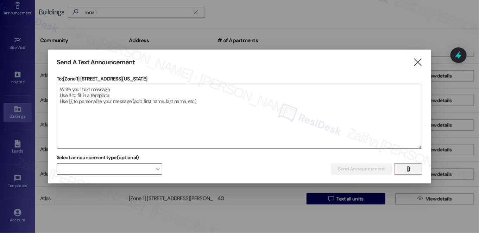
click at [412, 170] on button "" at bounding box center [408, 169] width 28 height 11
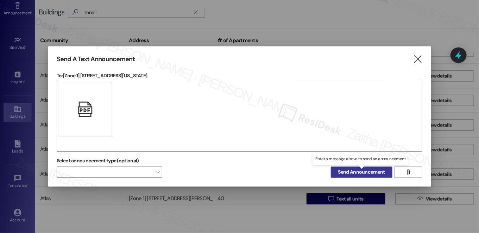
click at [370, 169] on span "Send Announcement" at bounding box center [361, 172] width 47 height 7
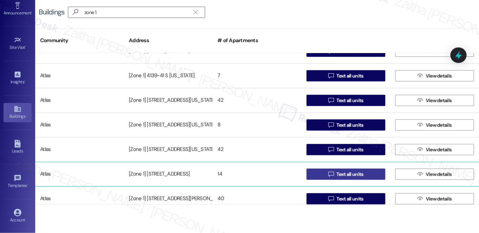
click at [353, 172] on span "Text all units" at bounding box center [349, 174] width 27 height 7
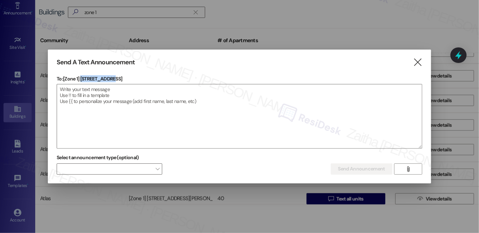
drag, startPoint x: 81, startPoint y: 77, endPoint x: 139, endPoint y: 77, distance: 58.1
click at [139, 77] on p "To: [Zone 1] [STREET_ADDRESS]" at bounding box center [240, 78] width 366 height 7
copy p "[STREET_ADDRESS]"
click at [174, 92] on textarea at bounding box center [239, 116] width 365 height 64
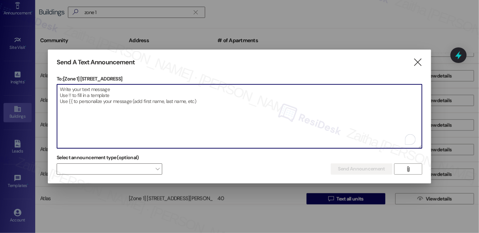
paste textarea "Hi {{first_name}}! We have made some changes to our pest control monthly treatm…"
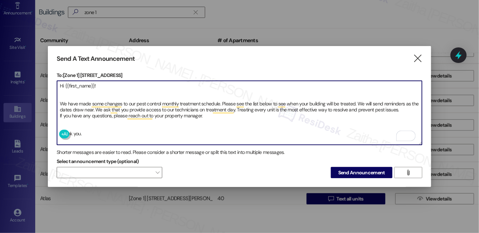
click at [68, 96] on textarea "Hi {{first_name}}! We have made some changes to our pest control monthly treatm…" at bounding box center [239, 113] width 365 height 64
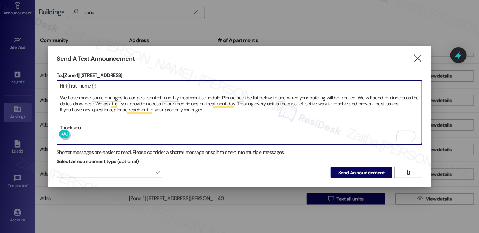
click at [71, 120] on textarea "Hi {{first_name}}! We have made some changes to our pest control monthly treatm…" at bounding box center [239, 113] width 365 height 64
type textarea "Hi {{first_name}}! We have made some changes to our pest control monthly treatm…"
click at [358, 170] on span "Send Announcement" at bounding box center [361, 172] width 47 height 7
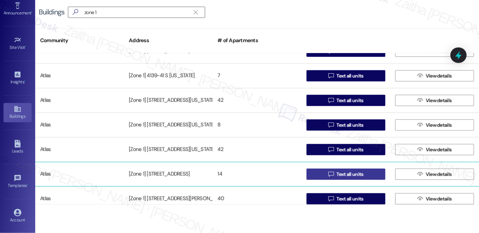
click at [343, 176] on span "Text all units" at bounding box center [349, 174] width 27 height 7
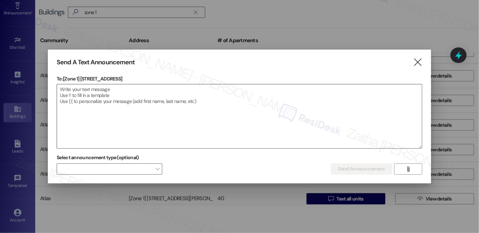
click at [182, 109] on textarea at bounding box center [239, 116] width 365 height 64
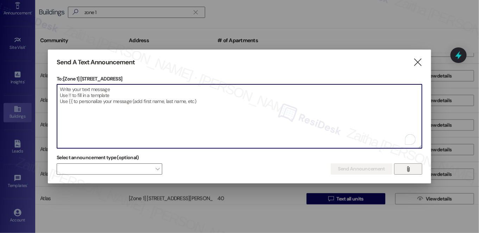
click at [408, 167] on icon "" at bounding box center [407, 169] width 5 height 6
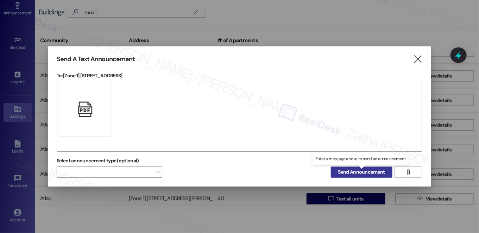
click at [359, 171] on span "Send Announcement" at bounding box center [361, 172] width 47 height 7
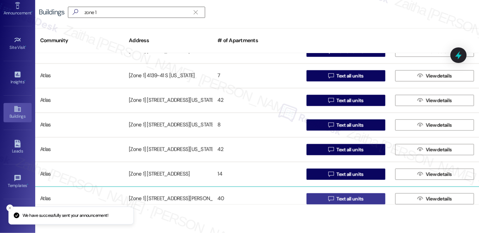
click at [343, 201] on span "Text all units" at bounding box center [349, 199] width 27 height 7
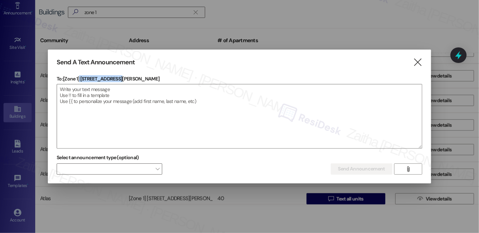
drag, startPoint x: 80, startPoint y: 78, endPoint x: 132, endPoint y: 78, distance: 51.7
click at [132, 78] on p "To: [Zone 1] 4344 S Ellis Ave" at bounding box center [240, 78] width 366 height 7
copy p "4344 S Ellis Ave"
click at [193, 106] on textarea at bounding box center [239, 116] width 365 height 64
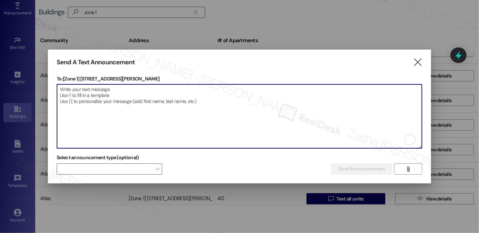
paste textarea "Hi {{first_name}}! We have made some changes to our pest control monthly treatm…"
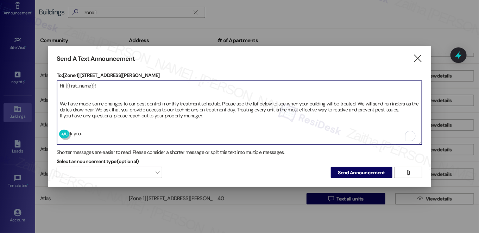
click at [61, 91] on textarea "Hi {{first_name}}! We have made some changes to our pest control monthly treatm…" at bounding box center [239, 113] width 365 height 64
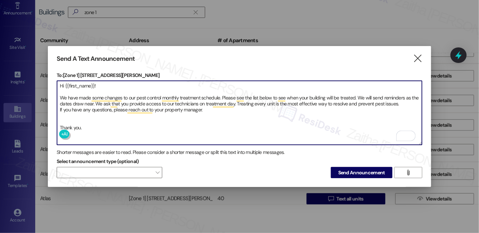
click at [59, 116] on textarea "Hi {{first_name}}! We have made some changes to our pest control monthly treatm…" at bounding box center [239, 113] width 365 height 64
type textarea "Hi {{first_name}}! We have made some changes to our pest control monthly treatm…"
click at [356, 169] on span "Send Announcement" at bounding box center [361, 172] width 47 height 7
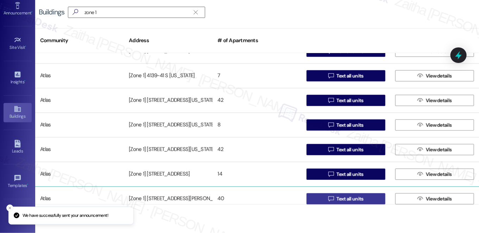
click at [351, 198] on span "Text all units" at bounding box center [349, 199] width 27 height 7
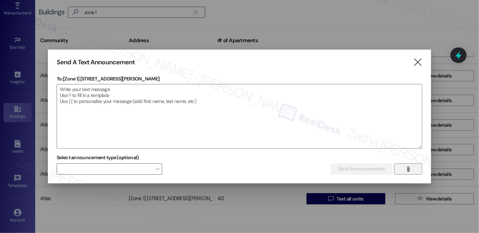
click at [410, 169] on icon "" at bounding box center [407, 169] width 5 height 6
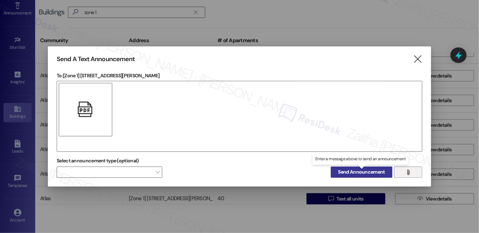
click at [351, 171] on span "Send Announcement" at bounding box center [361, 172] width 47 height 7
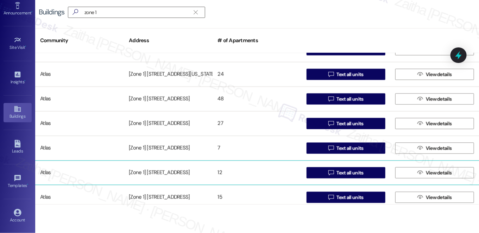
scroll to position [544, 0]
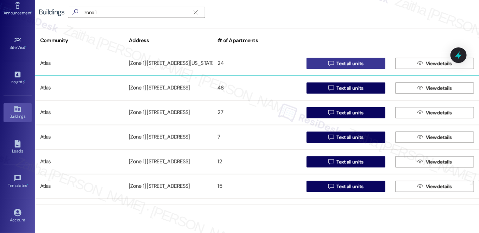
click at [350, 64] on span "Text all units" at bounding box center [349, 63] width 27 height 7
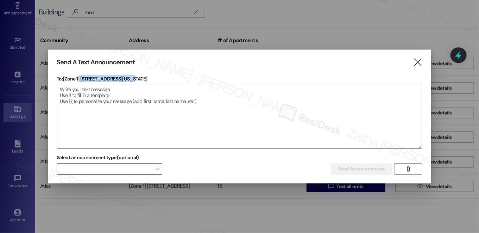
drag, startPoint x: 81, startPoint y: 77, endPoint x: 153, endPoint y: 80, distance: 72.2
click at [153, 80] on p "To: [Zone 1] 4352-58 S Indiana Ave" at bounding box center [240, 78] width 366 height 7
copy p "4352-58 S Indiana Ave"
click at [170, 114] on textarea at bounding box center [239, 116] width 365 height 64
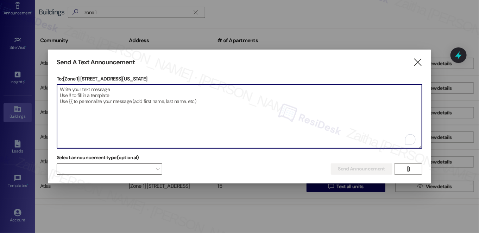
paste textarea "Hi {{first_name}}! We have made some changes to our pest control monthly treatm…"
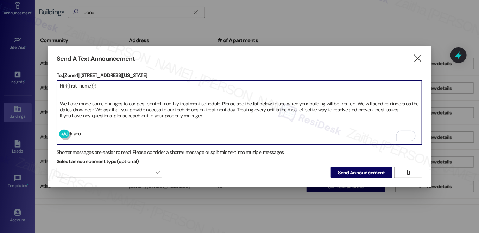
click at [76, 128] on textarea "Hi {{first_name}}! We have made some changes to our pest control monthly treatm…" at bounding box center [239, 113] width 365 height 64
click at [68, 95] on textarea "Hi {{first_name}}! We have made some changes to our pest control monthly treatm…" at bounding box center [239, 113] width 365 height 64
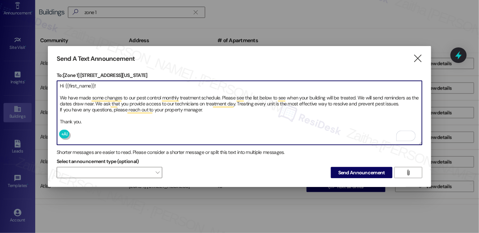
type textarea "Hi {{first_name}}! We have made some changes to our pest control monthly treatm…"
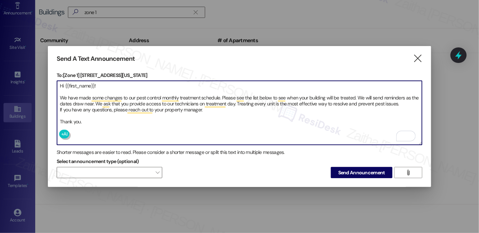
scroll to position [544, 0]
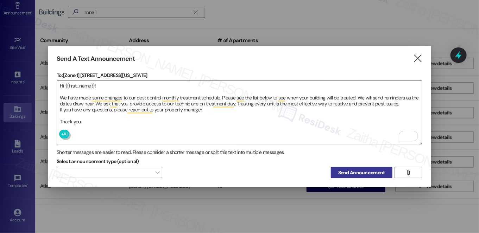
click at [366, 172] on span "Send Announcement" at bounding box center [361, 172] width 47 height 7
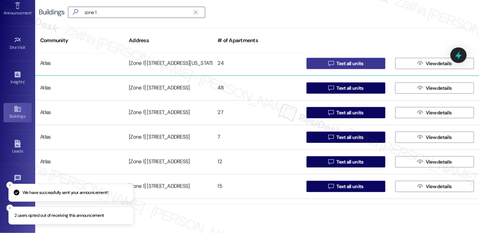
click at [340, 65] on span "Text all units" at bounding box center [349, 63] width 27 height 7
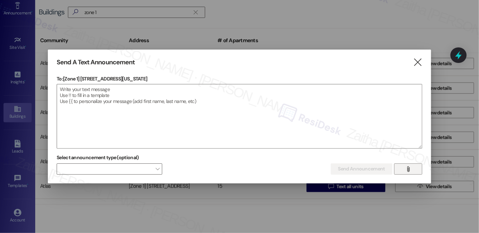
click at [407, 169] on icon "" at bounding box center [407, 169] width 5 height 6
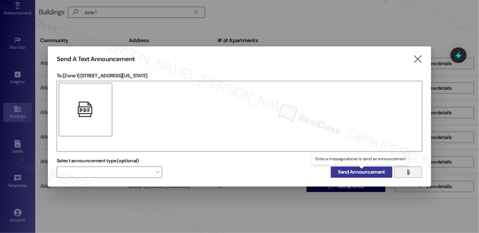
click at [356, 171] on span "Send Announcement" at bounding box center [361, 172] width 47 height 7
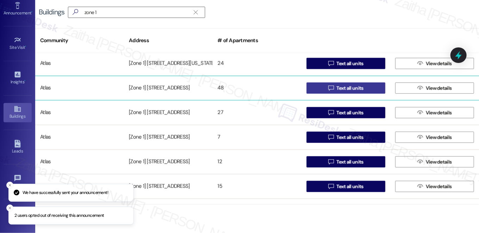
click at [346, 88] on span "Text all units" at bounding box center [349, 88] width 27 height 7
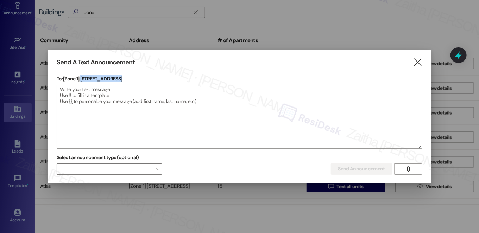
drag, startPoint x: 81, startPoint y: 78, endPoint x: 146, endPoint y: 83, distance: 64.6
click at [146, 83] on div "To: [Zone 1] 4433-37 S Greenwood Ave  Drop image file here" at bounding box center [240, 112] width 366 height 74
copy p "4433-37 S Greenwood Ave"
click at [193, 122] on textarea at bounding box center [239, 116] width 365 height 64
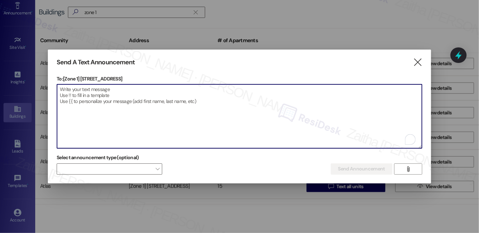
paste textarea "Hi {{first_name}}! We have made some changes to our pest control monthly treatm…"
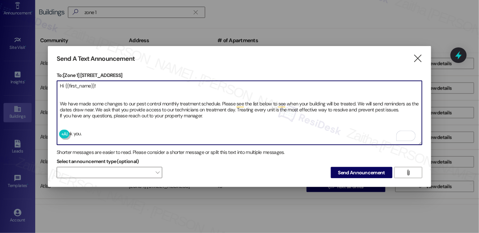
click at [69, 93] on textarea "Hi {{first_name}}! We have made some changes to our pest control monthly treatm…" at bounding box center [239, 113] width 365 height 64
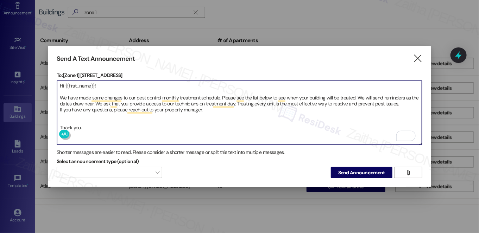
click at [58, 112] on textarea "Hi {{first_name}}! We have made some changes to our pest control monthly treatm…" at bounding box center [239, 113] width 365 height 64
type textarea "Hi {{first_name}}! We have made some changes to our pest control monthly treatm…"
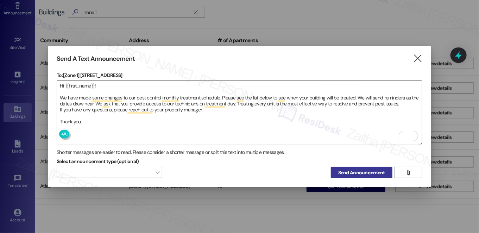
click at [362, 171] on span "Send Announcement" at bounding box center [361, 172] width 47 height 7
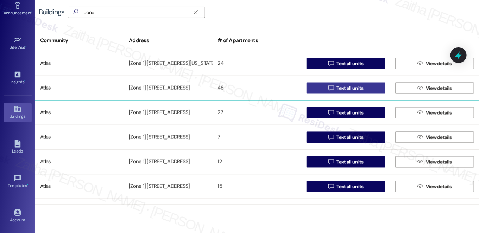
click at [346, 86] on span "Text all units" at bounding box center [349, 88] width 27 height 7
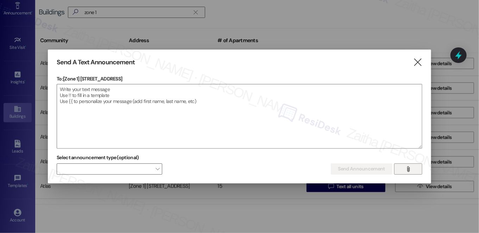
click at [412, 171] on span "" at bounding box center [408, 169] width 8 height 11
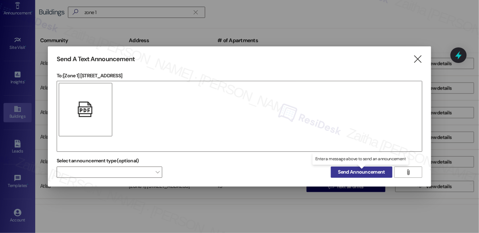
click at [363, 171] on span "Send Announcement" at bounding box center [361, 172] width 47 height 7
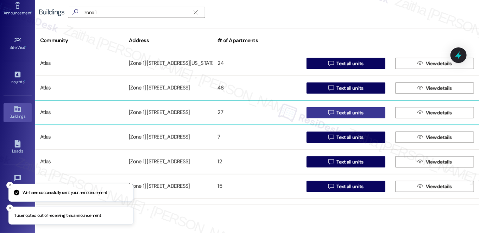
click at [343, 112] on span "Text all units" at bounding box center [349, 112] width 27 height 7
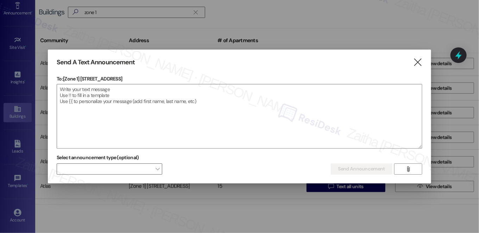
drag, startPoint x: 81, startPoint y: 78, endPoint x: 153, endPoint y: 78, distance: 71.4
click at [153, 78] on p "To: [Zone 1] 4500-4506 S Drexel Blvd" at bounding box center [240, 78] width 366 height 7
copy p "4500-4506 S Drexel Blvd"
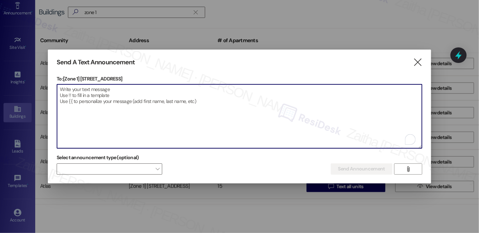
click at [169, 128] on textarea "To enrich screen reader interactions, please activate Accessibility in Grammarl…" at bounding box center [239, 116] width 365 height 64
paste textarea "Hi {{first_name}}! We have made some changes to our pest control monthly treatm…"
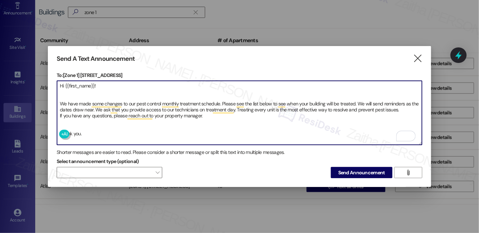
click at [68, 121] on textarea "Hi {{first_name}}! We have made some changes to our pest control monthly treatm…" at bounding box center [239, 113] width 365 height 64
click at [57, 93] on textarea "Hi {{first_name}}! We have made some changes to our pest control monthly treatm…" at bounding box center [239, 113] width 365 height 64
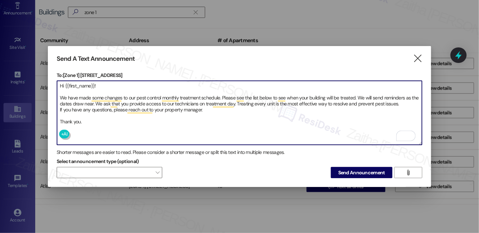
type textarea "Hi {{first_name}}! We have made some changes to our pest control monthly treatm…"
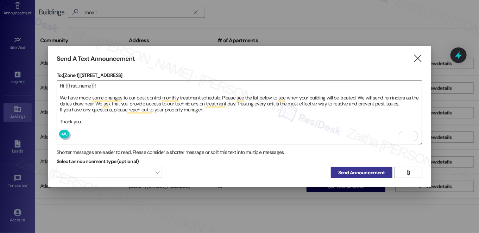
click at [359, 171] on span "Send Announcement" at bounding box center [361, 172] width 47 height 7
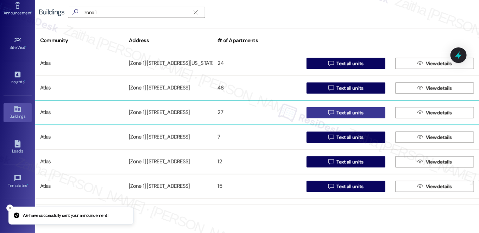
click at [342, 113] on span "Text all units" at bounding box center [349, 112] width 27 height 7
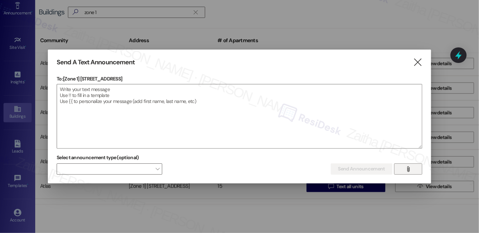
click at [409, 173] on span "" at bounding box center [408, 169] width 8 height 11
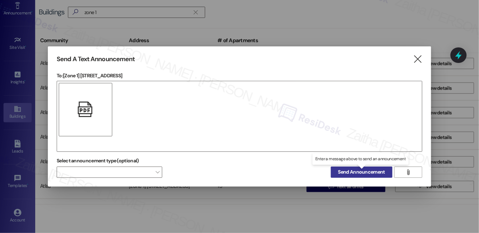
click at [365, 172] on span "Send Announcement" at bounding box center [361, 172] width 47 height 7
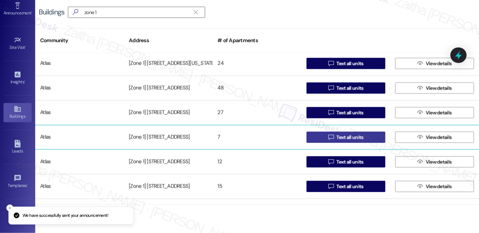
click at [342, 138] on span "Text all units" at bounding box center [349, 137] width 27 height 7
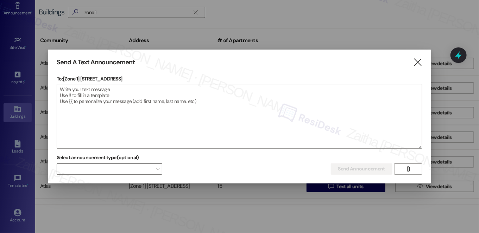
drag, startPoint x: 80, startPoint y: 77, endPoint x: 140, endPoint y: 77, distance: 59.5
click at [140, 77] on p "To: [Zone 1] 4626 S Calumet Ave" at bounding box center [240, 78] width 366 height 7
copy p "4626 S Calumet Ave"
click at [134, 101] on textarea at bounding box center [239, 116] width 365 height 64
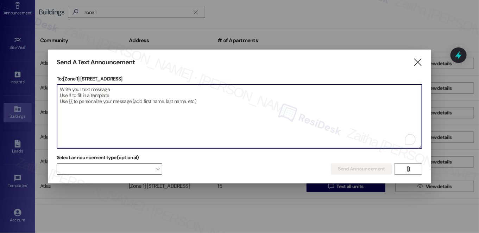
paste textarea "Hi {{first_name}}! We have made some changes to our pest control monthly treatm…"
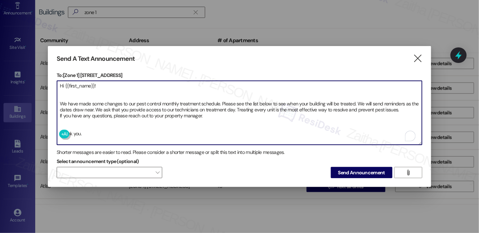
click at [61, 100] on textarea "Hi {{first_name}}! We have made some changes to our pest control monthly treatm…" at bounding box center [239, 113] width 365 height 64
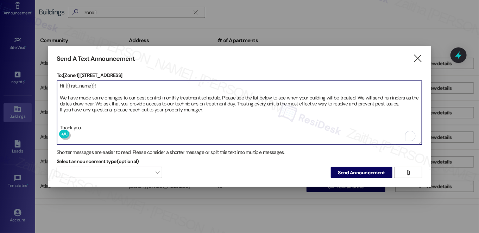
click at [72, 118] on textarea "Hi {{first_name}}! We have made some changes to our pest control monthly treatm…" at bounding box center [239, 113] width 365 height 64
type textarea "Hi {{first_name}}! We have made some changes to our pest control monthly treatm…"
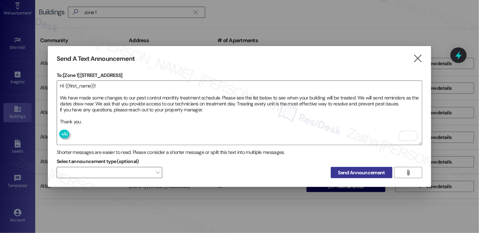
click at [361, 174] on span "Send Announcement" at bounding box center [361, 172] width 47 height 7
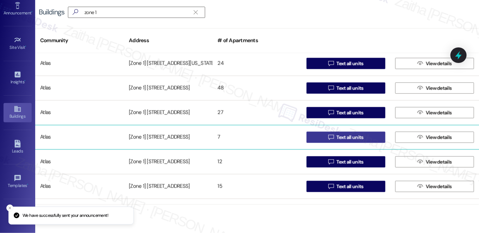
click at [348, 133] on span " Text all units" at bounding box center [346, 137] width 38 height 11
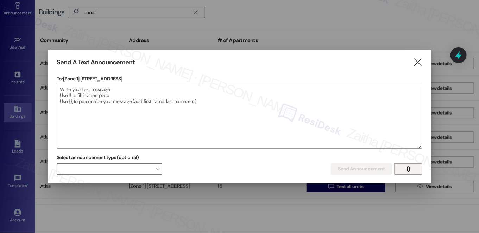
click at [409, 171] on icon "" at bounding box center [407, 169] width 5 height 6
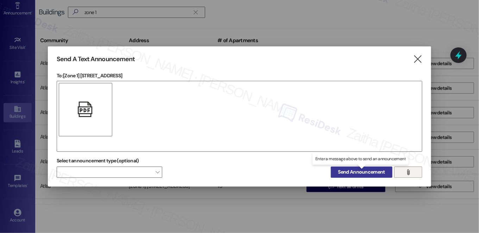
click at [358, 173] on span "Send Announcement" at bounding box center [361, 172] width 47 height 7
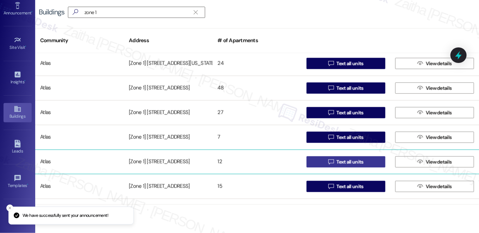
click at [348, 166] on span " Text all units" at bounding box center [346, 162] width 38 height 11
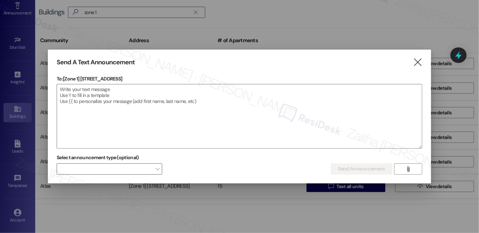
drag, startPoint x: 81, startPoint y: 76, endPoint x: 145, endPoint y: 76, distance: 64.0
click at [145, 76] on p "To: [Zone 1] 4737-39 S Ingleside Avenue" at bounding box center [240, 78] width 366 height 7
copy p "4737-39 S Ingleside Avenue"
click at [148, 108] on textarea at bounding box center [239, 116] width 365 height 64
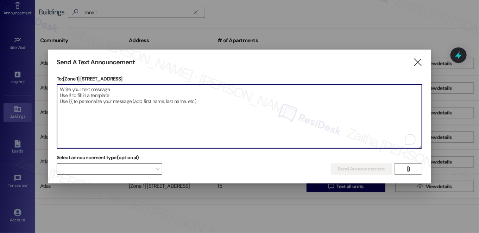
paste textarea "Hi {{first_name}}! We have made some changes to our pest control monthly treatm…"
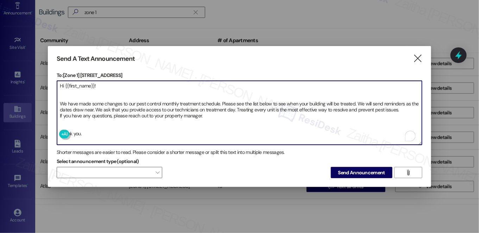
click at [67, 94] on textarea "Hi {{first_name}}! We have made some changes to our pest control monthly treatm…" at bounding box center [239, 113] width 365 height 64
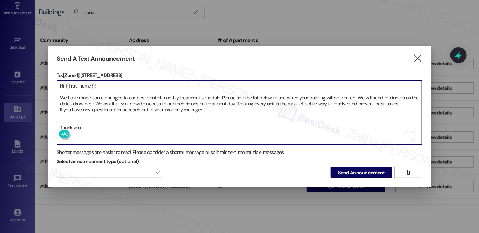
click at [68, 120] on textarea "Hi {{first_name}}! We have made some changes to our pest control monthly treatm…" at bounding box center [239, 113] width 365 height 64
type textarea "Hi {{first_name}}! We have made some changes to our pest control monthly treatm…"
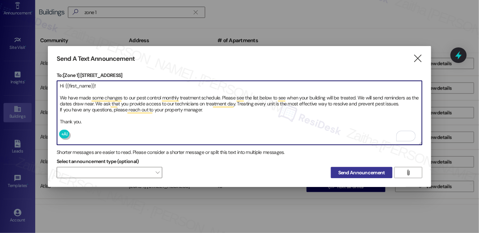
click at [350, 172] on span "Send Announcement" at bounding box center [361, 172] width 47 height 7
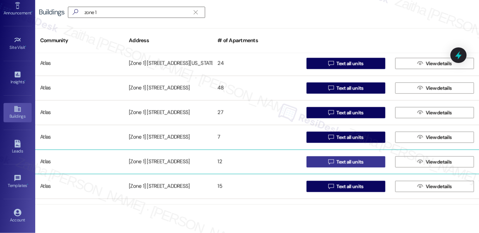
click at [352, 164] on span "Text all units" at bounding box center [349, 162] width 27 height 7
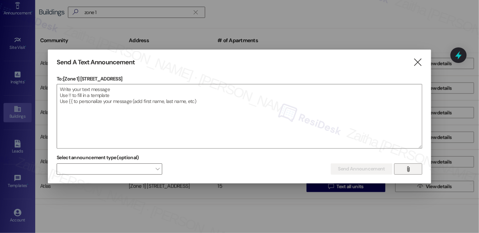
click at [408, 172] on span "" at bounding box center [408, 169] width 8 height 11
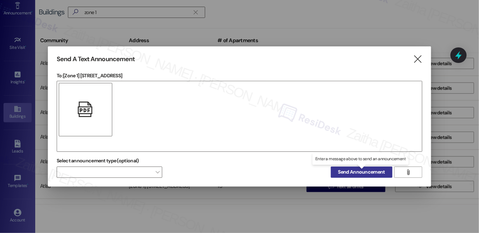
click at [365, 173] on span "Send Announcement" at bounding box center [361, 172] width 47 height 7
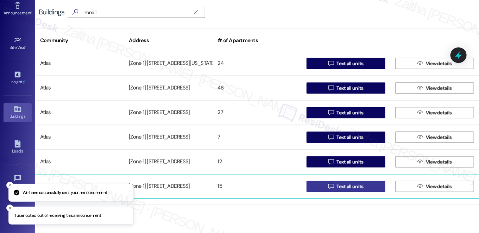
click at [350, 188] on span "Text all units" at bounding box center [349, 186] width 27 height 7
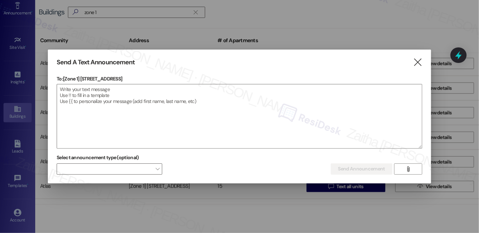
drag, startPoint x: 81, startPoint y: 77, endPoint x: 160, endPoint y: 78, distance: 79.9
click at [160, 78] on p "To: [Zone 1] 4746-48 S Ingleside Avenue" at bounding box center [240, 78] width 366 height 7
copy p "4746-48 S Ingleside Avenue"
click at [96, 104] on textarea at bounding box center [239, 116] width 365 height 64
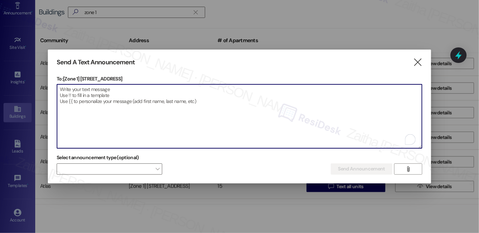
paste textarea "Hi {{first_name}}! We have made some changes to our pest control monthly treatm…"
type textarea "Hi {{first_name}}! We have made some changes to our pest control monthly treatm…"
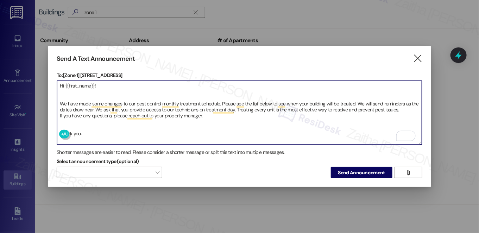
scroll to position [544, 0]
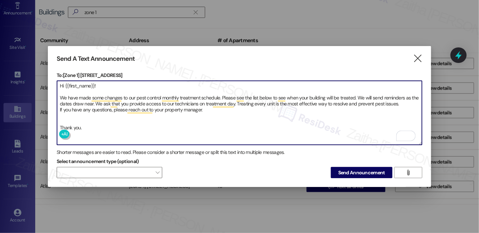
click at [75, 111] on textarea "Hi {{first_name}}! We have made some changes to our pest control monthly treatm…" at bounding box center [239, 113] width 365 height 64
type textarea "Hi {{first_name}}! We have made some changes to our pest control monthly treatm…"
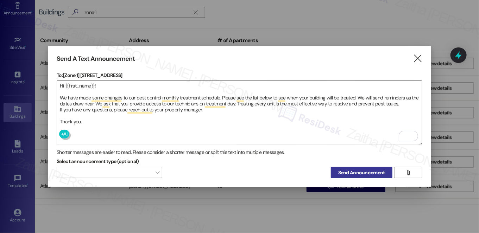
click at [364, 171] on span "Send Announcement" at bounding box center [361, 172] width 47 height 7
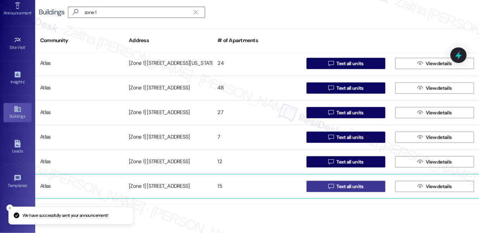
click at [355, 185] on span "Text all units" at bounding box center [349, 186] width 27 height 7
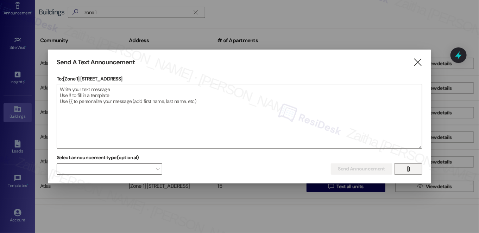
click at [405, 169] on span "" at bounding box center [408, 169] width 8 height 11
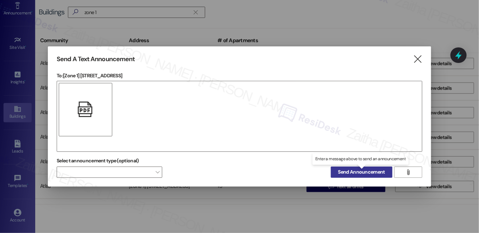
click at [354, 172] on span "Send Announcement" at bounding box center [361, 172] width 47 height 7
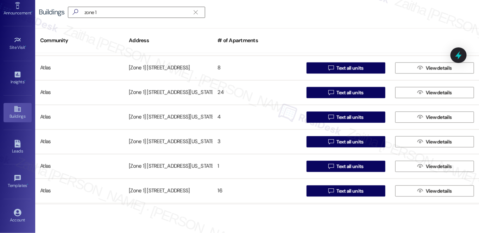
scroll to position [672, 0]
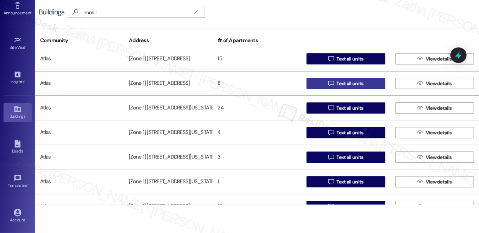
click at [363, 82] on button " Text all units" at bounding box center [345, 83] width 79 height 11
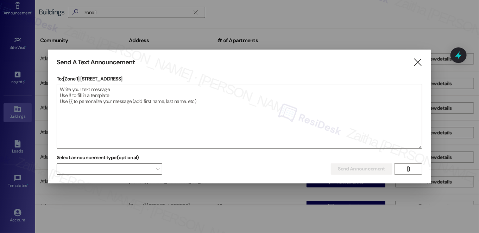
drag, startPoint x: 80, startPoint y: 80, endPoint x: 150, endPoint y: 78, distance: 69.7
click at [150, 78] on p "To: [Zone 1] 4801 S Calumet Ave" at bounding box center [240, 78] width 366 height 7
copy p "4801 S Calumet Ave"
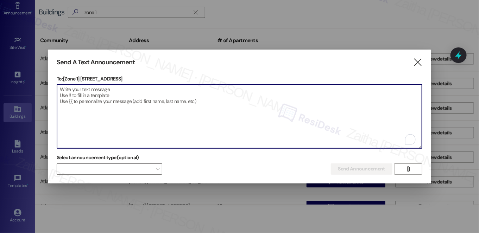
click at [163, 126] on textarea "To enrich screen reader interactions, please activate Accessibility in Grammarl…" at bounding box center [239, 116] width 365 height 64
paste textarea "Hi {{first_name}}! We have made some changes to our pest control monthly treatm…"
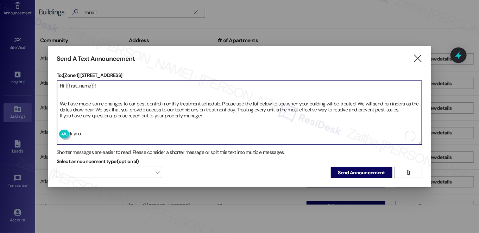
click at [63, 96] on textarea "Hi {{first_name}}! We have made some changes to our pest control monthly treatm…" at bounding box center [239, 113] width 365 height 64
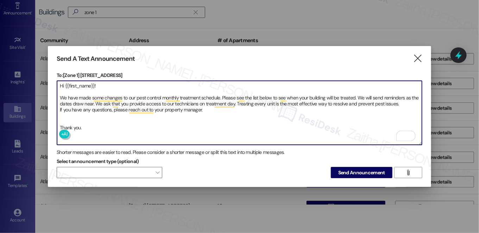
click at [67, 116] on textarea "Hi {{first_name}}! We have made some changes to our pest control monthly treatm…" at bounding box center [239, 113] width 365 height 64
type textarea "Hi {{first_name}}! We have made some changes to our pest control monthly treatm…"
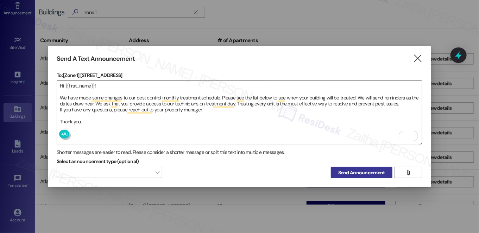
click at [368, 171] on span "Send Announcement" at bounding box center [361, 172] width 47 height 7
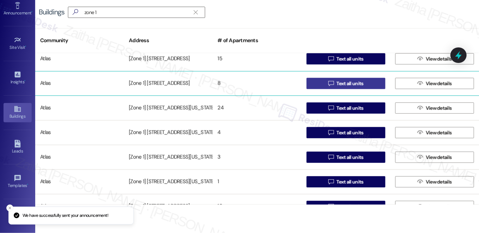
click at [354, 86] on span "Text all units" at bounding box center [349, 83] width 27 height 7
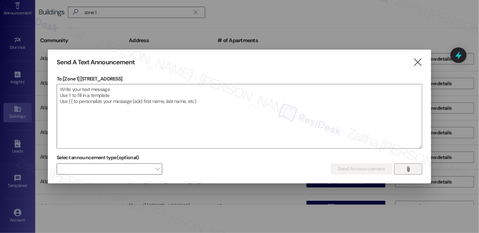
click at [407, 170] on icon "" at bounding box center [407, 169] width 5 height 6
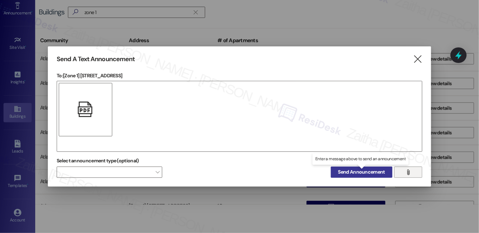
click at [355, 171] on span "Send Announcement" at bounding box center [361, 172] width 47 height 7
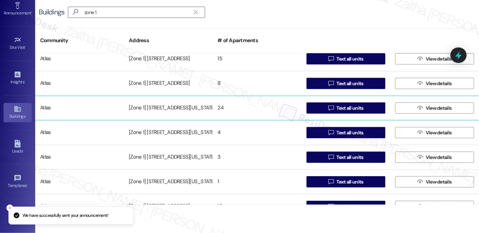
click at [342, 113] on div " Text all units" at bounding box center [346, 108] width 89 height 14
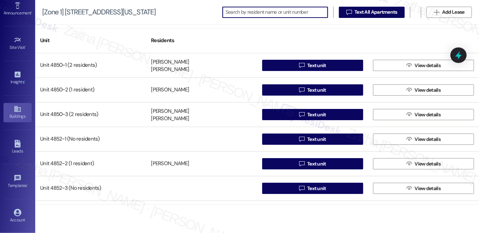
click at [11, 114] on div "Buildings" at bounding box center [17, 116] width 35 height 7
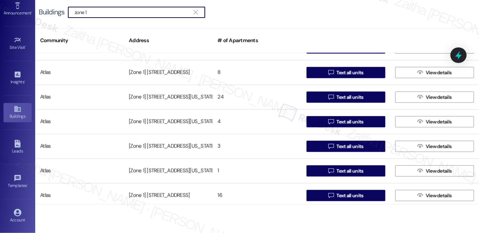
scroll to position [672, 0]
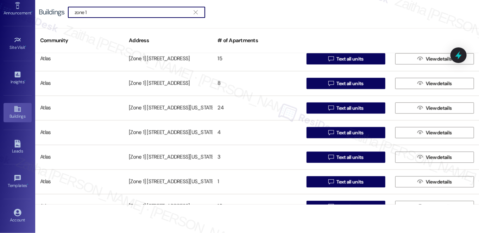
type input "zone 1"
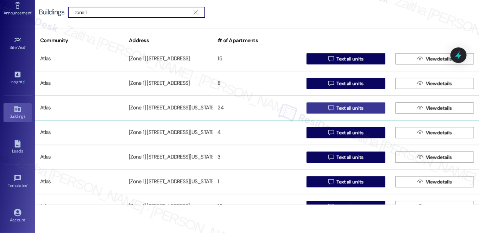
click at [360, 111] on span "Text all units" at bounding box center [349, 108] width 27 height 7
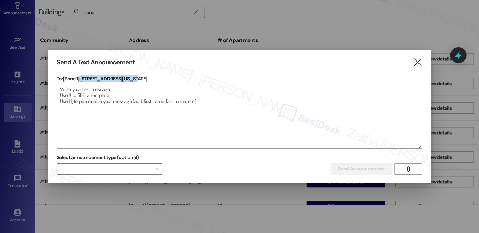
drag, startPoint x: 81, startPoint y: 78, endPoint x: 150, endPoint y: 74, distance: 69.1
click at [150, 74] on div "Send A Text Announcement  To: [Zone 1] 4850-58 S Michigan Ave  Drop image fil…" at bounding box center [239, 117] width 383 height 134
copy p "4850-58 S Michigan Ave"
click at [86, 94] on textarea at bounding box center [239, 116] width 365 height 64
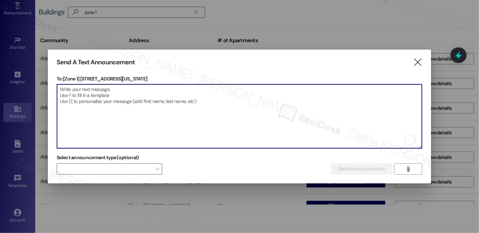
paste textarea "Hi {{first_name}}! We have made some changes to our pest control monthly treatm…"
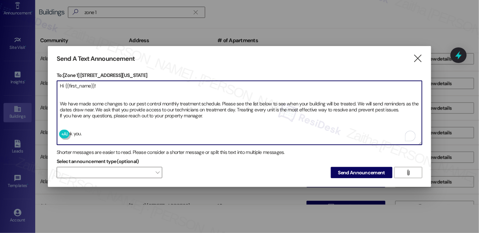
click at [62, 93] on textarea "Hi {{first_name}}! We have made some changes to our pest control monthly treatm…" at bounding box center [239, 113] width 365 height 64
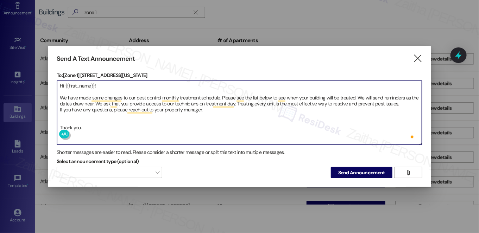
click at [66, 118] on textarea "Hi {{first_name}}! We have made some changes to our pest control monthly treatm…" at bounding box center [239, 113] width 365 height 64
type textarea "Hi {{first_name}}! We have made some changes to our pest control monthly treatm…"
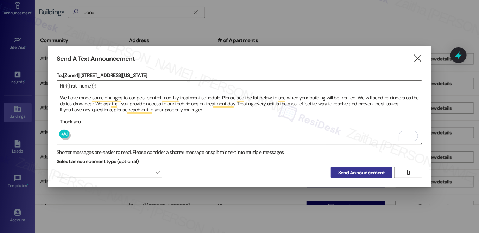
click at [360, 167] on button "Send Announcement" at bounding box center [362, 172] width 62 height 11
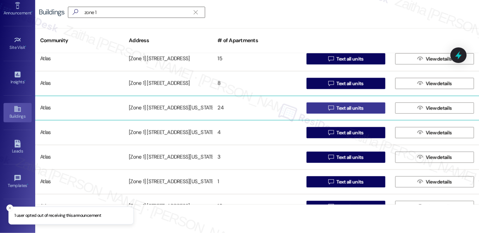
click at [345, 108] on span "Text all units" at bounding box center [349, 108] width 27 height 7
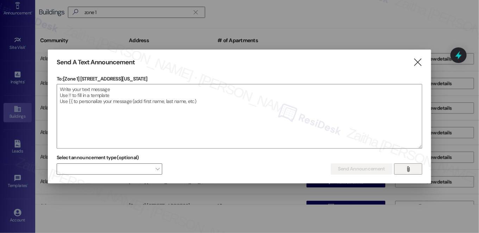
click at [406, 169] on icon "" at bounding box center [407, 169] width 5 height 6
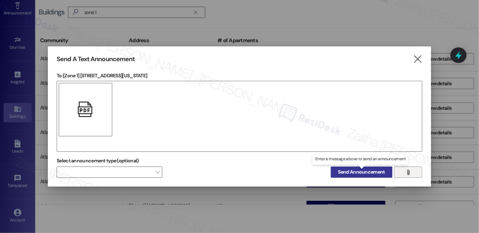
click at [361, 172] on span "Send Announcement" at bounding box center [361, 172] width 47 height 7
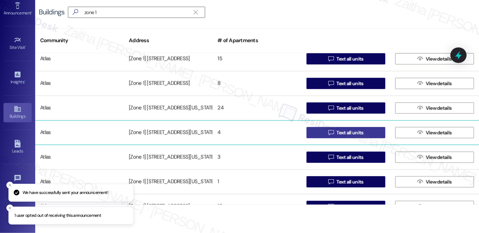
click at [356, 135] on span "Text all units" at bounding box center [349, 132] width 27 height 7
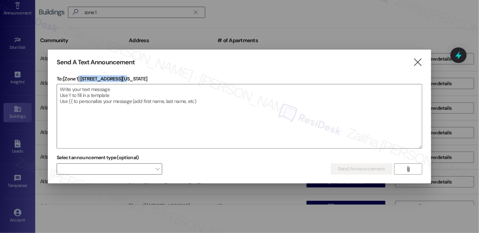
drag, startPoint x: 80, startPoint y: 78, endPoint x: 167, endPoint y: 79, distance: 86.6
click at [167, 79] on p "To: [Zone 1] 4930 S Indiana Ave" at bounding box center [240, 78] width 366 height 7
copy p "4930 S Indiana Ave"
click at [419, 63] on icon "" at bounding box center [418, 62] width 10 height 7
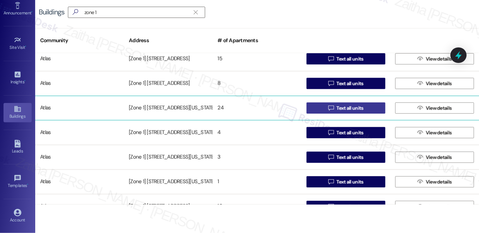
click at [347, 106] on span "Text all units" at bounding box center [349, 108] width 27 height 7
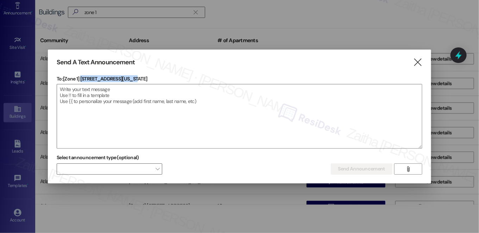
drag, startPoint x: 81, startPoint y: 77, endPoint x: 155, endPoint y: 76, distance: 73.9
click at [155, 76] on p "To: [Zone 1] 4850-58 S Michigan Ave" at bounding box center [240, 78] width 366 height 7
copy p "4850-58 S Michigan Ave"
click at [417, 63] on icon "" at bounding box center [418, 62] width 10 height 7
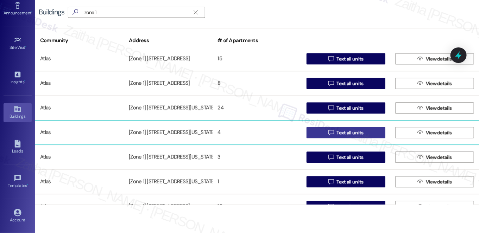
click at [353, 132] on span "Text all units" at bounding box center [349, 132] width 27 height 7
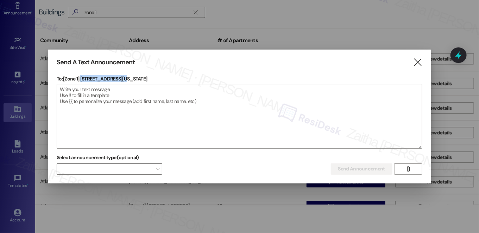
drag, startPoint x: 81, startPoint y: 78, endPoint x: 138, endPoint y: 77, distance: 57.7
click at [138, 77] on p "To: [Zone 1] 4930 S Indiana Ave" at bounding box center [240, 78] width 366 height 7
copy p "4930 S Indiana Ave"
click at [418, 62] on icon "" at bounding box center [418, 62] width 10 height 7
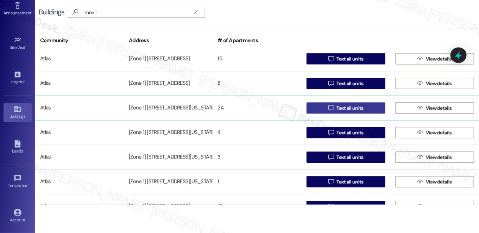
click at [340, 109] on span "Text all units" at bounding box center [349, 108] width 27 height 7
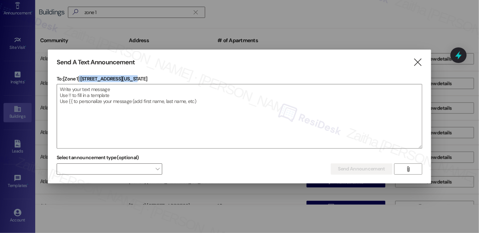
drag, startPoint x: 80, startPoint y: 78, endPoint x: 148, endPoint y: 78, distance: 68.6
click at [148, 78] on p "To: [Zone 1] 4850-58 S Michigan Ave" at bounding box center [240, 78] width 366 height 7
copy p "4850-58 S Michigan Ave"
click at [416, 63] on icon "" at bounding box center [418, 62] width 10 height 7
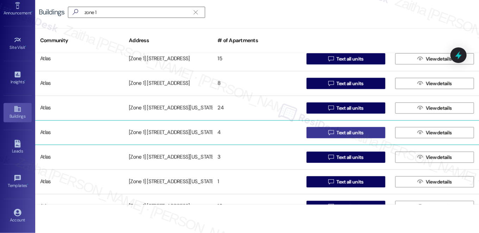
click at [348, 134] on span "Text all units" at bounding box center [349, 132] width 27 height 7
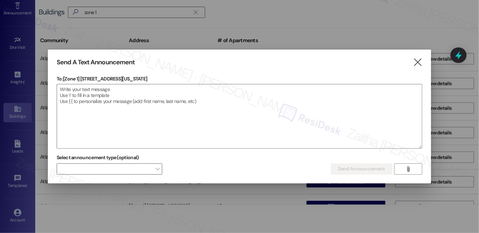
click at [82, 78] on p "To: [Zone 1] 4930 S Indiana Ave" at bounding box center [240, 78] width 366 height 7
drag, startPoint x: 80, startPoint y: 78, endPoint x: 141, endPoint y: 78, distance: 61.2
click at [141, 78] on p "To: [Zone 1] 4930 S Indiana Ave" at bounding box center [240, 78] width 366 height 7
copy p "4930 S Indiana Ave"
click at [159, 116] on textarea at bounding box center [239, 116] width 365 height 64
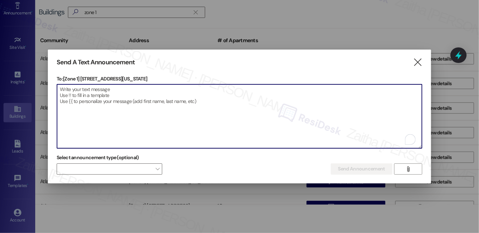
paste textarea "Hi {{first_name}}! We have made some changes to our pest control monthly treatm…"
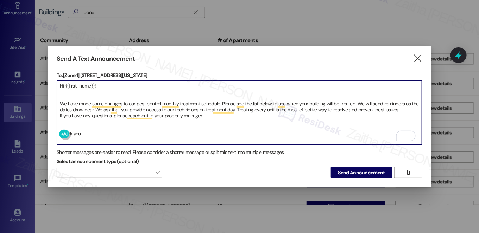
drag, startPoint x: 63, startPoint y: 98, endPoint x: 63, endPoint y: 90, distance: 7.7
click at [63, 97] on textarea "Hi {{first_name}}! We have made some changes to our pest control monthly treatm…" at bounding box center [239, 113] width 365 height 64
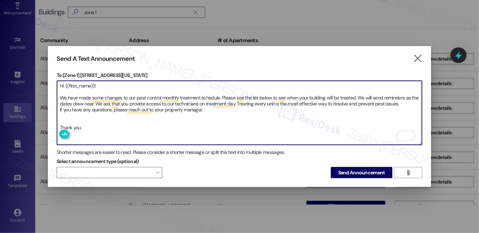
click at [70, 121] on textarea "Hi {{first_name}}! We have made some changes to our pest control monthly treatm…" at bounding box center [239, 113] width 365 height 64
type textarea "Hi {{first_name}}! We have made some changes to our pest control monthly treatm…"
click at [364, 174] on span "Send Announcement" at bounding box center [361, 172] width 47 height 7
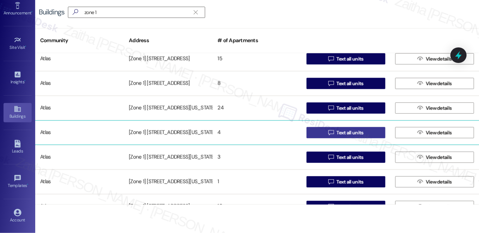
click at [353, 133] on span "Text all units" at bounding box center [349, 132] width 27 height 7
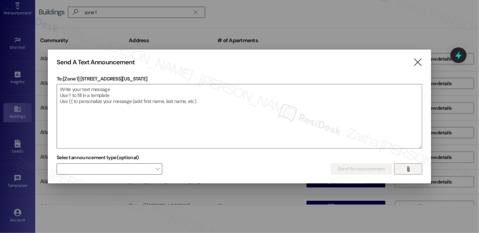
click at [407, 169] on icon "" at bounding box center [407, 169] width 5 height 6
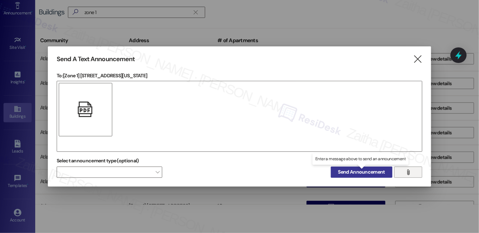
click at [365, 176] on button "Send Announcement" at bounding box center [362, 172] width 62 height 11
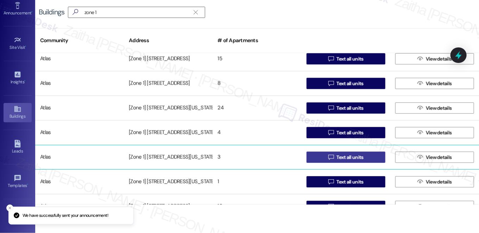
click at [344, 157] on span "Text all units" at bounding box center [349, 157] width 27 height 7
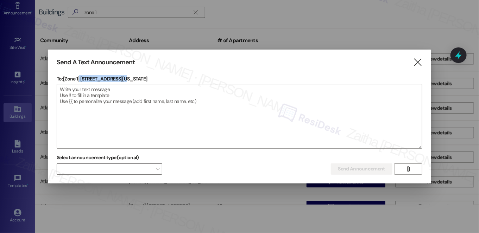
drag, startPoint x: 81, startPoint y: 77, endPoint x: 145, endPoint y: 77, distance: 64.7
click at [145, 77] on p "To: [Zone 1] 4932 S Indiana Ave" at bounding box center [240, 78] width 366 height 7
copy p "4932 S Indiana Ave"
click at [105, 108] on textarea at bounding box center [239, 116] width 365 height 64
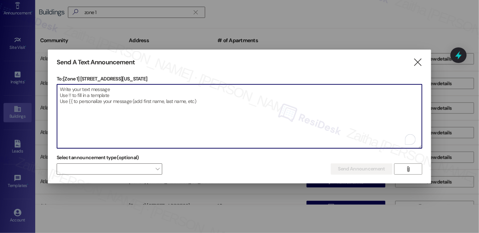
paste textarea "Hi {{first_name}}! We have made some changes to our pest control monthly treatm…"
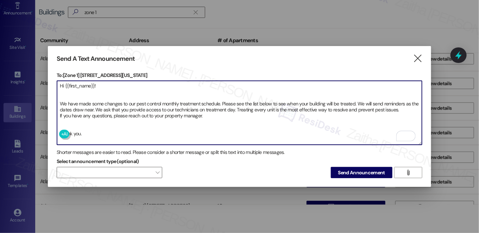
click at [76, 89] on textarea "Hi {{first_name}}! We have made some changes to our pest control monthly treatm…" at bounding box center [239, 113] width 365 height 64
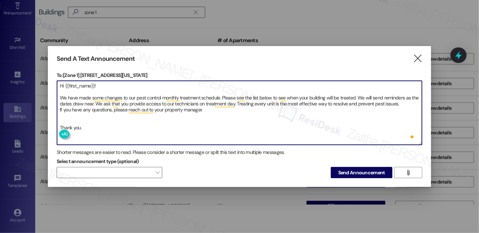
click at [75, 118] on textarea "Hi {{first_name}}! We have made some changes to our pest control monthly treatm…" at bounding box center [239, 113] width 365 height 64
type textarea "Hi {{first_name}}! We have made some changes to our pest control monthly treatm…"
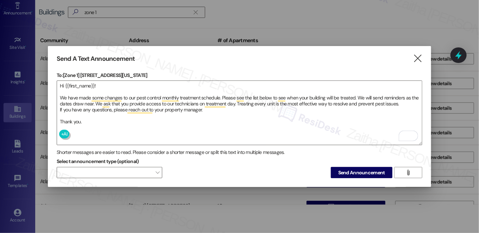
click at [349, 170] on span "Send Announcement" at bounding box center [361, 172] width 47 height 7
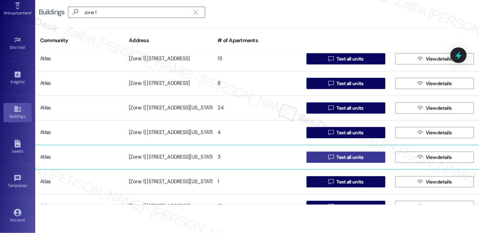
click at [350, 159] on span "Text all units" at bounding box center [349, 157] width 27 height 7
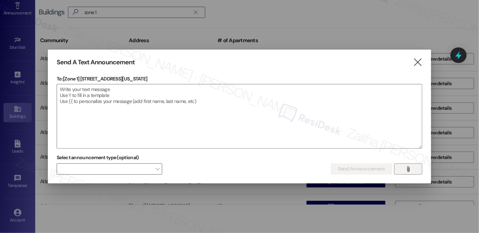
click at [410, 168] on icon "" at bounding box center [407, 169] width 5 height 6
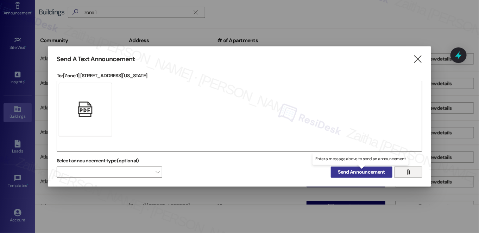
click at [362, 173] on span "Send Announcement" at bounding box center [361, 172] width 47 height 7
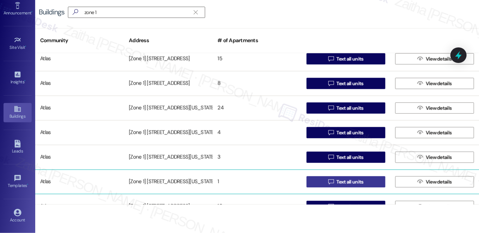
click at [333, 183] on span " Text all units" at bounding box center [346, 182] width 38 height 11
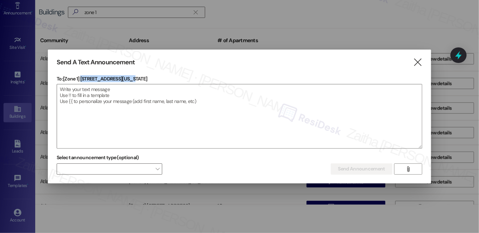
drag, startPoint x: 81, startPoint y: 77, endPoint x: 158, endPoint y: 79, distance: 76.7
click at [158, 79] on p "To: [Zone 1] 4932 S Indiana Avenue" at bounding box center [240, 78] width 366 height 7
copy p "4932 S Indiana Avenue"
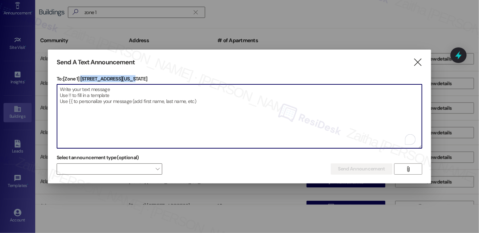
click at [208, 102] on textarea "To enrich screen reader interactions, please activate Accessibility in Grammarl…" at bounding box center [239, 116] width 365 height 64
paste textarea "Hi {{first_name}}! We have made some changes to our pest control monthly treatm…"
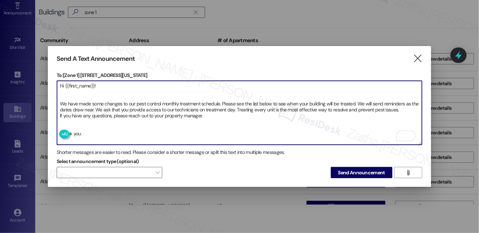
click at [70, 93] on textarea "Hi {{first_name}}! We have made some changes to our pest control monthly treatm…" at bounding box center [239, 113] width 365 height 64
type textarea "Hi {{first_name}}! We have made some changes to our pest control monthly treatm…"
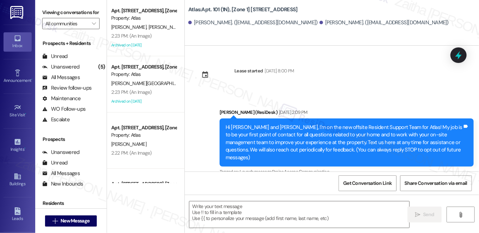
scroll to position [4063, 0]
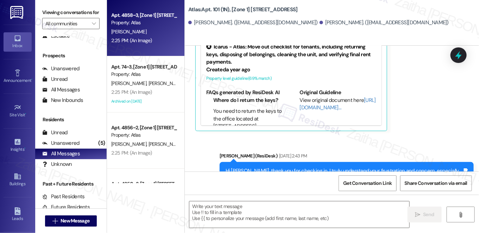
click at [158, 26] on div "Property: Atlas" at bounding box center [143, 22] width 65 height 7
type textarea "Fetching suggested responses. Please feel free to read through the conversation…"
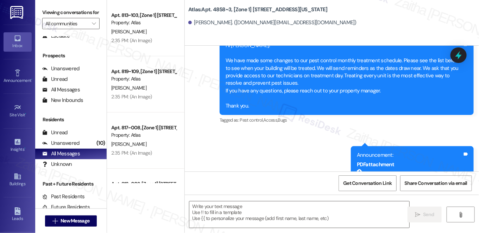
scroll to position [2090, 0]
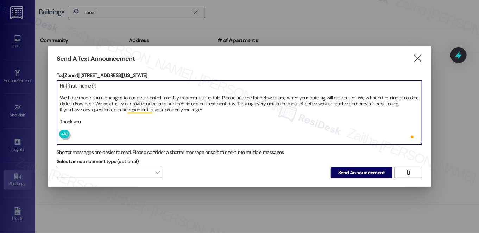
scroll to position [672, 0]
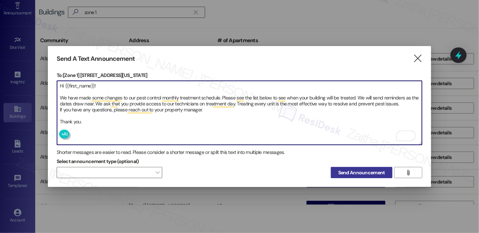
type textarea "Hi {{first_name}}! We have made some changes to our pest control monthly treatm…"
click at [353, 169] on span "Send Announcement" at bounding box center [361, 172] width 47 height 7
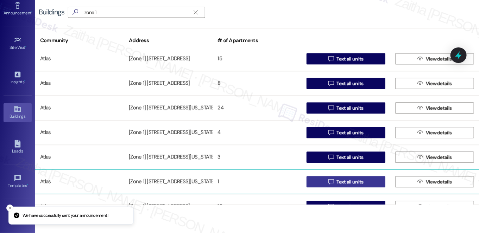
click at [351, 182] on span "Text all units" at bounding box center [349, 181] width 27 height 7
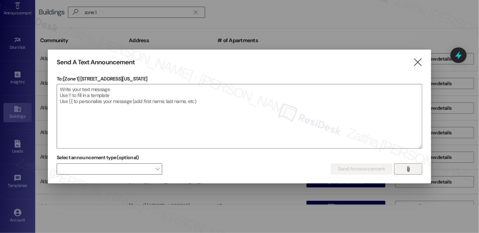
click at [409, 173] on span "" at bounding box center [408, 169] width 8 height 11
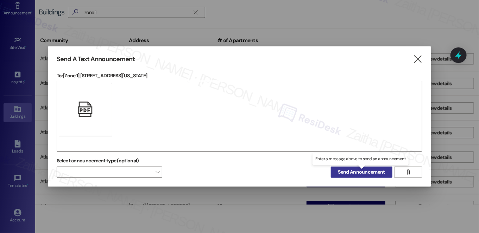
click at [362, 172] on span "Send Announcement" at bounding box center [361, 172] width 47 height 7
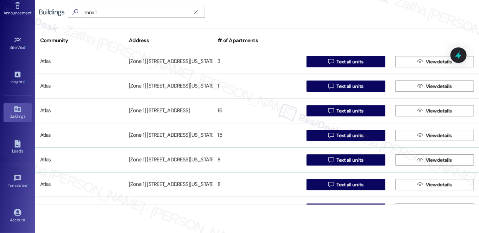
scroll to position [799, 0]
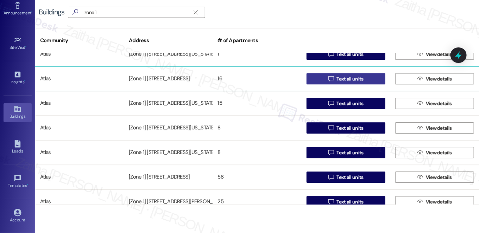
click at [360, 78] on span "Text all units" at bounding box center [349, 78] width 27 height 7
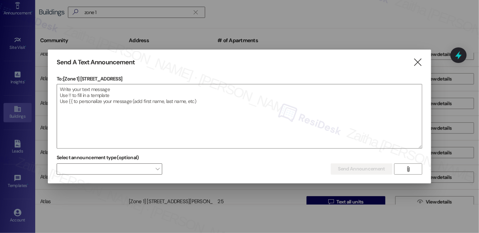
drag, startPoint x: 87, startPoint y: 78, endPoint x: 150, endPoint y: 78, distance: 63.3
click at [150, 78] on p "To: [Zone 1] [STREET_ADDRESS]" at bounding box center [240, 78] width 366 height 7
copy p "[STREET_ADDRESS]"
click at [127, 99] on textarea at bounding box center [239, 116] width 365 height 64
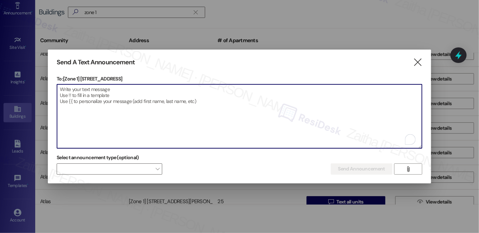
paste textarea "Hi {{first_name}}! We have made some changes to our pest control monthly treatm…"
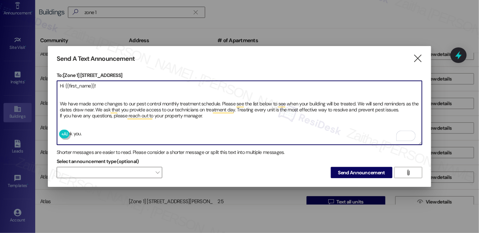
click at [63, 92] on textarea "Hi {{first_name}}! We have made some changes to our pest control monthly treatm…" at bounding box center [239, 113] width 365 height 64
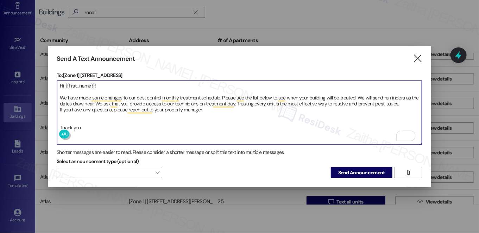
click at [65, 116] on textarea "Hi {{first_name}}! We have made some changes to our pest control monthly treatm…" at bounding box center [239, 113] width 365 height 64
type textarea "Hi {{first_name}}! We have made some changes to our pest control monthly treatm…"
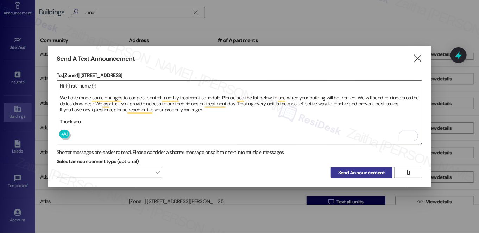
click at [361, 173] on span "Send Announcement" at bounding box center [361, 172] width 47 height 7
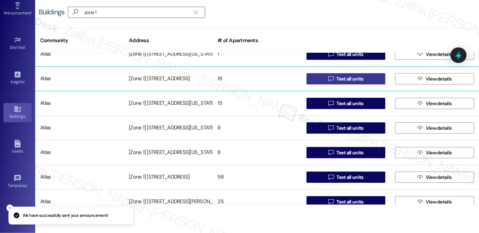
click at [348, 78] on span "Text all units" at bounding box center [349, 78] width 27 height 7
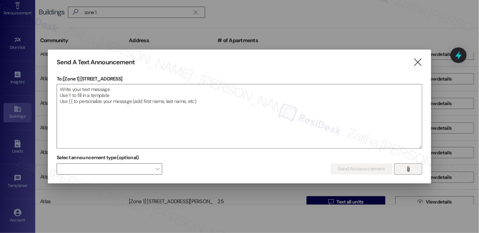
click at [406, 168] on icon "" at bounding box center [407, 169] width 5 height 6
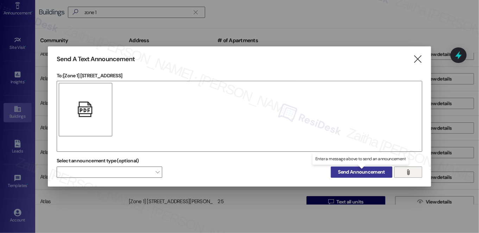
click at [354, 169] on span "Send Announcement" at bounding box center [361, 172] width 47 height 7
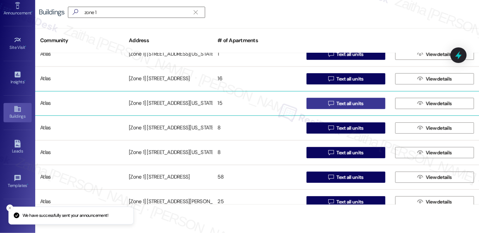
click at [348, 105] on span "Text all units" at bounding box center [349, 103] width 27 height 7
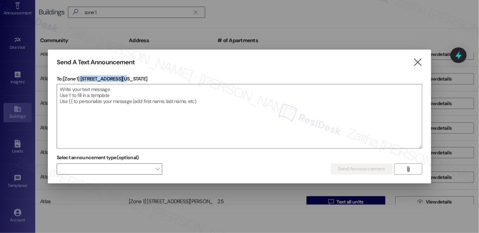
drag, startPoint x: 81, startPoint y: 76, endPoint x: 134, endPoint y: 74, distance: 52.8
click at [134, 74] on div "Send A Text Announcement  To: [Zone 1] [STREET_ADDRESS][US_STATE]  Drop image…" at bounding box center [239, 117] width 383 height 134
copy p "[STREET_ADDRESS][US_STATE]"
click at [113, 113] on textarea at bounding box center [239, 116] width 365 height 64
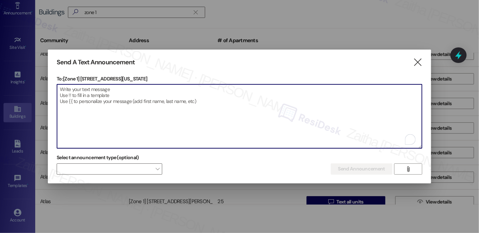
paste textarea "Hi {{first_name}}! We have made some changes to our pest control monthly treatm…"
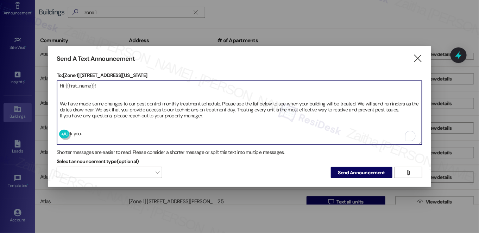
click at [62, 95] on textarea "Hi {{first_name}}! We have made some changes to our pest control monthly treatm…" at bounding box center [239, 113] width 365 height 64
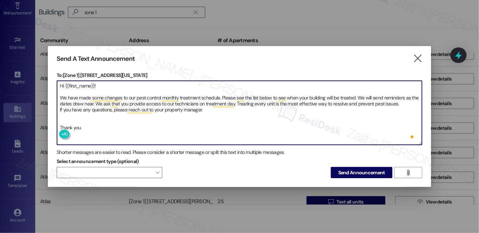
click at [72, 118] on textarea "Hi {{first_name}}! We have made some changes to our pest control monthly treatm…" at bounding box center [239, 113] width 365 height 64
type textarea "Hi {{first_name}}! We have made some changes to our pest control monthly treatm…"
click at [352, 170] on span "Send Announcement" at bounding box center [361, 172] width 47 height 7
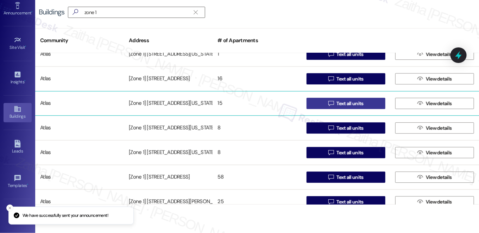
click at [331, 106] on span " Text all units" at bounding box center [346, 103] width 38 height 11
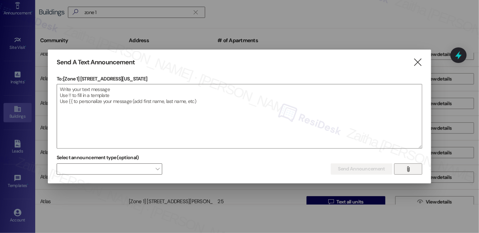
click at [412, 168] on button "" at bounding box center [408, 169] width 28 height 11
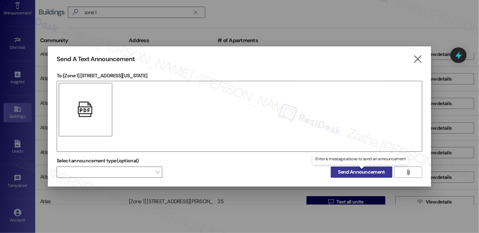
click at [363, 172] on span "Send Announcement" at bounding box center [361, 172] width 47 height 7
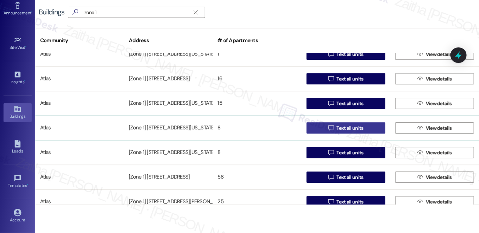
click at [347, 127] on span "Text all units" at bounding box center [349, 128] width 27 height 7
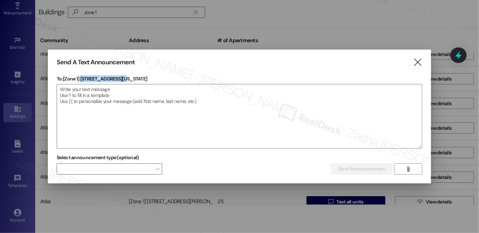
drag, startPoint x: 81, startPoint y: 77, endPoint x: 143, endPoint y: 77, distance: 61.9
click at [143, 77] on p "To: [Zone 1] [STREET_ADDRESS][US_STATE]" at bounding box center [240, 78] width 366 height 7
copy p "[STREET_ADDRESS][US_STATE]"
click at [166, 99] on textarea at bounding box center [239, 116] width 365 height 64
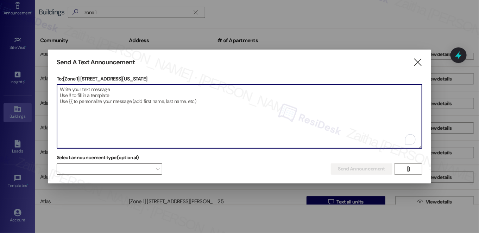
paste textarea "Hi {{first_name}}! We have made some changes to our pest control monthly treatm…"
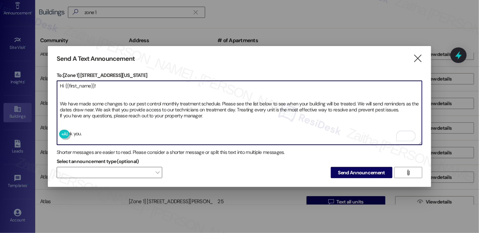
click at [82, 125] on textarea "Hi {{first_name}}! We have made some changes to our pest control monthly treatm…" at bounding box center [239, 113] width 365 height 64
click at [67, 92] on textarea "Hi {{first_name}}! We have made some changes to our pest control monthly treatm…" at bounding box center [239, 113] width 365 height 64
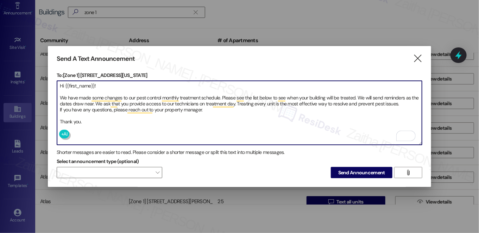
type textarea "Hi {{first_name}}! We have made some changes to our pest control monthly treatm…"
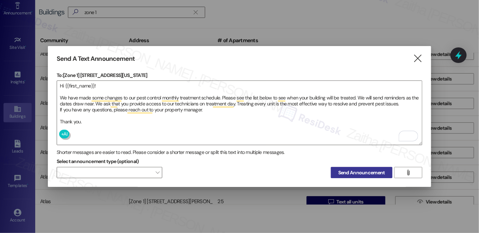
click at [360, 172] on span "Send Announcement" at bounding box center [361, 172] width 47 height 7
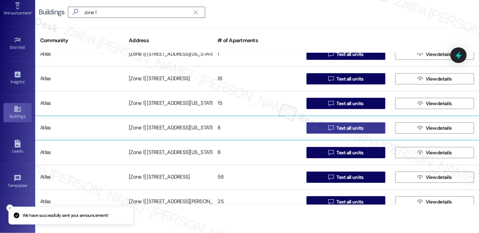
click at [366, 132] on button " Text all units" at bounding box center [345, 127] width 79 height 11
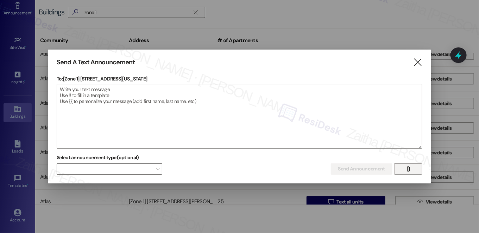
click at [409, 171] on icon "" at bounding box center [407, 169] width 5 height 6
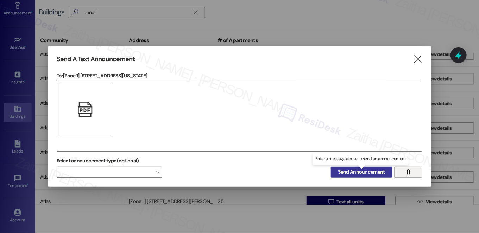
click at [369, 171] on span "Send Announcement" at bounding box center [361, 172] width 47 height 7
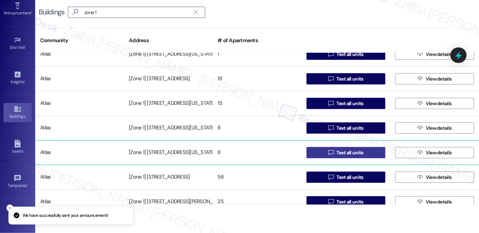
click at [345, 153] on span "Text all units" at bounding box center [349, 152] width 27 height 7
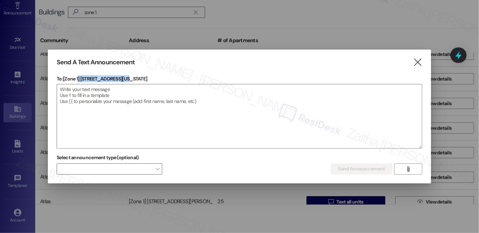
drag, startPoint x: 79, startPoint y: 79, endPoint x: 203, endPoint y: 79, distance: 124.6
click at [203, 79] on p "To: [Zone 1] 5226 S Michigan Ave" at bounding box center [240, 78] width 366 height 7
click at [169, 78] on p "To: [Zone 1] 5226 S Michigan Ave" at bounding box center [240, 78] width 366 height 7
drag, startPoint x: 82, startPoint y: 77, endPoint x: 177, endPoint y: 77, distance: 95.0
click at [177, 77] on p "To: [Zone 1] 5226 S Michigan Ave" at bounding box center [240, 78] width 366 height 7
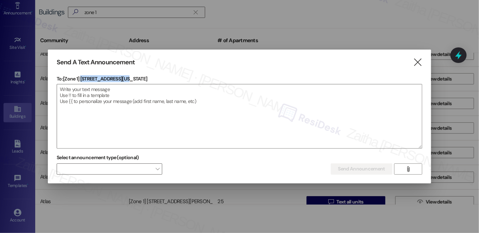
copy p "5226 S Michigan Ave"
click at [175, 115] on textarea at bounding box center [239, 116] width 365 height 64
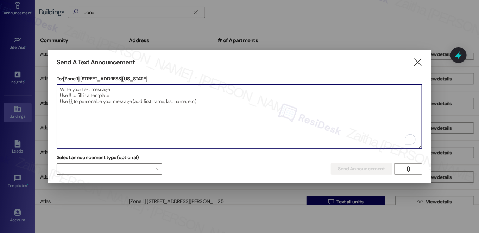
paste textarea "Hi {{first_name}}! We have made some changes to our pest control monthly treatm…"
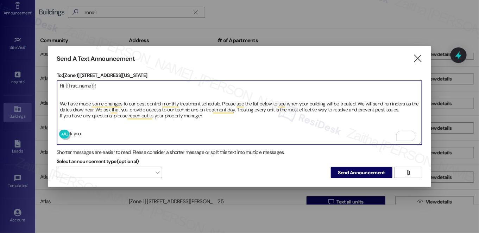
click at [78, 107] on textarea "Hi {{first_name}}! We have made some changes to our pest control monthly treatm…" at bounding box center [239, 113] width 365 height 64
click at [78, 105] on textarea "Hi {{first_name}}! We have made some changes to our pest control monthly treatm…" at bounding box center [239, 113] width 365 height 64
click at [77, 100] on textarea "Hi {{first_name}}! We have made some changes to our pest control monthly treatm…" at bounding box center [239, 113] width 365 height 64
click at [67, 93] on textarea "Hi {{first_name}}! We have made some changes to our pest control monthly treatm…" at bounding box center [239, 113] width 365 height 64
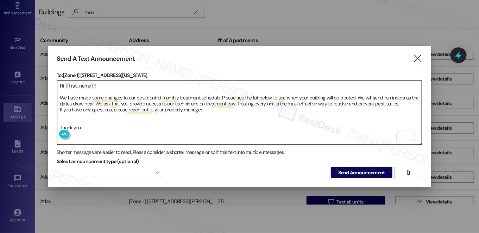
click at [65, 114] on textarea "Hi {{first_name}}! We have made some changes to our pest control monthly treatm…" at bounding box center [239, 113] width 365 height 64
type textarea "Hi {{first_name}}! We have made some changes to our pest control monthly treatm…"
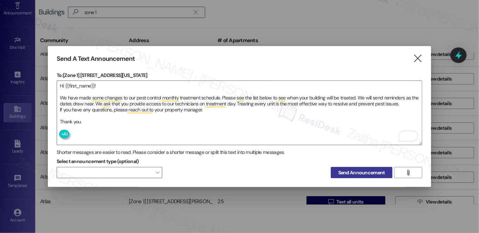
click at [361, 171] on span "Send Announcement" at bounding box center [361, 172] width 47 height 7
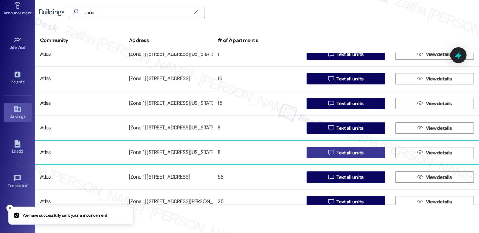
click at [352, 152] on span "Text all units" at bounding box center [349, 152] width 27 height 7
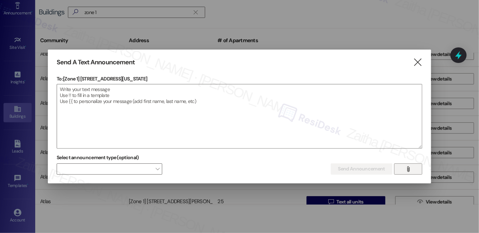
click at [410, 165] on span "" at bounding box center [408, 169] width 8 height 11
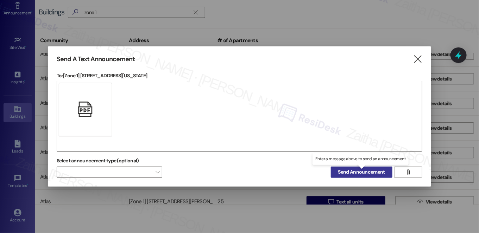
click at [358, 174] on span "Send Announcement" at bounding box center [361, 172] width 47 height 7
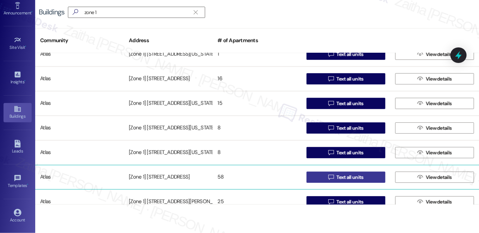
click at [359, 177] on span "Text all units" at bounding box center [349, 177] width 27 height 7
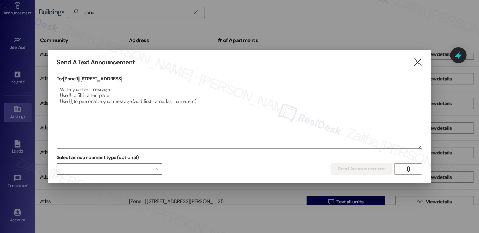
drag, startPoint x: 81, startPoint y: 79, endPoint x: 160, endPoint y: 79, distance: 79.5
click at [160, 79] on p "To: [Zone 1] 811-833 E 46th Street" at bounding box center [240, 78] width 366 height 7
copy p "811-833 E 46th Street"
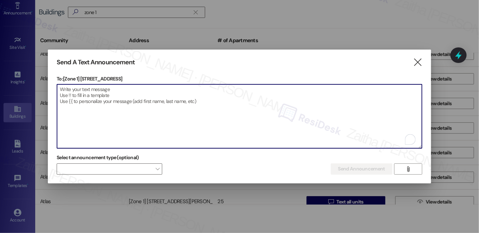
click at [172, 124] on textarea "To enrich screen reader interactions, please activate Accessibility in Grammarl…" at bounding box center [239, 116] width 365 height 64
paste textarea "Hi {{first_name}}! We have made some changes to our pest control monthly treatm…"
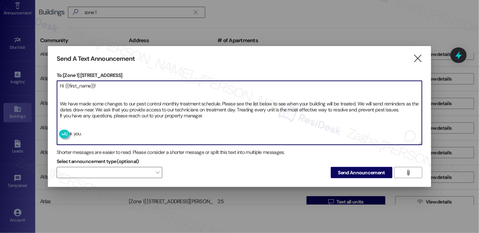
click at [70, 96] on textarea "Hi {{first_name}}! We have made some changes to our pest control monthly treatm…" at bounding box center [239, 113] width 365 height 64
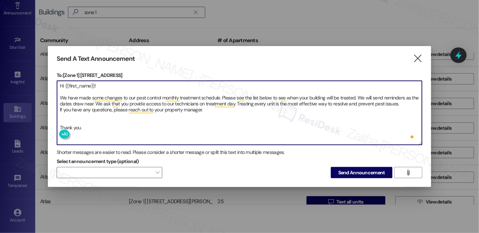
click at [68, 119] on textarea "Hi {{first_name}}! We have made some changes to our pest control monthly treatm…" at bounding box center [239, 113] width 365 height 64
type textarea "Hi {{first_name}}! We have made some changes to our pest control monthly treatm…"
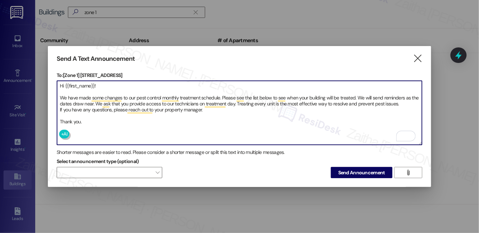
scroll to position [799, 0]
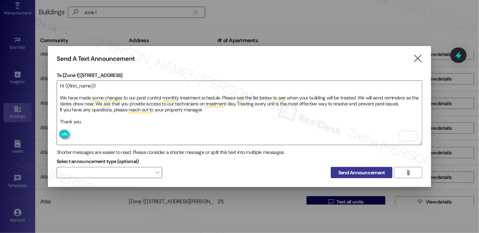
click at [360, 169] on span "Send Announcement" at bounding box center [361, 172] width 47 height 7
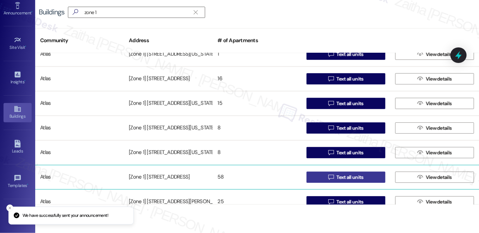
click at [358, 174] on span "Text all units" at bounding box center [349, 177] width 27 height 7
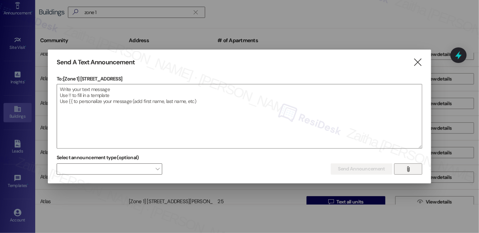
click at [413, 168] on button "" at bounding box center [408, 169] width 28 height 11
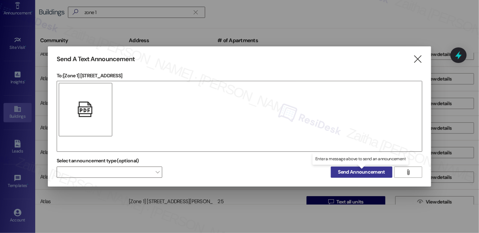
click at [358, 170] on span "Send Announcement" at bounding box center [361, 172] width 47 height 7
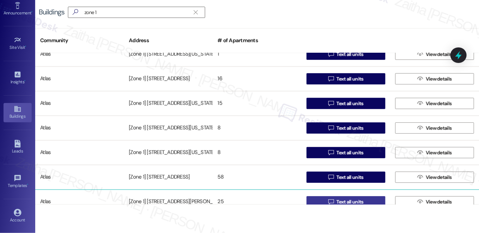
click at [356, 199] on span "Text all units" at bounding box center [349, 201] width 27 height 7
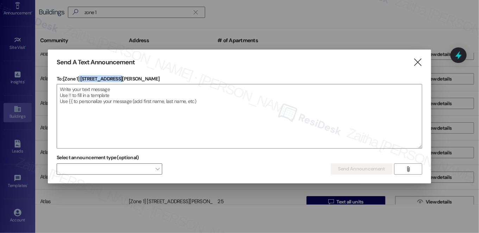
drag, startPoint x: 81, startPoint y: 77, endPoint x: 148, endPoint y: 79, distance: 67.6
click at [148, 79] on p "To: [Zone 1] [STREET_ADDRESS][PERSON_NAME]" at bounding box center [240, 78] width 366 height 7
copy p "[STREET_ADDRESS][PERSON_NAME]"
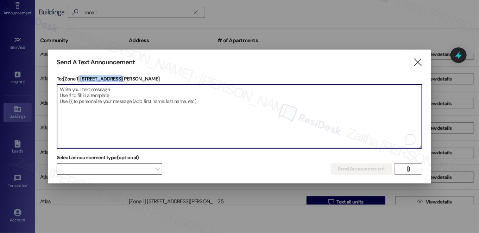
click at [189, 113] on textarea "To enrich screen reader interactions, please activate Accessibility in Grammarl…" at bounding box center [239, 116] width 365 height 64
paste textarea "Hi {{first_name}}! We have made some changes to our pest control monthly treatm…"
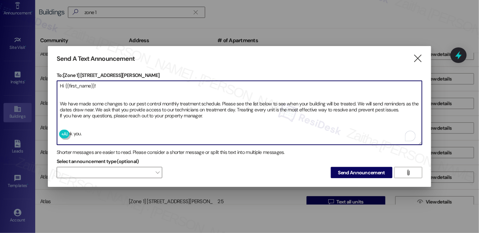
click at [61, 95] on textarea "Hi {{first_name}}! We have made some changes to our pest control monthly treatm…" at bounding box center [239, 113] width 365 height 64
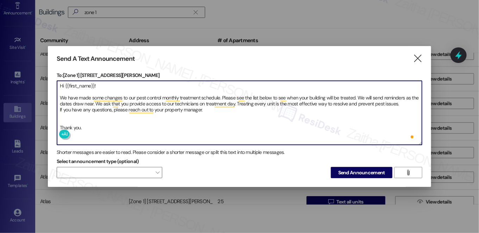
click at [72, 126] on textarea "Hi {{first_name}}! We have made some changes to our pest control monthly treatm…" at bounding box center [239, 113] width 365 height 64
click at [73, 118] on textarea "Hi {{first_name}}! We have made some changes to our pest control monthly treatm…" at bounding box center [239, 113] width 365 height 64
type textarea "Hi {{first_name}}! We have made some changes to our pest control monthly treatm…"
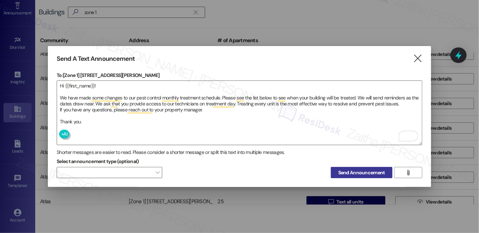
click at [361, 169] on span "Send Announcement" at bounding box center [361, 172] width 47 height 7
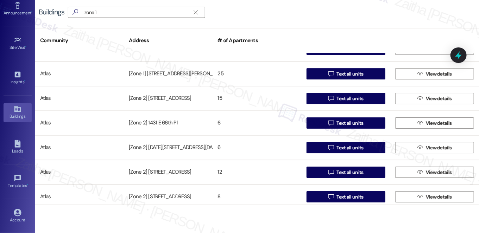
scroll to position [960, 0]
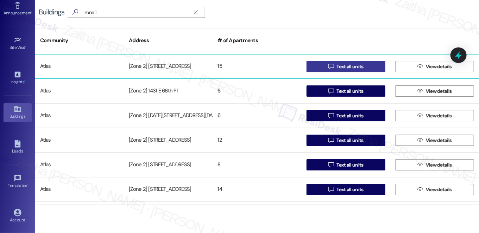
click at [357, 64] on span "Text all units" at bounding box center [349, 66] width 27 height 7
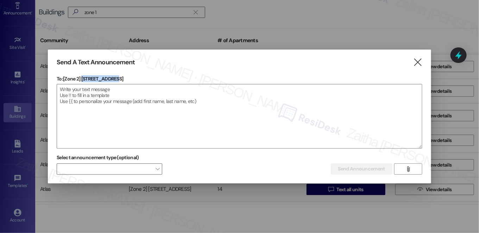
drag, startPoint x: 82, startPoint y: 77, endPoint x: 140, endPoint y: 79, distance: 57.7
click at [140, 79] on p "To: [Zone 2] [STREET_ADDRESS]" at bounding box center [240, 78] width 366 height 7
click at [421, 64] on icon "" at bounding box center [418, 62] width 10 height 7
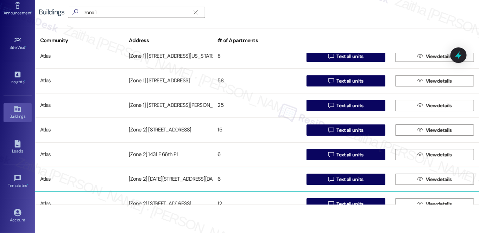
scroll to position [896, 0]
